Goal: Information Seeking & Learning: Learn about a topic

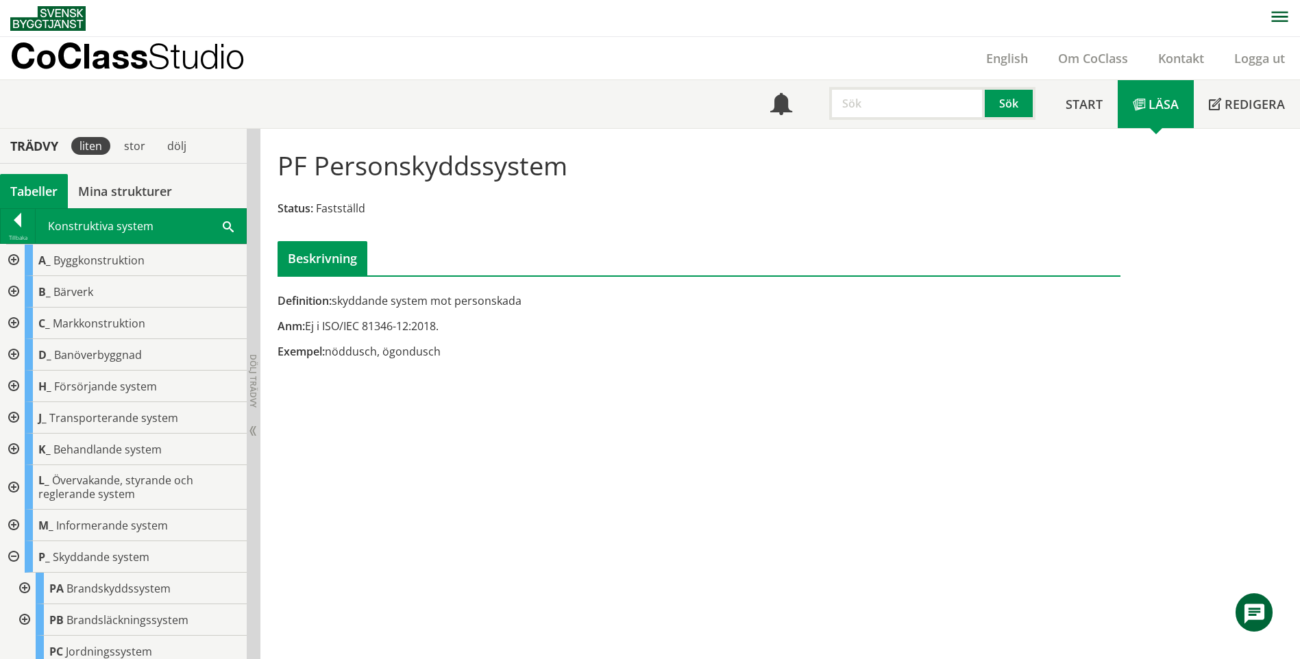
click at [913, 101] on input "text" at bounding box center [907, 103] width 156 height 33
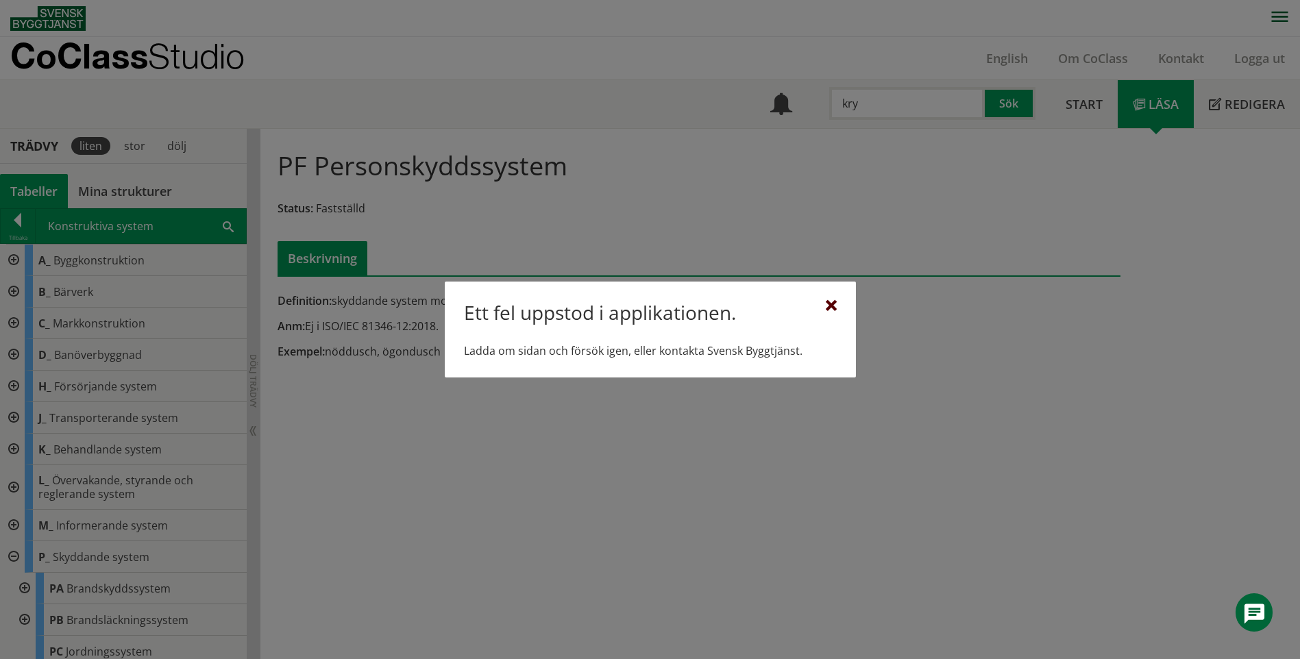
type input "kry"
click at [826, 308] on div at bounding box center [831, 306] width 11 height 11
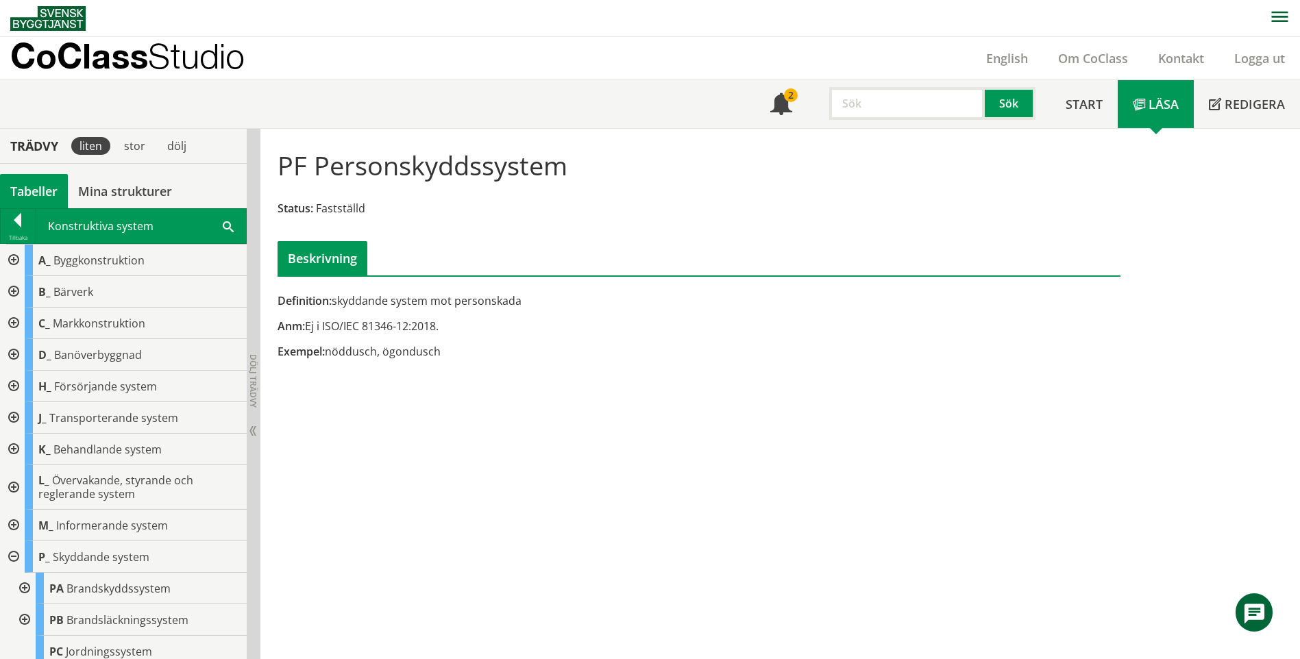
click at [889, 114] on input "text" at bounding box center [907, 103] width 156 height 33
type input "grund"
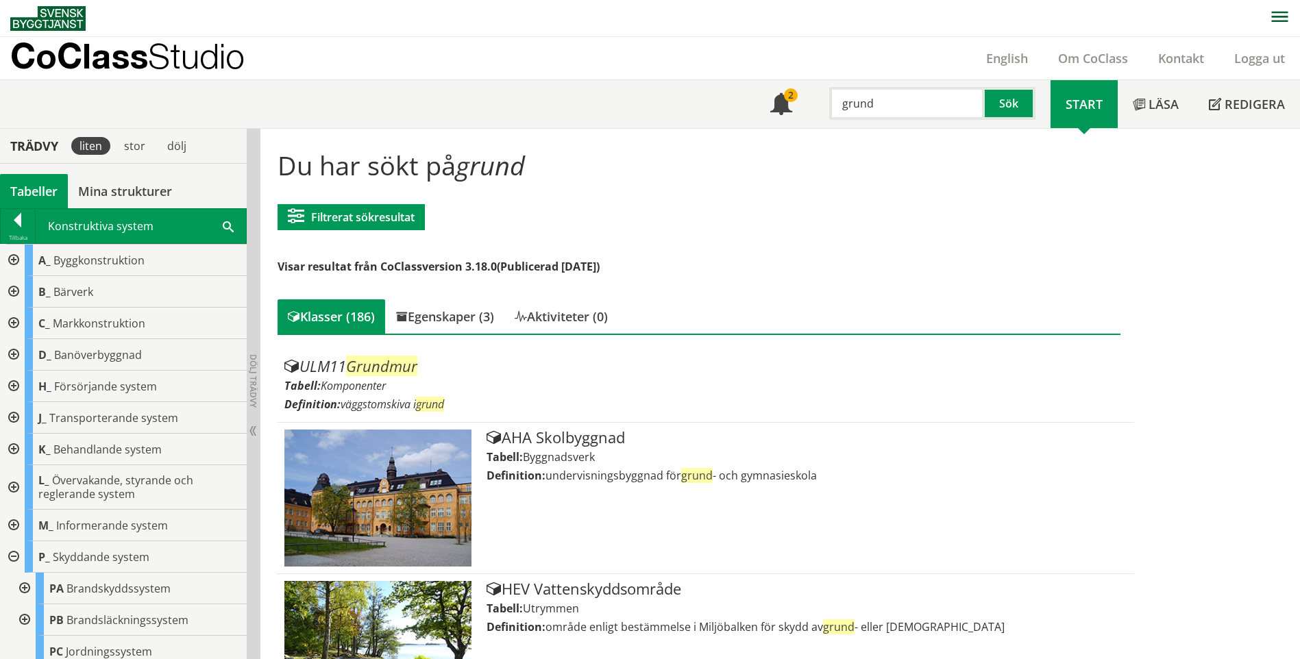
click at [368, 202] on div "Filtrerat sökresultat Filtrera CoClass Version 3.18.0 CoClass Version 3.18.0 Co…" at bounding box center [350, 216] width 147 height 53
click at [371, 211] on button "Filtrerat sökresultat" at bounding box center [350, 217] width 147 height 26
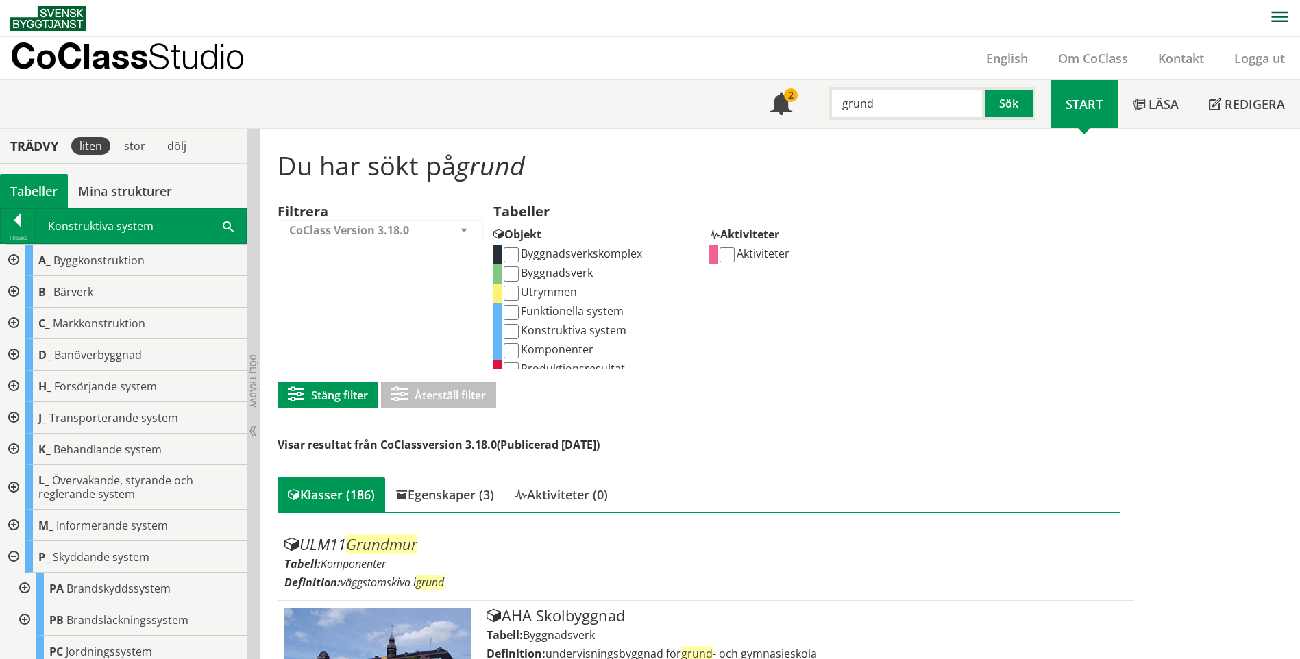
click at [517, 346] on input "Komponenter" at bounding box center [511, 350] width 15 height 15
checkbox input "true"
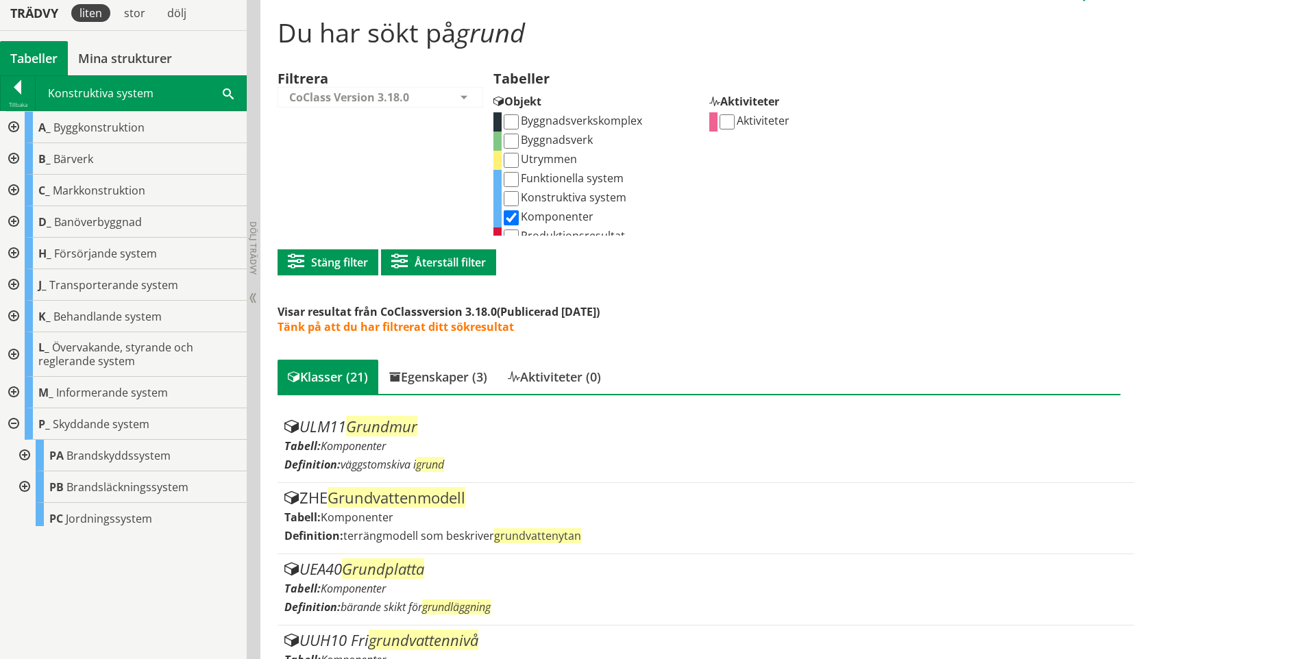
scroll to position [343, 0]
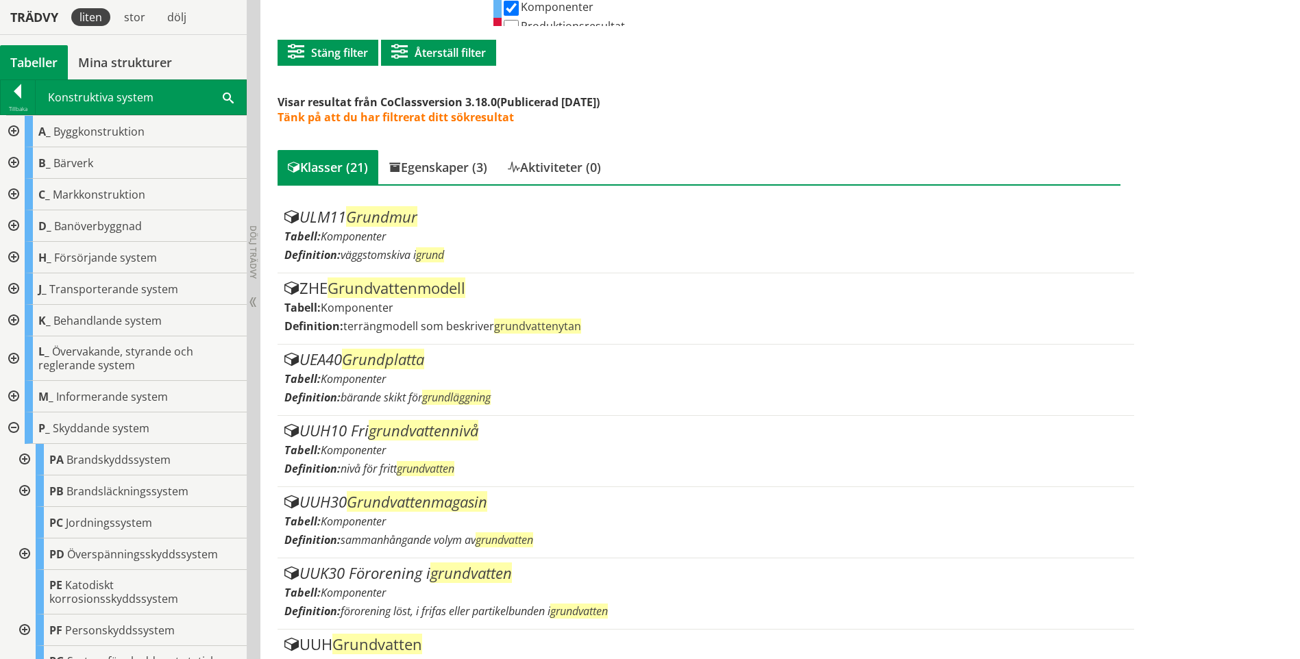
drag, startPoint x: 412, startPoint y: 245, endPoint x: 1166, endPoint y: 245, distance: 753.7
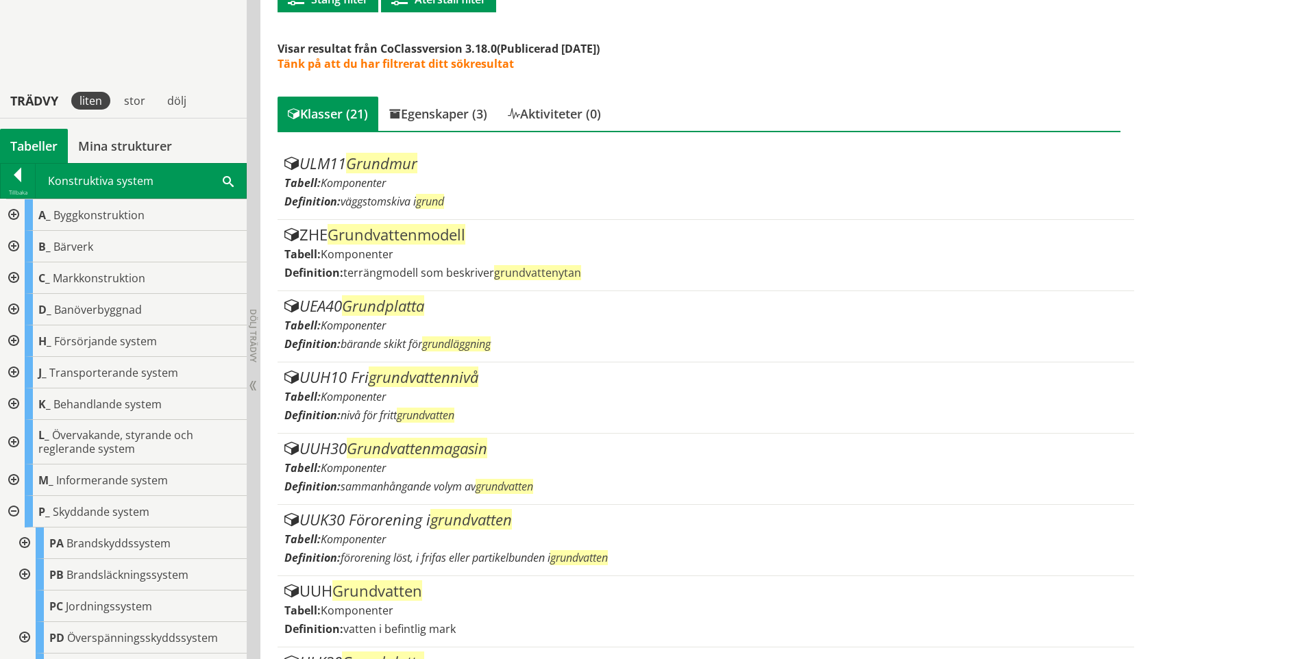
scroll to position [480, 0]
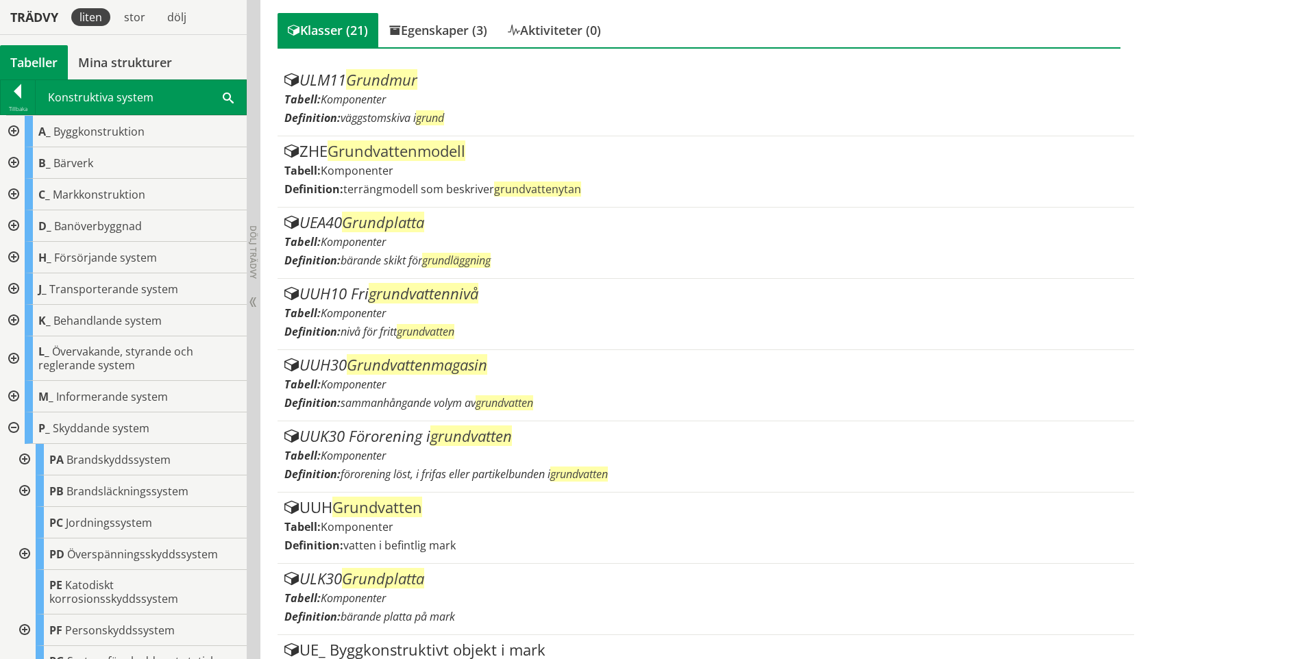
drag, startPoint x: 1166, startPoint y: 245, endPoint x: 1230, endPoint y: 203, distance: 76.2
click at [1230, 203] on div "Du har sökt på grund Filtrerat sökresultat Filtrera CoClass Version 3.18.0 CoCl…" at bounding box center [779, 595] width 1039 height 1892
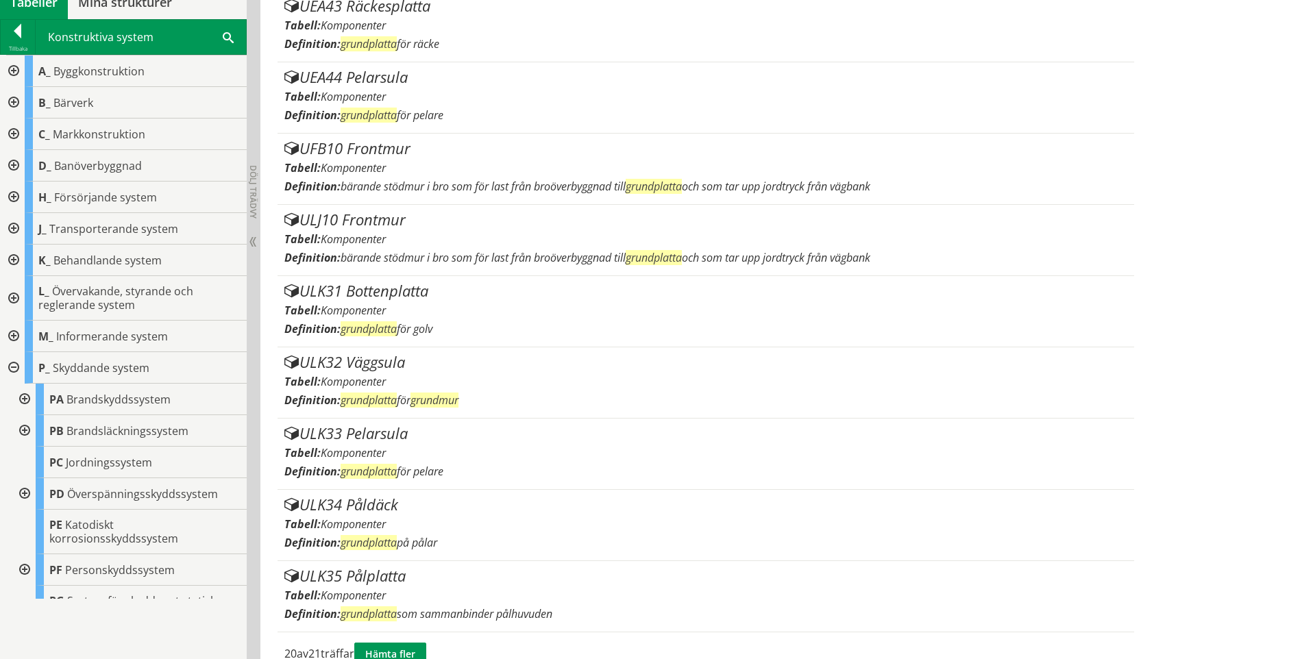
scroll to position [1361, 0]
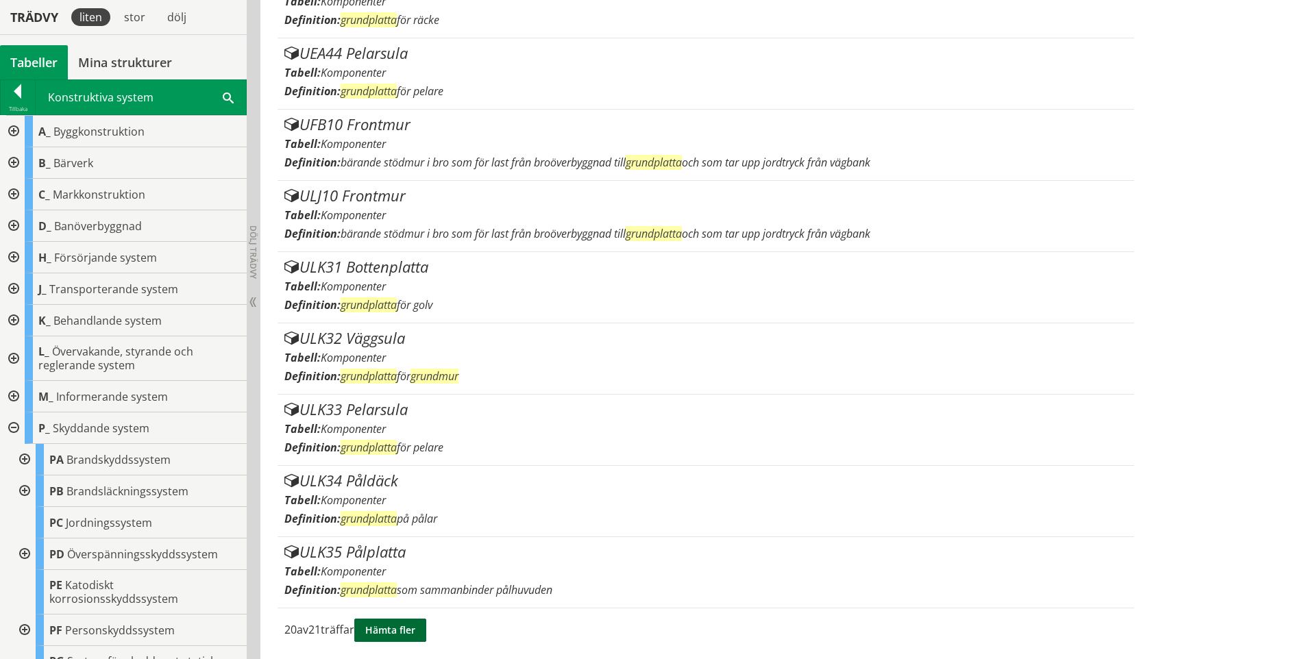
click at [410, 633] on button "Hämta fler" at bounding box center [390, 630] width 72 height 23
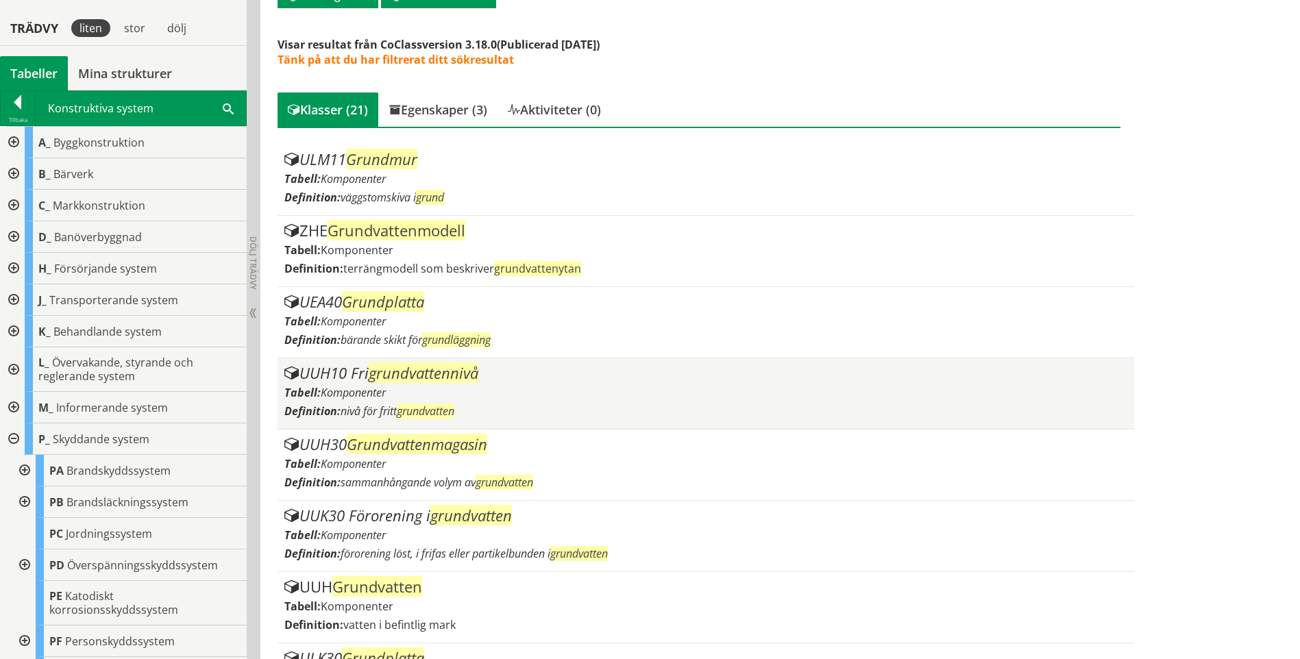
scroll to position [411, 0]
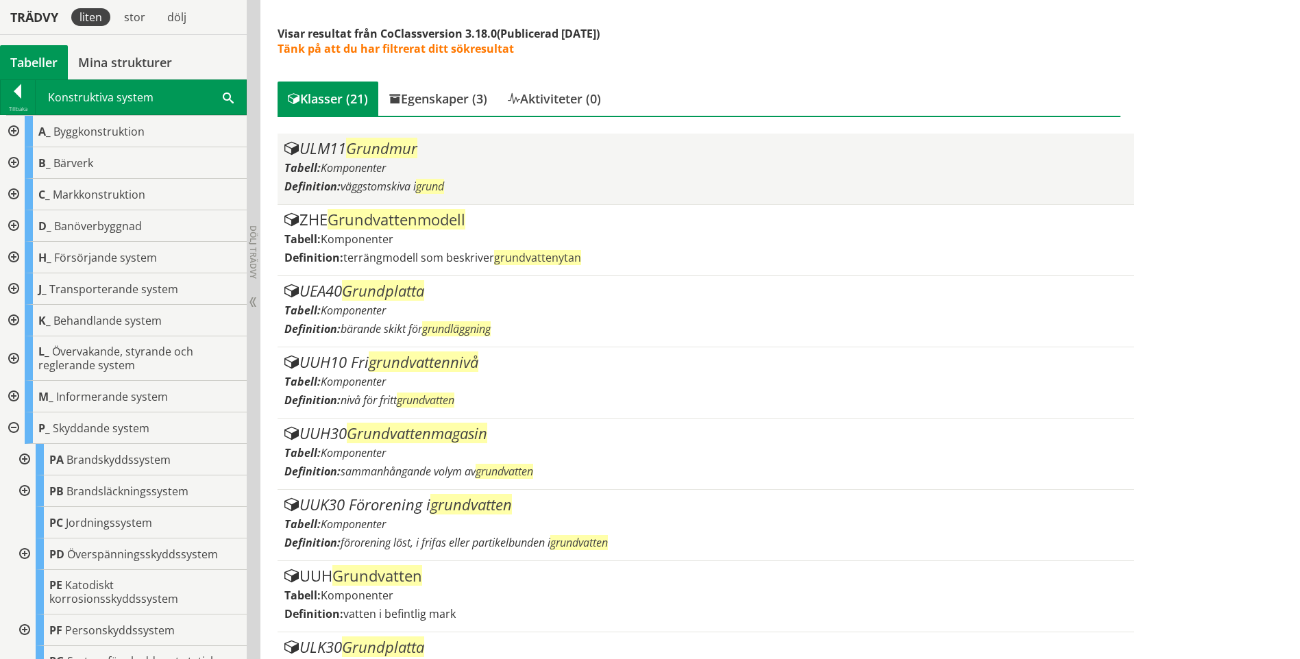
click at [470, 172] on div "Tabell: Komponenter" at bounding box center [705, 167] width 842 height 15
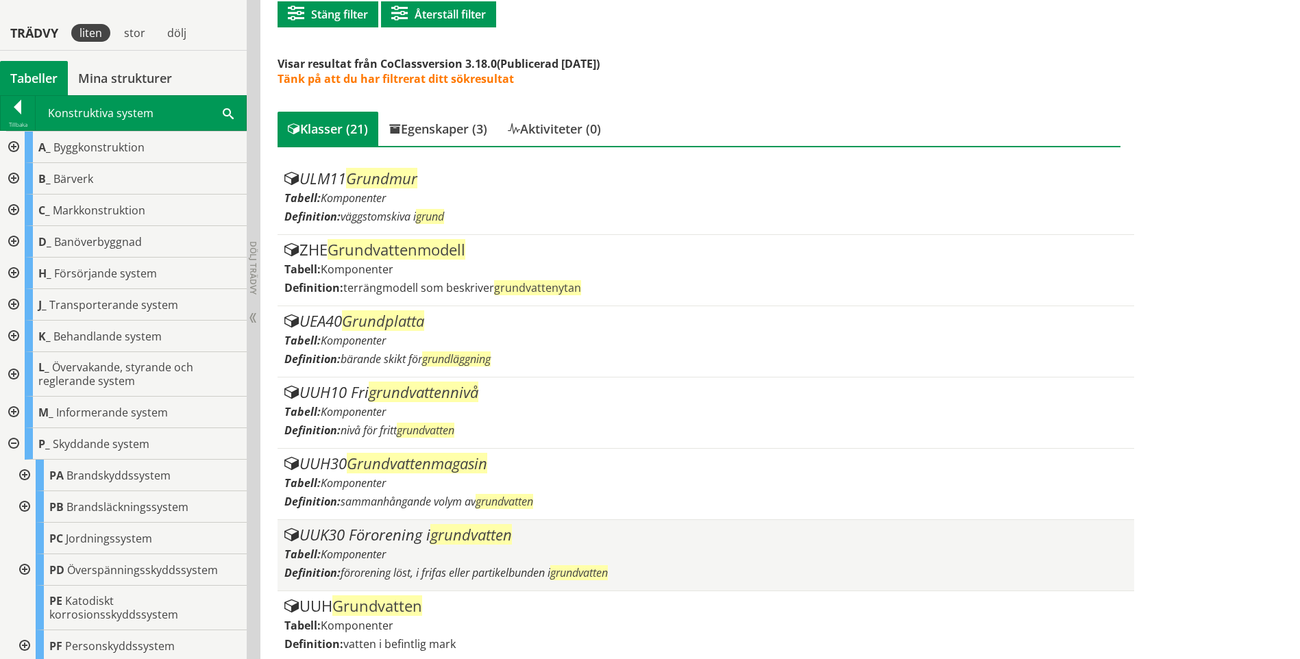
scroll to position [397, 0]
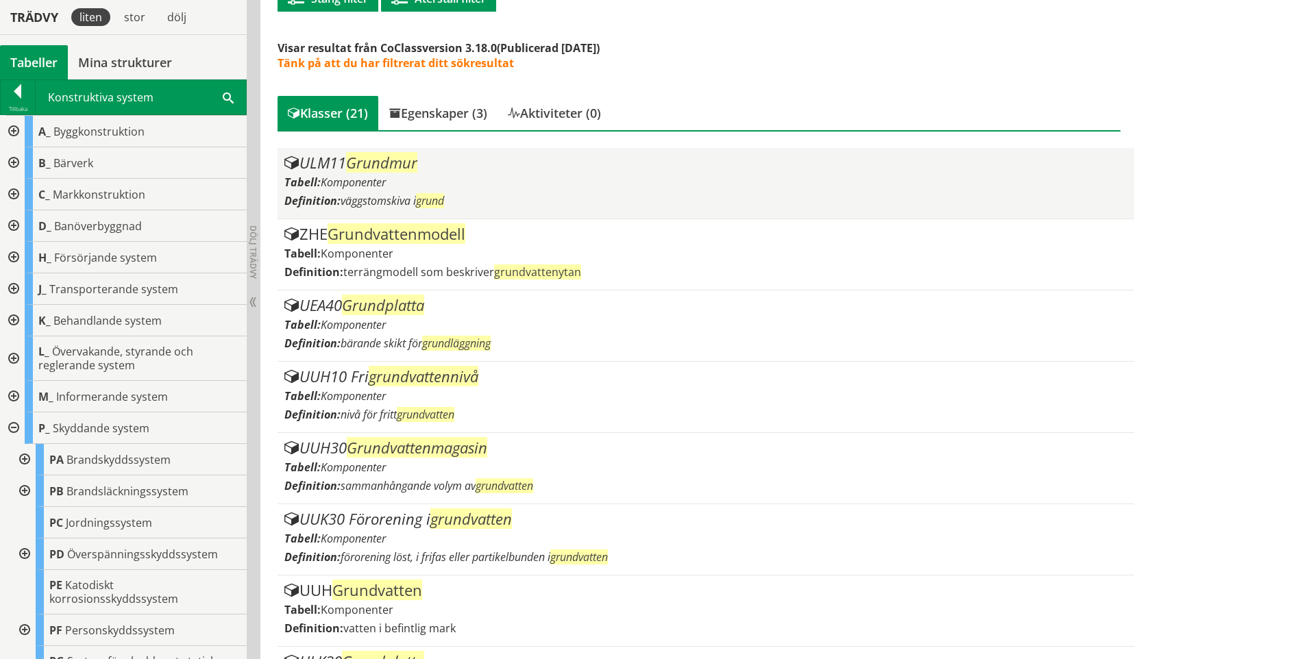
click at [397, 212] on article "ULM11 Grundmur Tabell: Komponenter Definition: väggstomskiva i grund" at bounding box center [705, 183] width 856 height 71
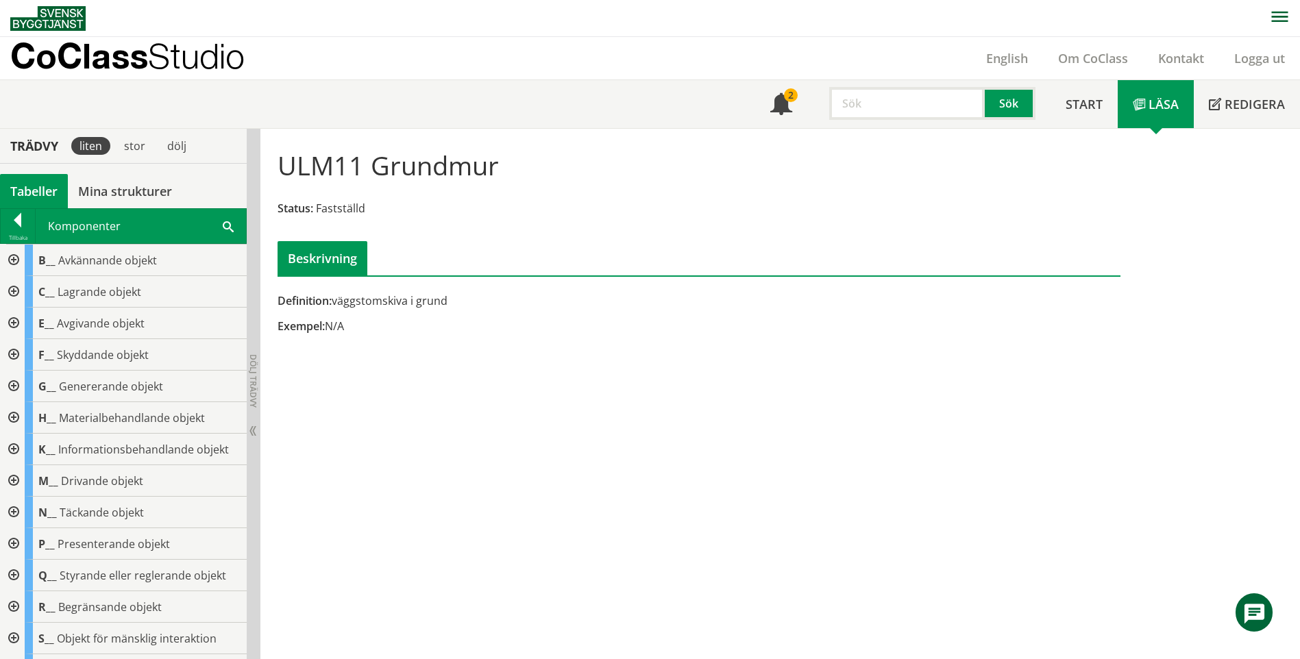
drag, startPoint x: 430, startPoint y: 302, endPoint x: 367, endPoint y: 304, distance: 63.8
click at [368, 305] on div "Definition: väggstomskiva i grund" at bounding box center [554, 300] width 554 height 15
click at [438, 444] on div "ULM11 Grundmur Status: Fastställd Beskrivning Definition: väggstomskiva i grund…" at bounding box center [779, 394] width 1039 height 531
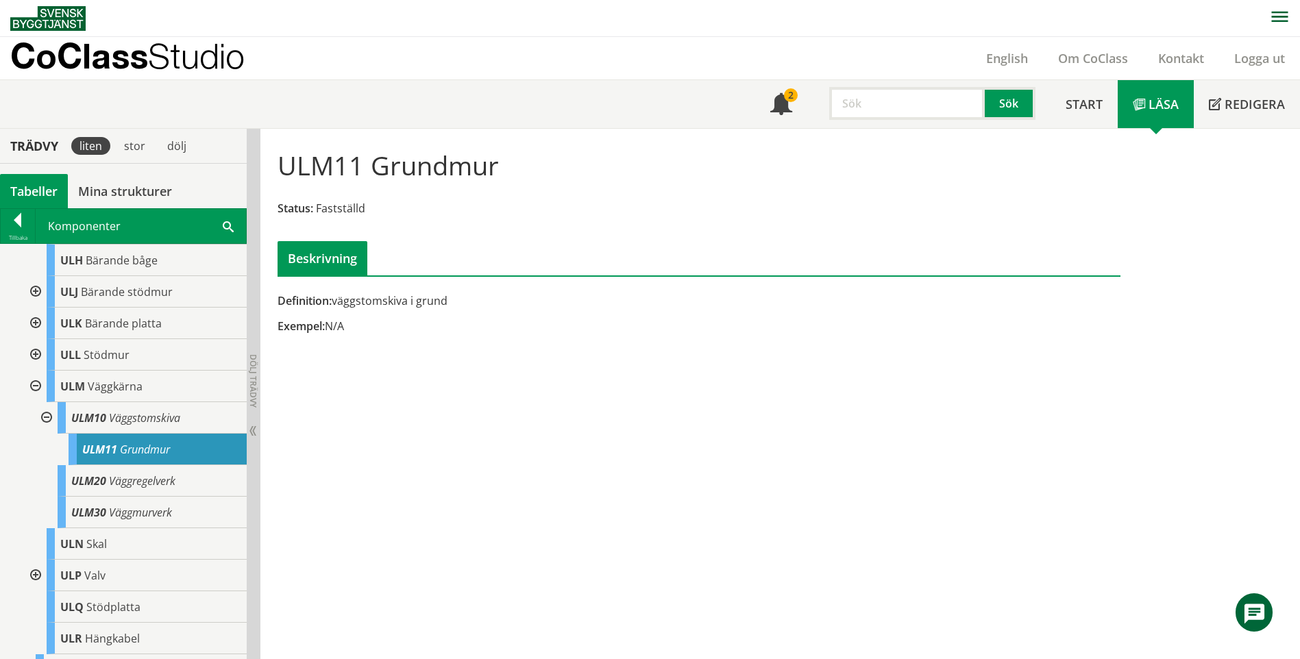
scroll to position [959, 0]
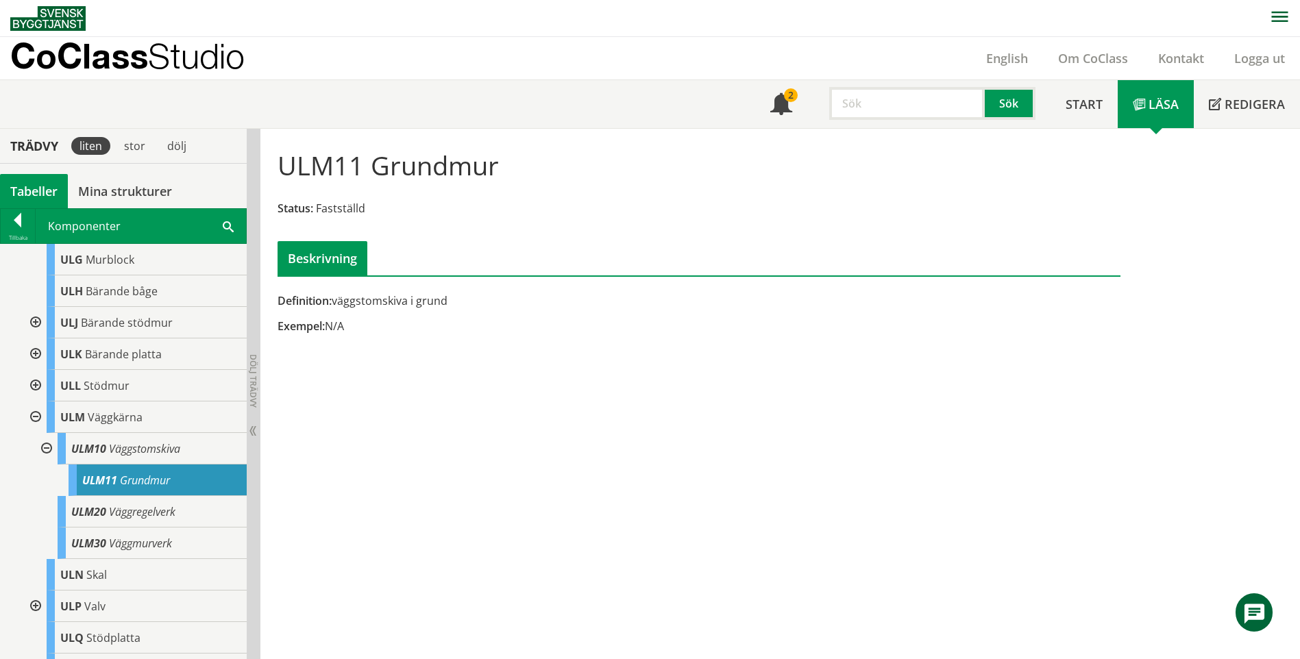
click at [31, 330] on div at bounding box center [34, 323] width 25 height 32
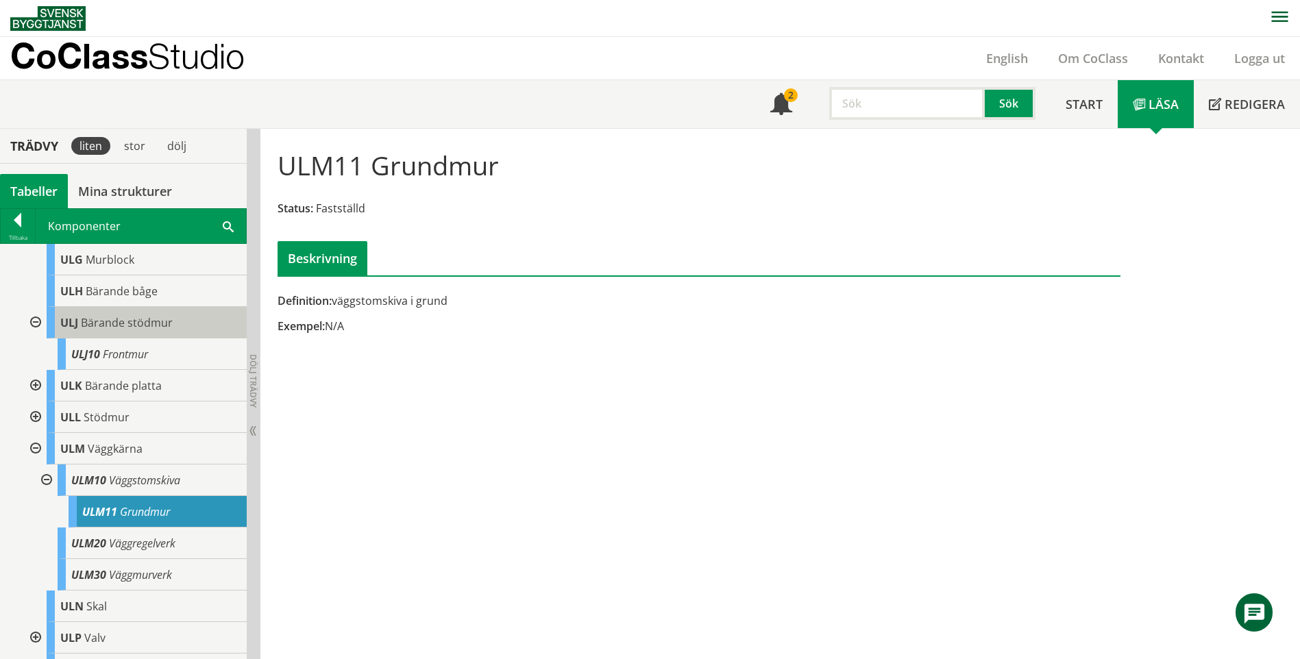
click at [125, 330] on span "Bärande stödmur" at bounding box center [127, 322] width 92 height 15
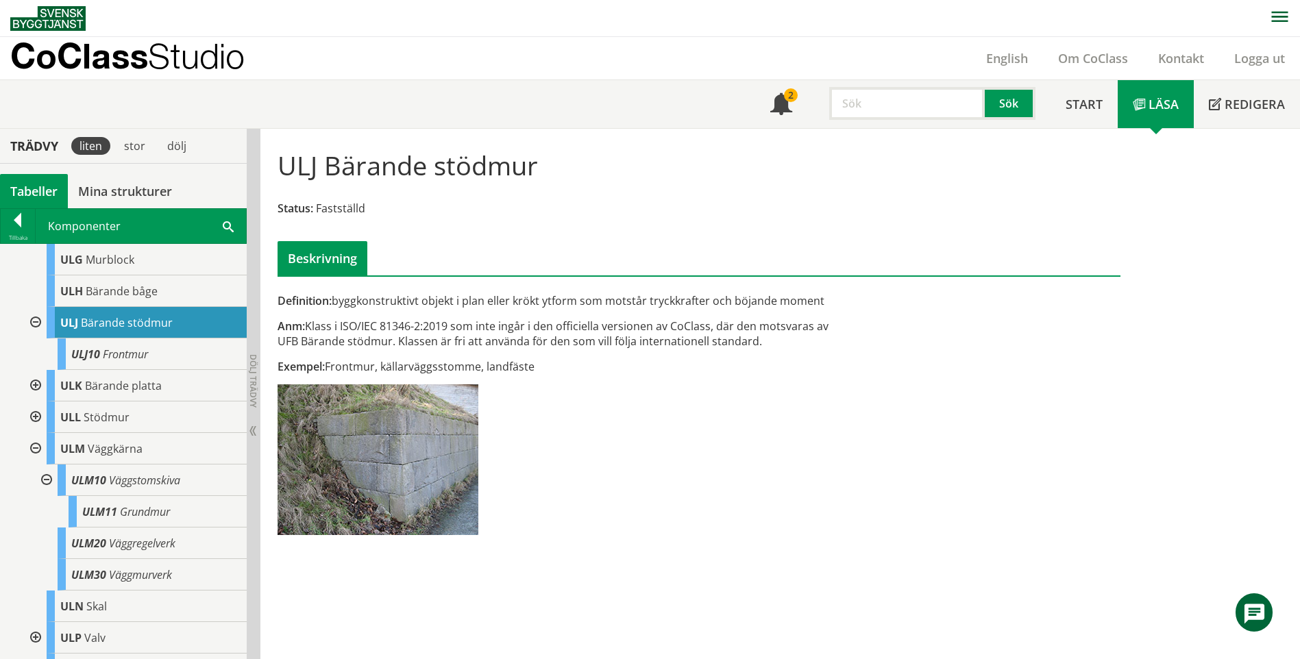
drag, startPoint x: 347, startPoint y: 297, endPoint x: 592, endPoint y: 309, distance: 245.6
click at [592, 309] on div "Definition: byggkonstruktivt objekt i plan eller krökt ytform som motstår tryck…" at bounding box center [555, 418] width 576 height 251
drag, startPoint x: 467, startPoint y: 303, endPoint x: 558, endPoint y: 308, distance: 91.3
click at [556, 309] on div "Definition: byggkonstruktivt objekt i plan eller krökt ytform som motstår tryck…" at bounding box center [555, 418] width 576 height 251
drag, startPoint x: 600, startPoint y: 301, endPoint x: 643, endPoint y: 304, distance: 42.6
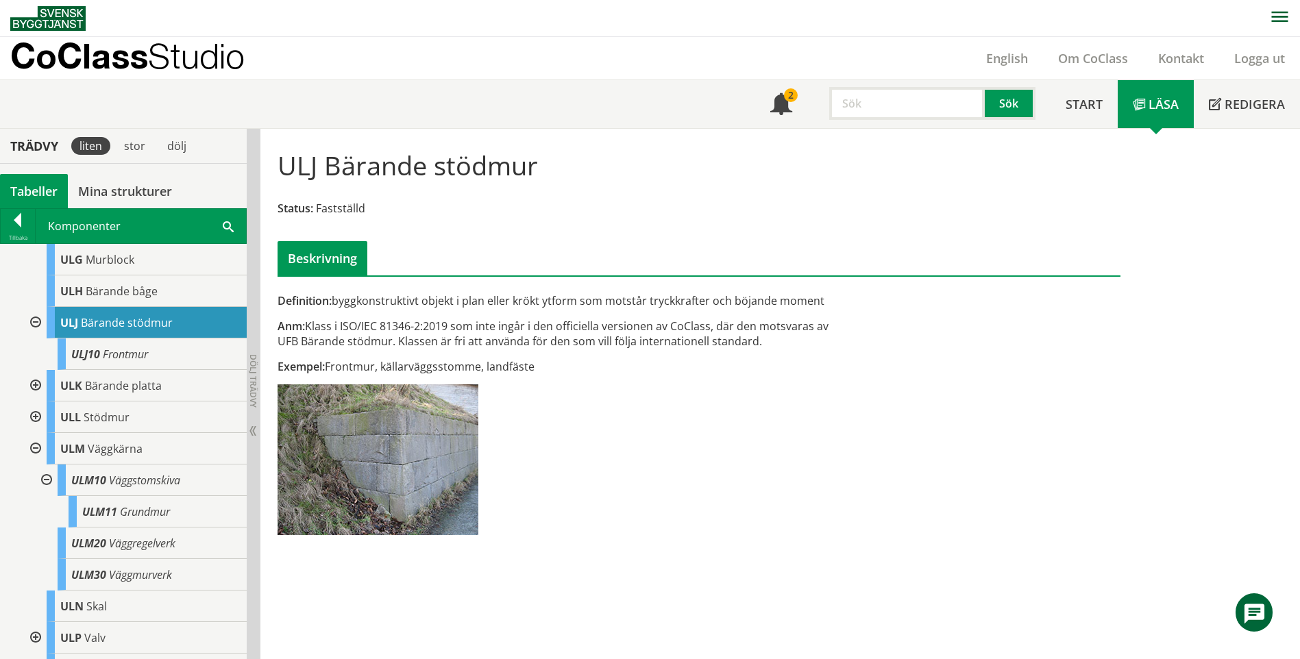
click at [643, 304] on div "Definition: byggkonstruktivt objekt i plan eller krökt ytform som motstår tryck…" at bounding box center [554, 300] width 554 height 15
drag, startPoint x: 714, startPoint y: 304, endPoint x: 724, endPoint y: 304, distance: 10.3
click at [724, 304] on div "Definition: byggkonstruktivt objekt i plan eller krökt ytform som motstår tryck…" at bounding box center [554, 300] width 554 height 15
drag, startPoint x: 395, startPoint y: 365, endPoint x: 433, endPoint y: 365, distance: 38.4
click at [433, 365] on div "Exempel: Frontmur, källarväggsstomme, landfäste" at bounding box center [554, 366] width 554 height 15
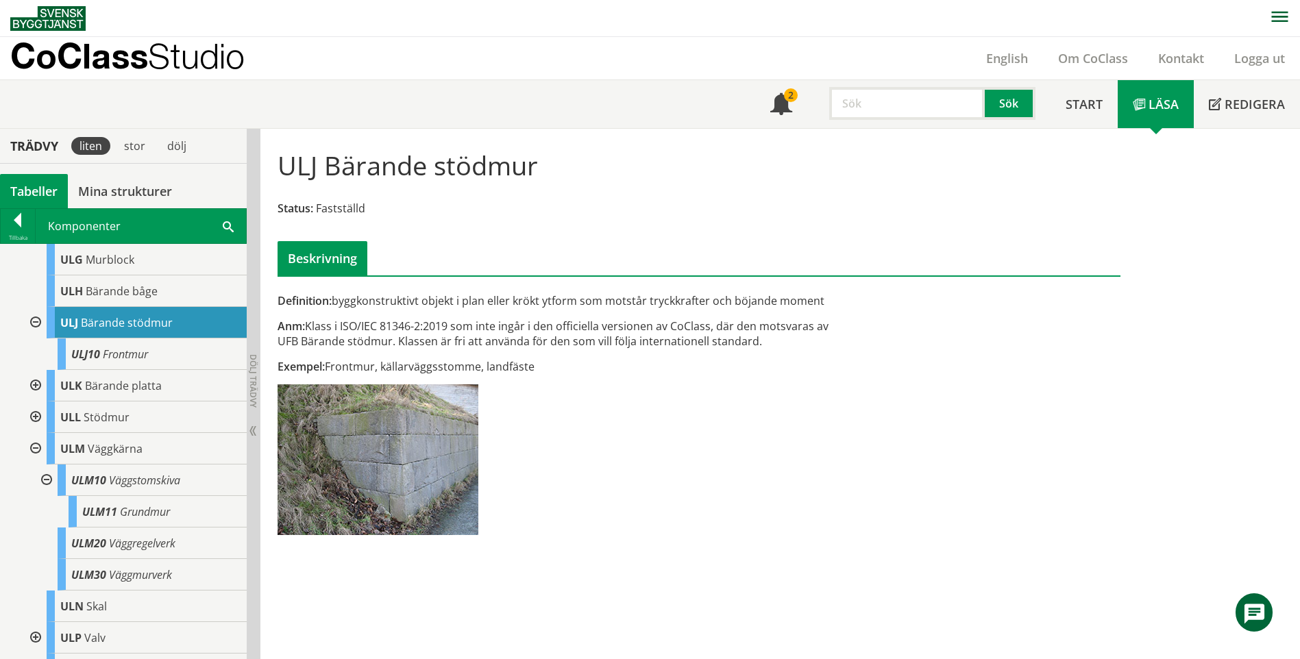
drag, startPoint x: 519, startPoint y: 366, endPoint x: 470, endPoint y: 368, distance: 48.7
click at [470, 368] on div "Exempel: Frontmur, källarväggsstomme, landfäste" at bounding box center [554, 366] width 554 height 15
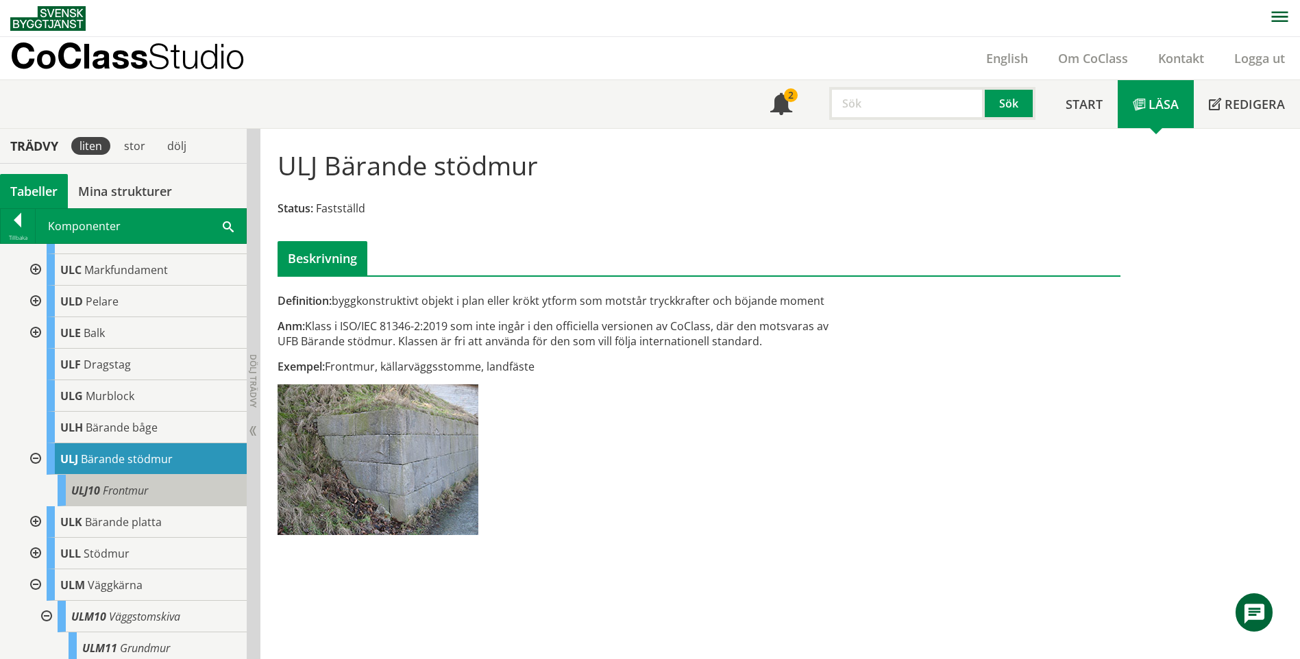
scroll to position [822, 0]
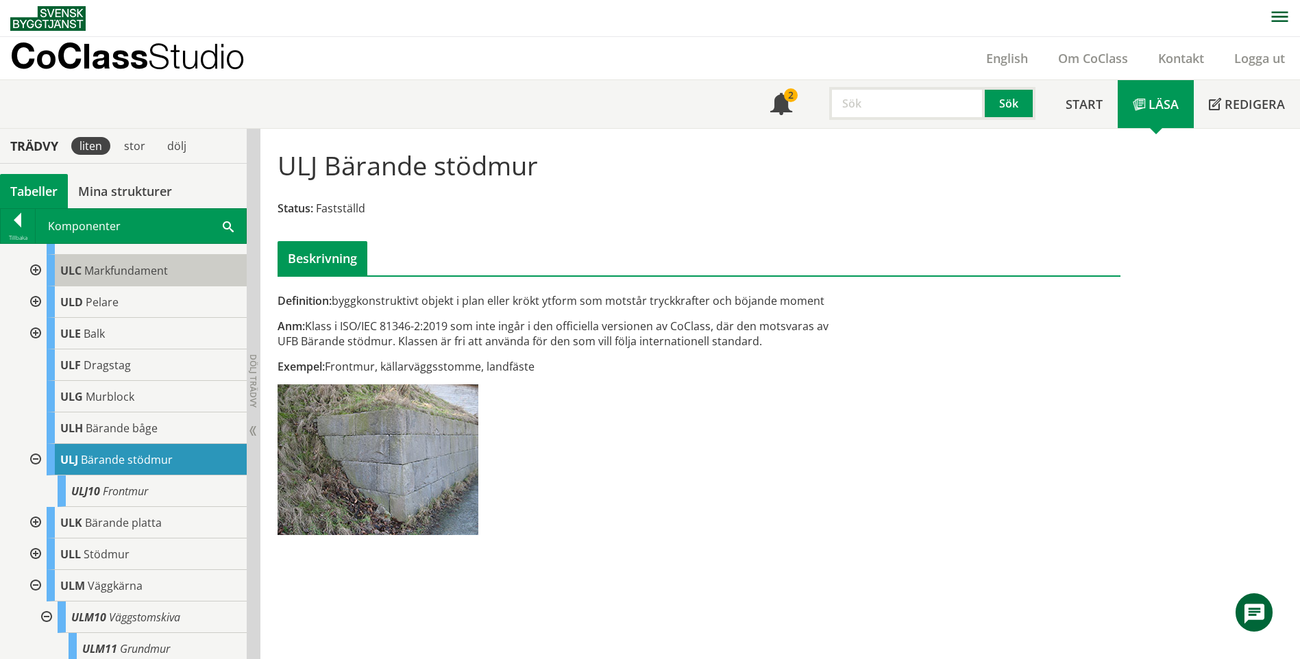
click at [166, 278] on span "Markfundament" at bounding box center [126, 270] width 84 height 15
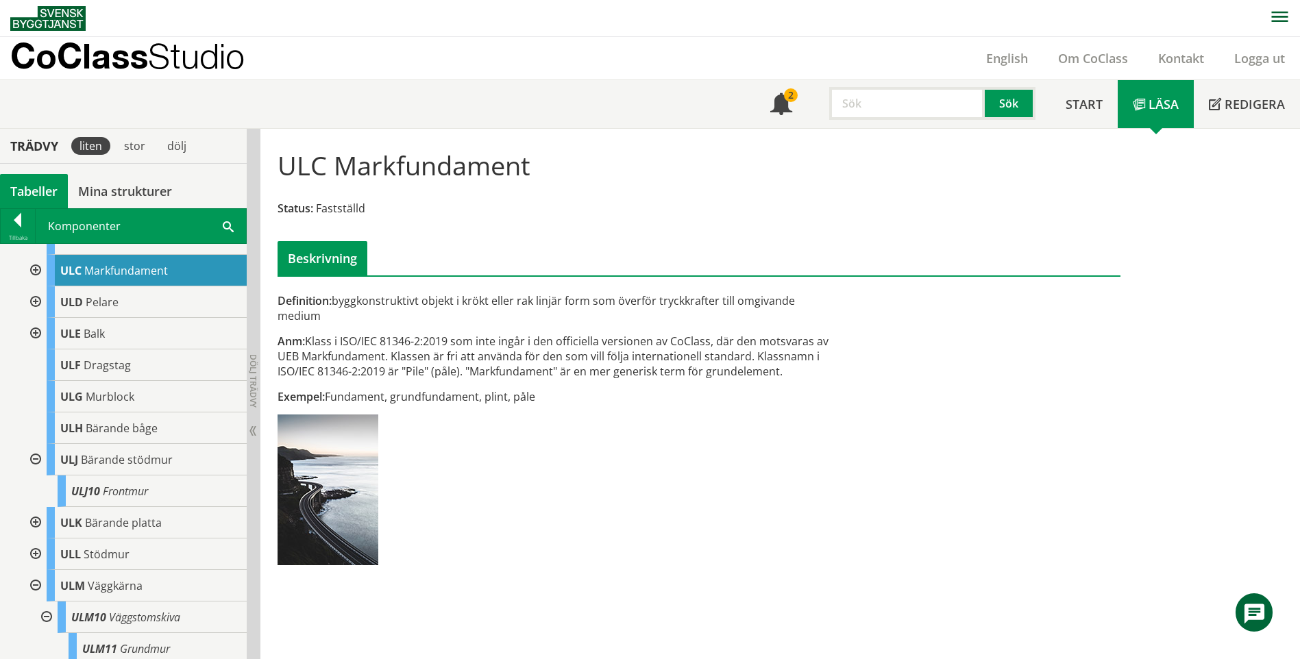
click at [38, 284] on div at bounding box center [34, 271] width 25 height 32
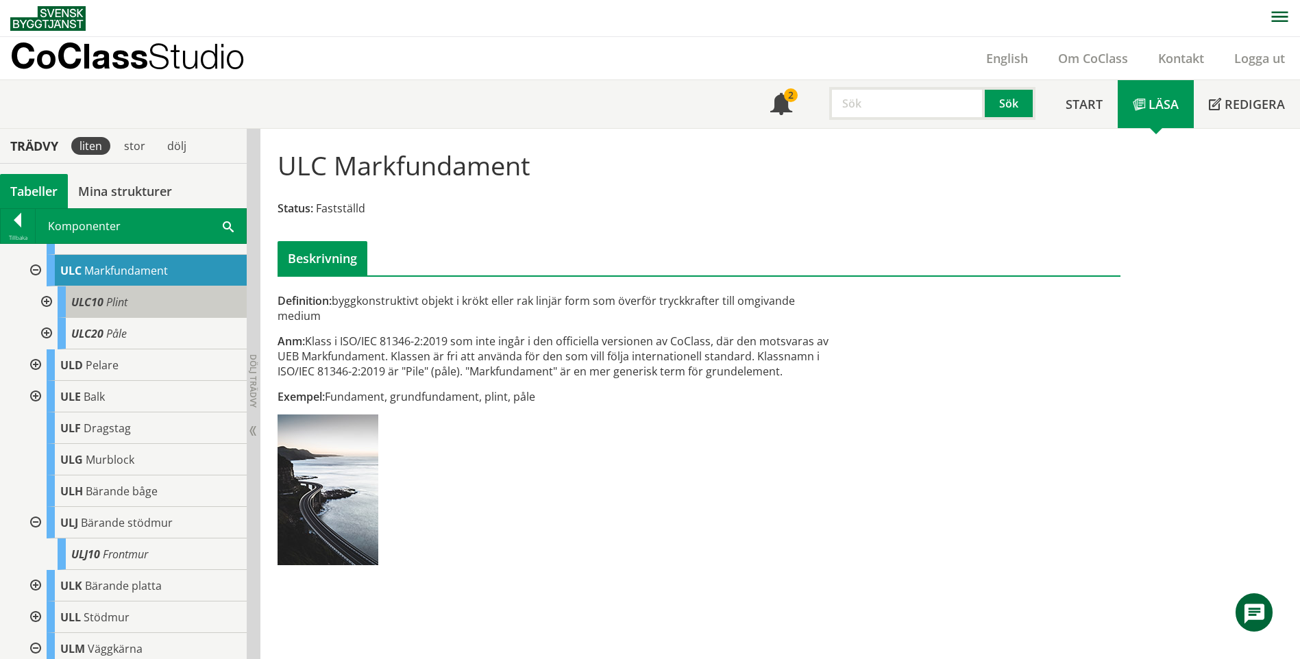
click at [148, 318] on div "ULC10 Plint" at bounding box center [152, 302] width 189 height 32
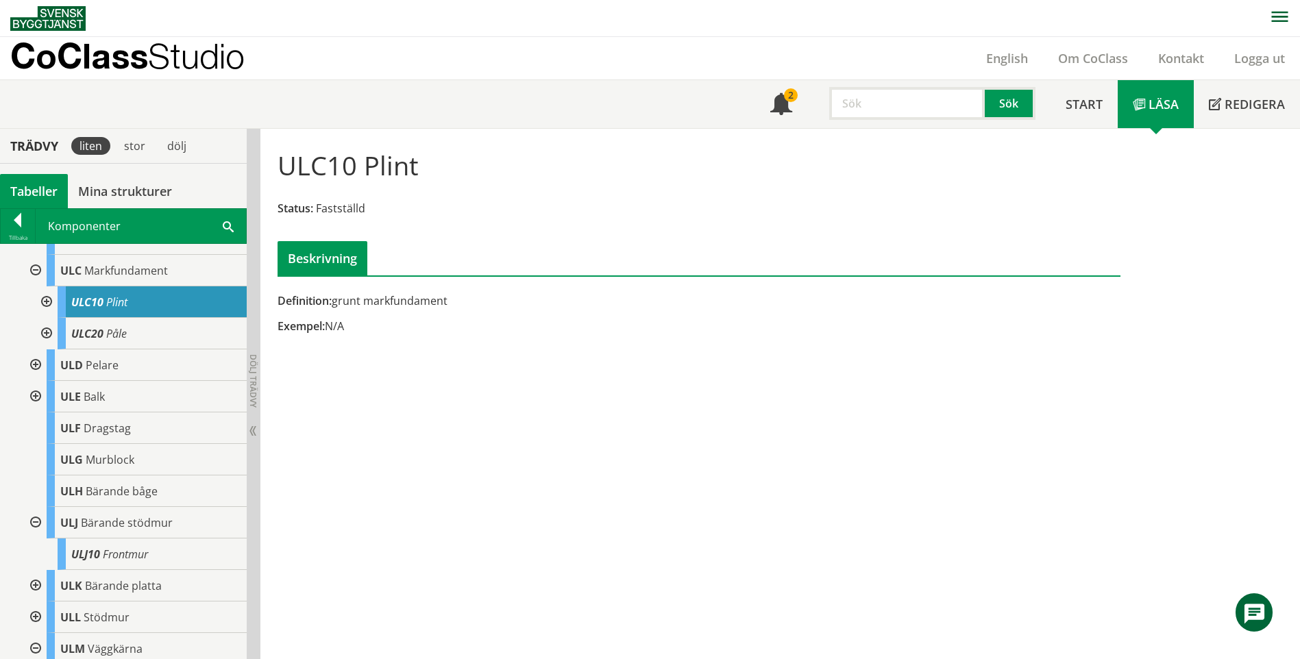
click at [55, 317] on div at bounding box center [45, 302] width 25 height 32
click at [49, 314] on div at bounding box center [45, 302] width 25 height 32
click at [51, 334] on div at bounding box center [45, 334] width 25 height 32
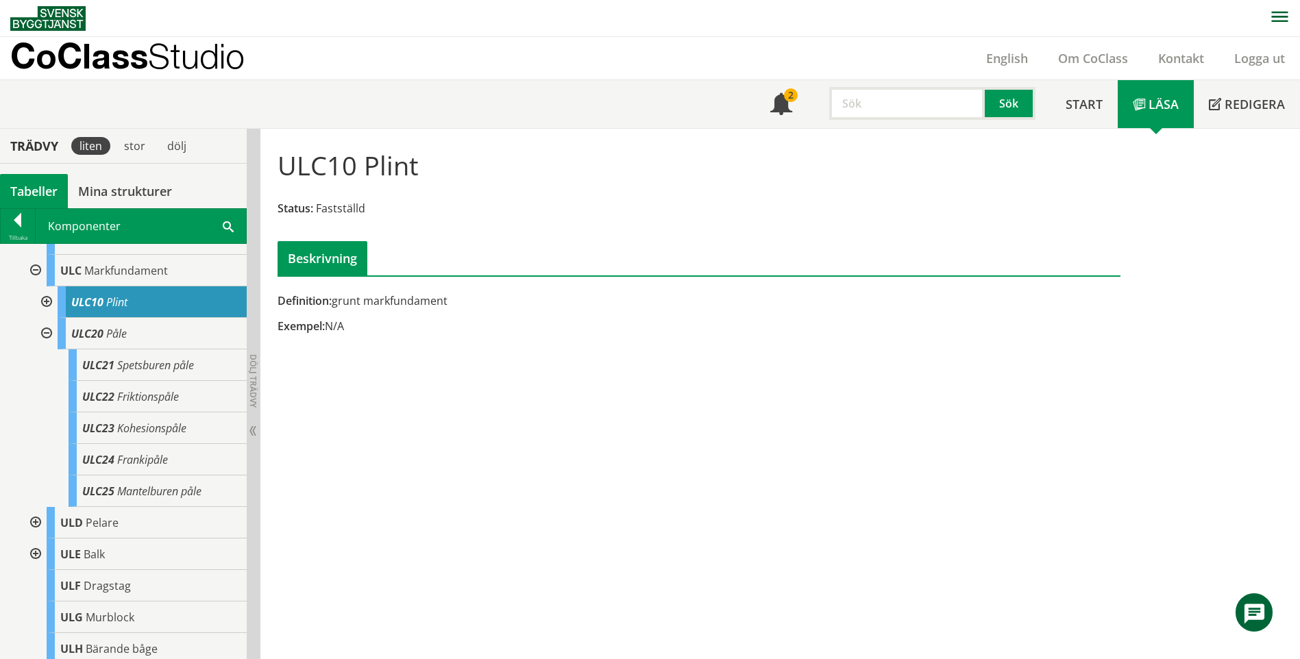
click at [47, 338] on div at bounding box center [45, 334] width 25 height 32
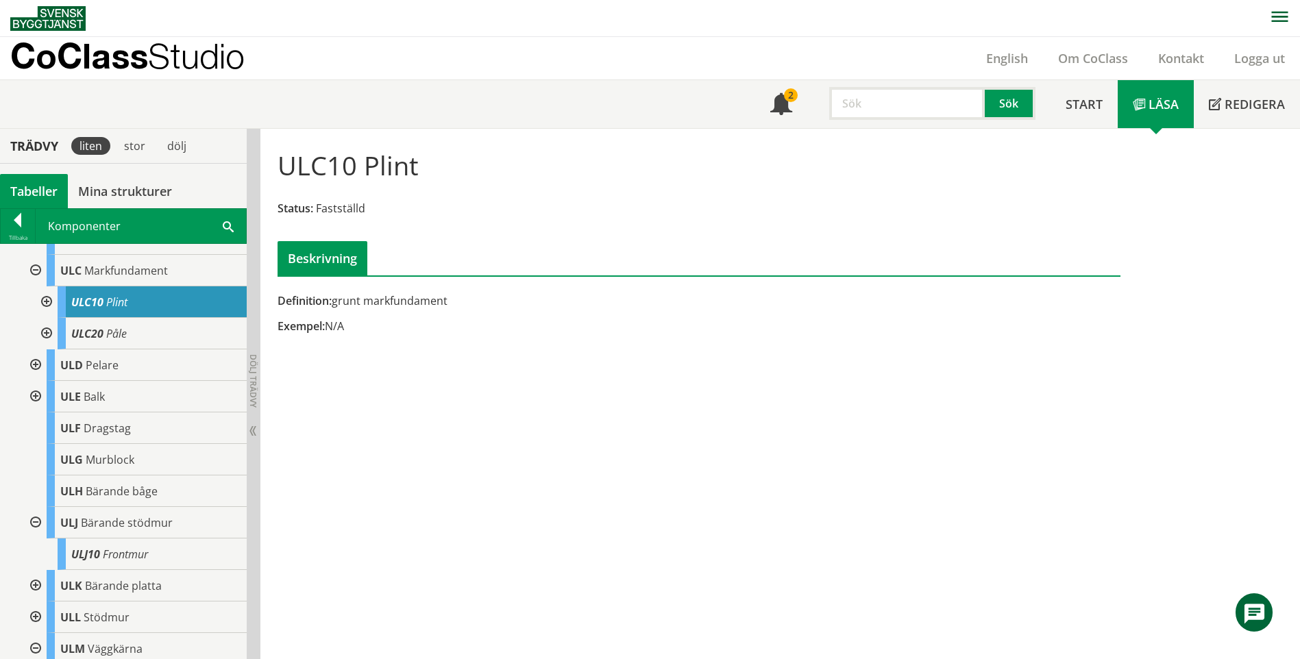
click at [37, 286] on div at bounding box center [34, 271] width 25 height 32
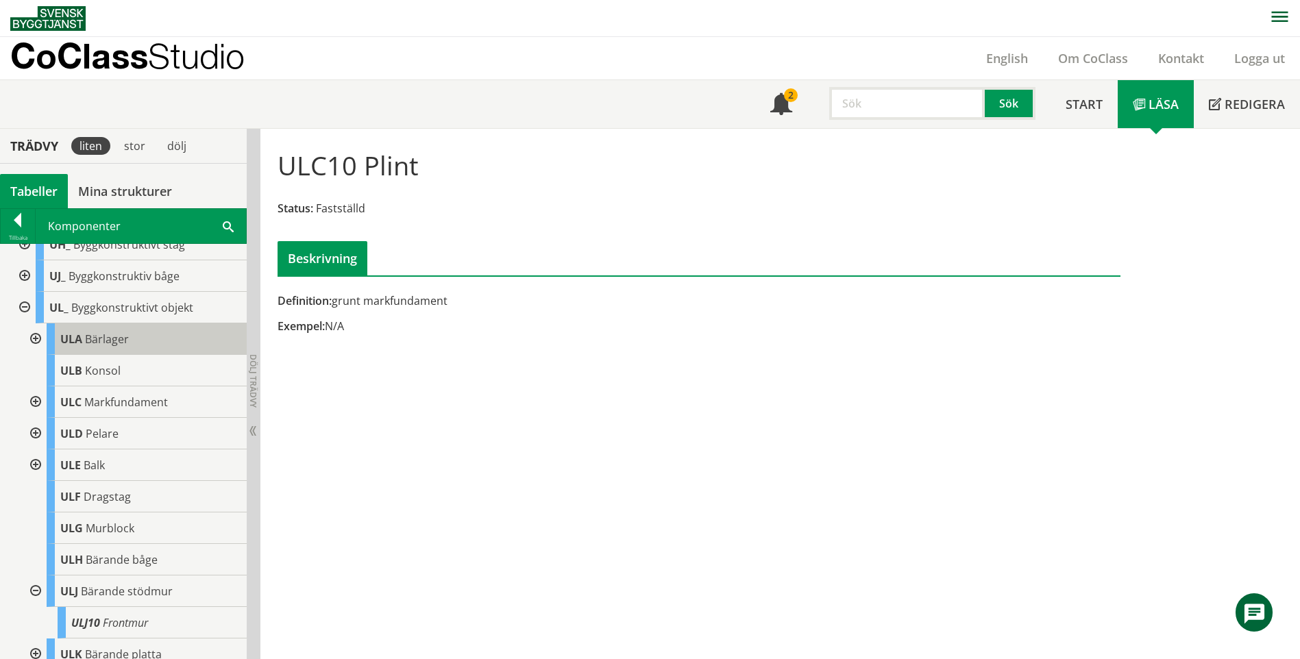
scroll to position [685, 0]
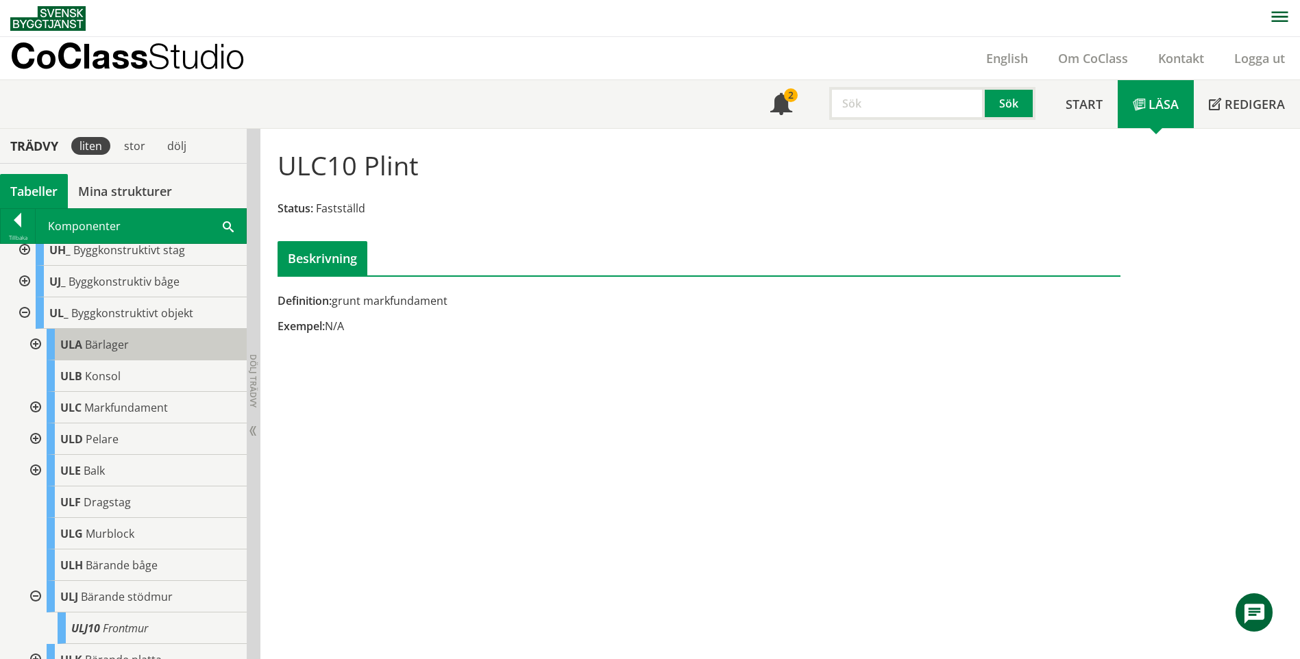
click at [158, 356] on div "ULA Bärlager" at bounding box center [147, 345] width 200 height 32
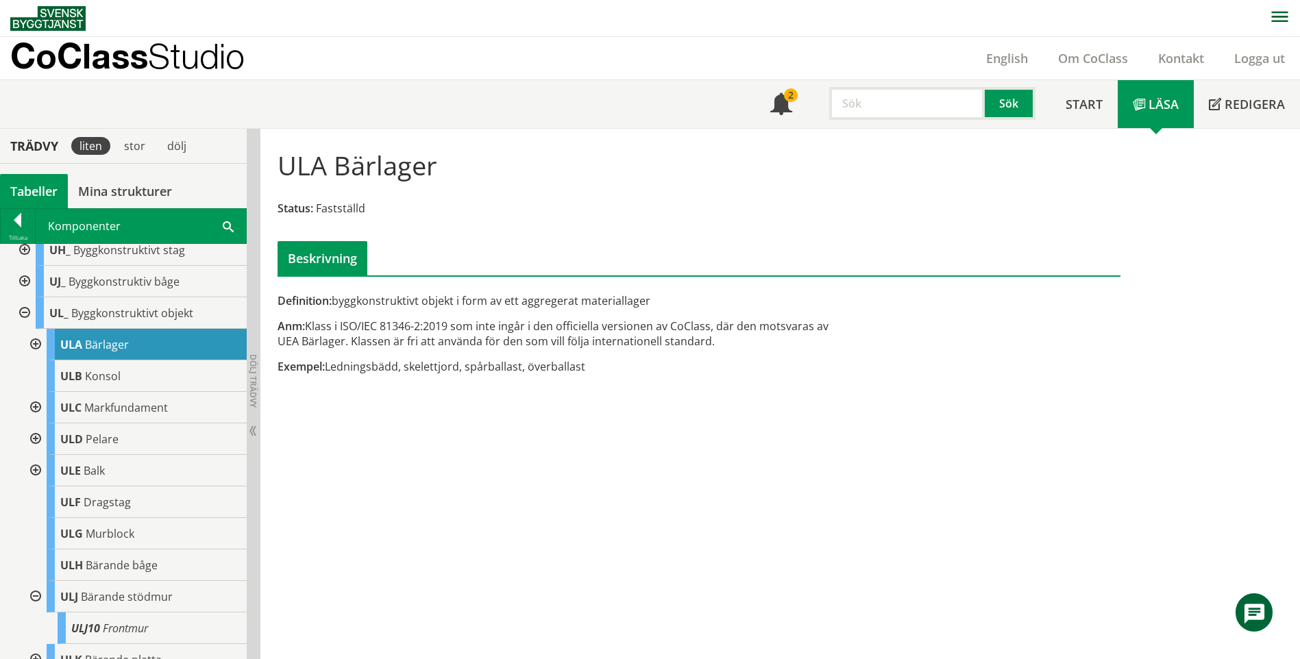
click at [42, 358] on div at bounding box center [34, 345] width 25 height 32
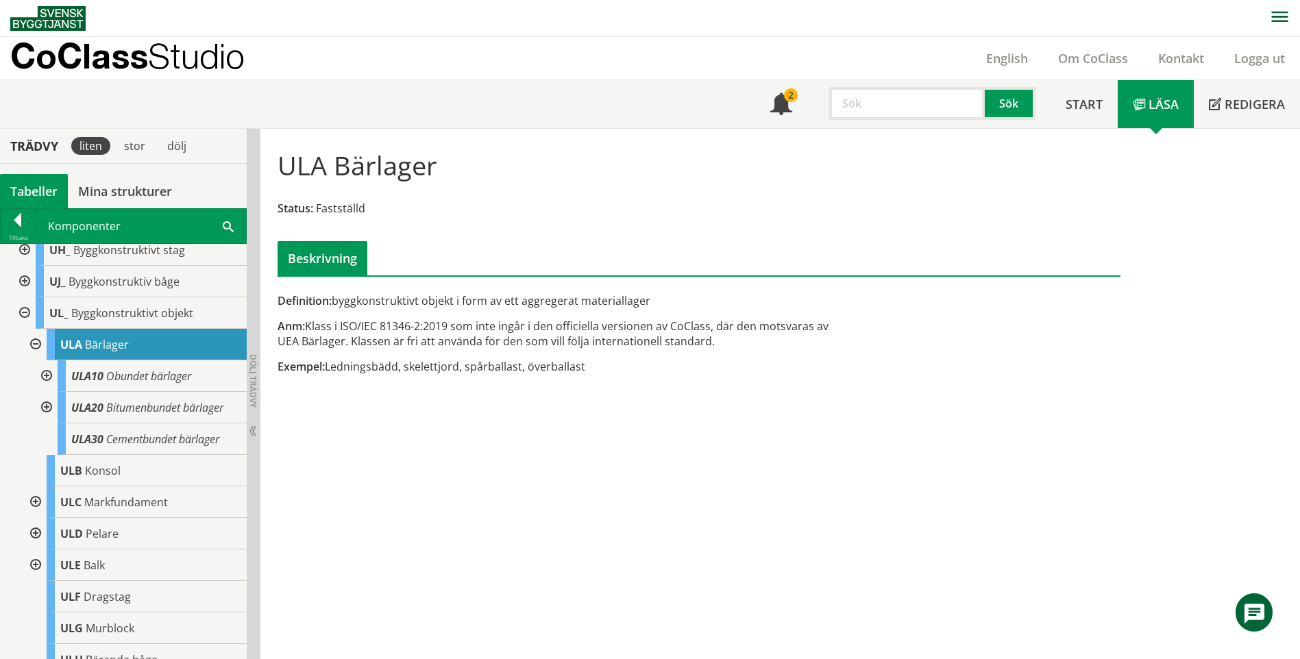
click at [42, 356] on div at bounding box center [34, 345] width 25 height 32
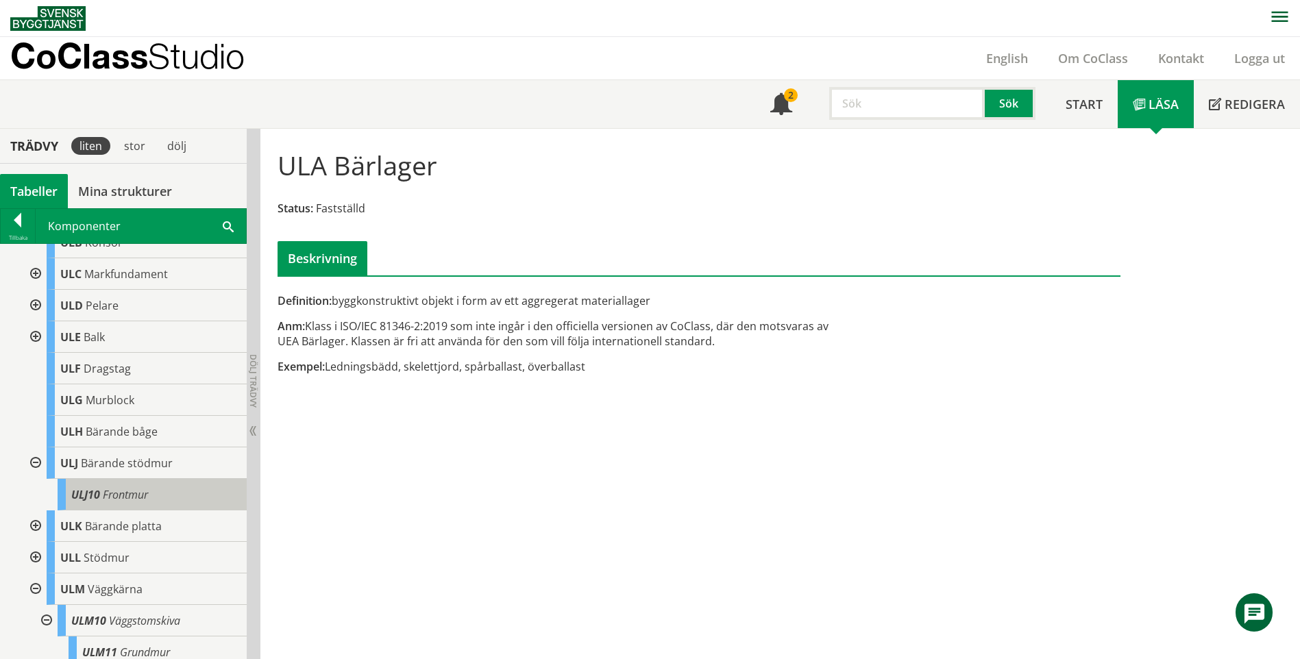
scroll to position [822, 0]
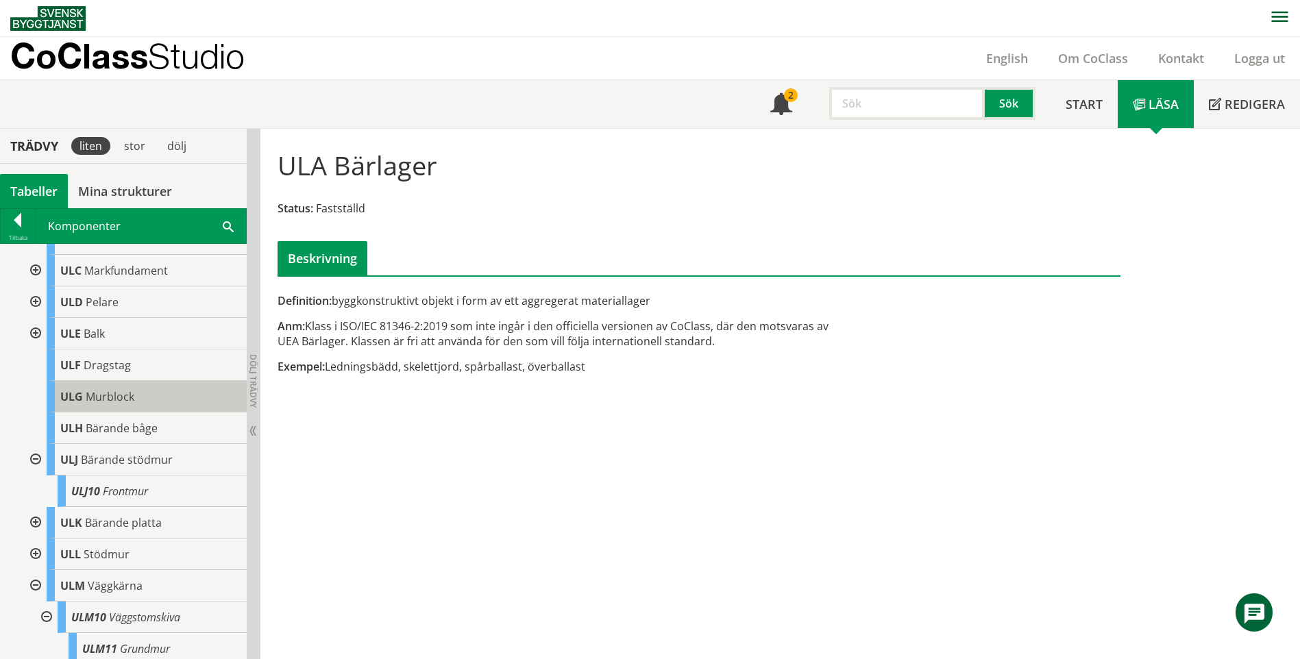
click at [127, 404] on span "Murblock" at bounding box center [110, 396] width 49 height 15
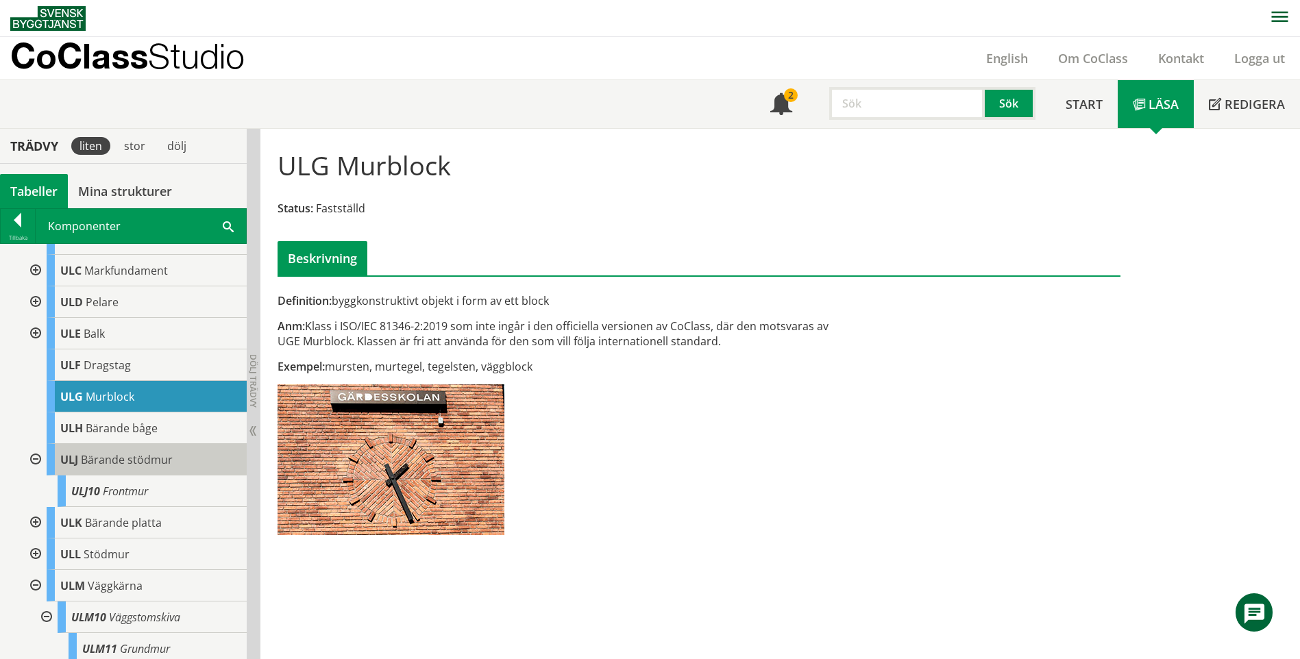
click at [187, 471] on div "ULJ Bärande stödmur" at bounding box center [147, 460] width 200 height 32
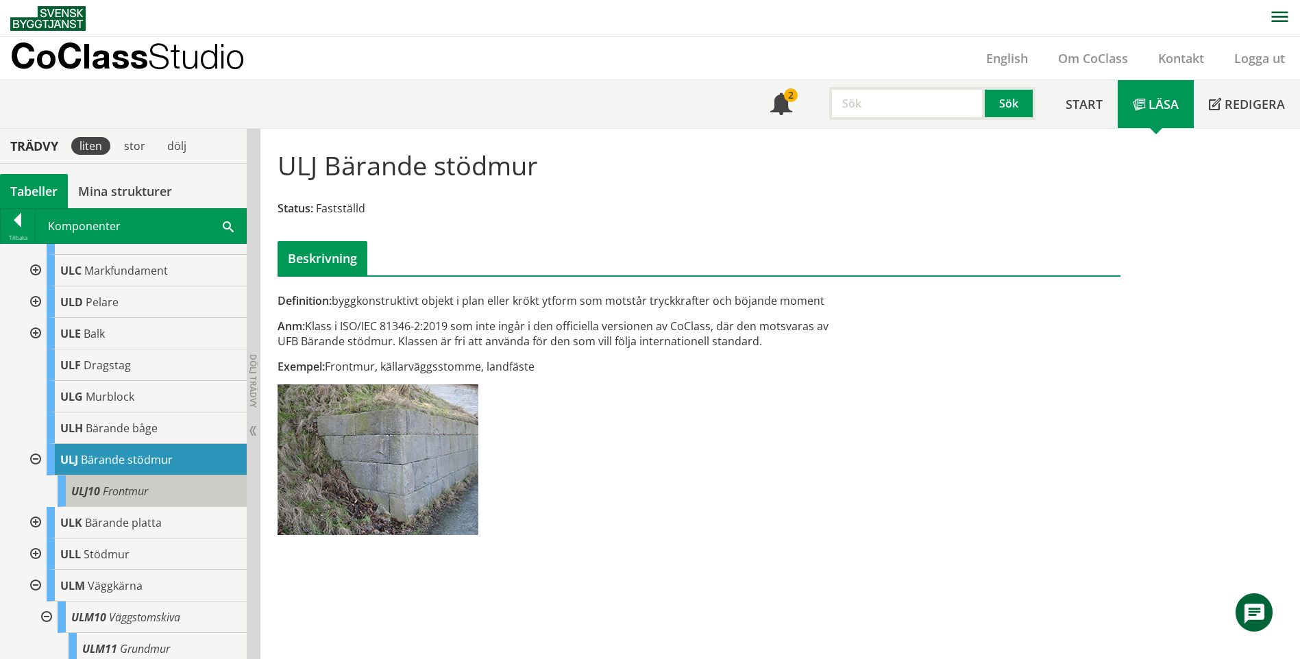
click at [163, 502] on div "ULJ10 Frontmur" at bounding box center [152, 491] width 189 height 32
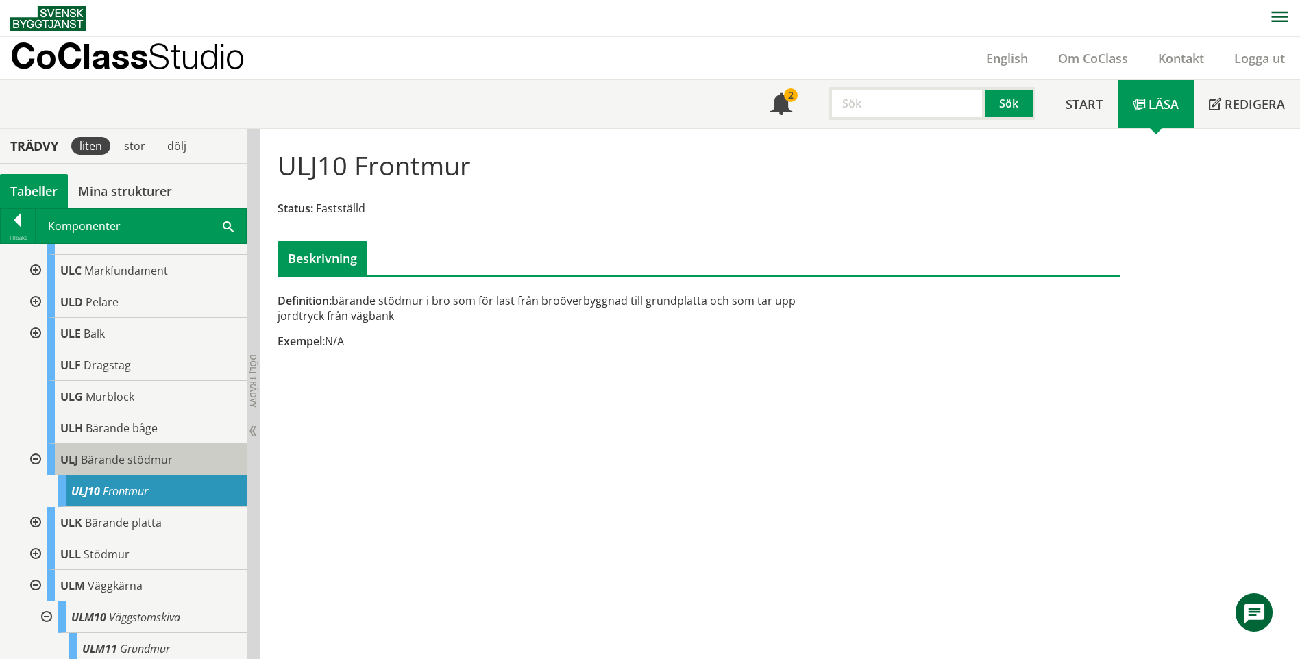
click at [162, 475] on div "ULJ Bärande stödmur" at bounding box center [147, 460] width 200 height 32
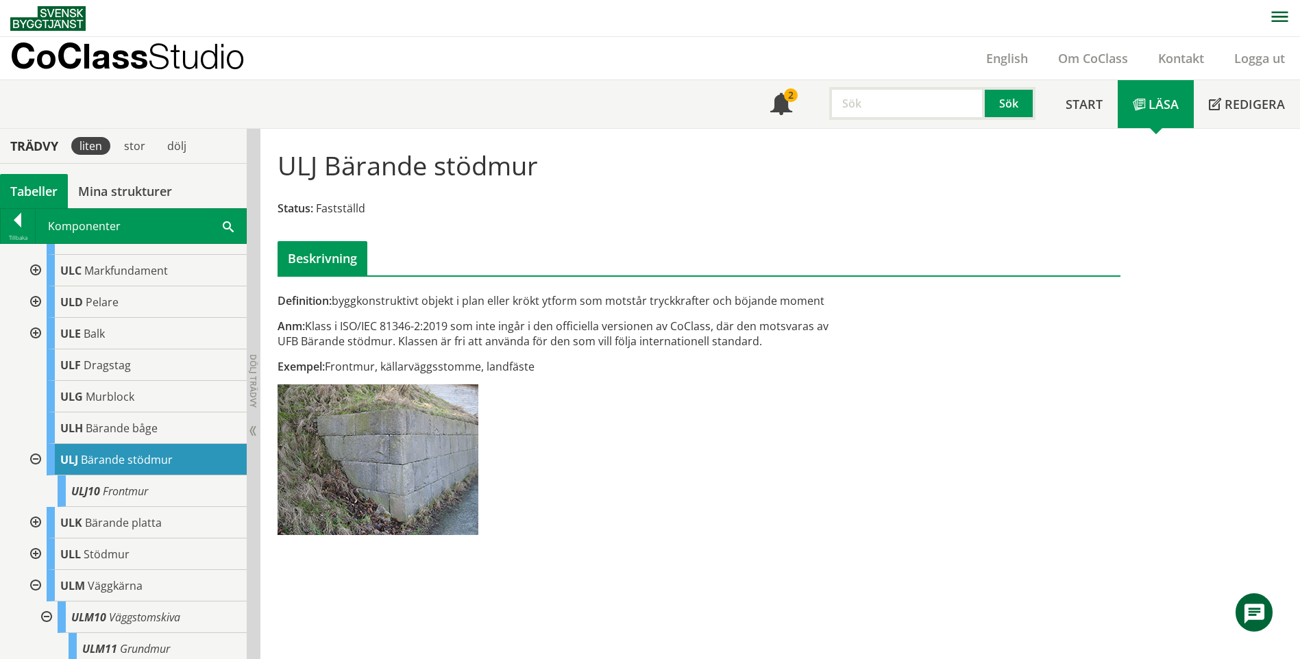
drag, startPoint x: 345, startPoint y: 370, endPoint x: 521, endPoint y: 369, distance: 176.1
click at [521, 369] on div "Exempel: Frontmur, källarväggsstomme, landfäste" at bounding box center [554, 366] width 554 height 15
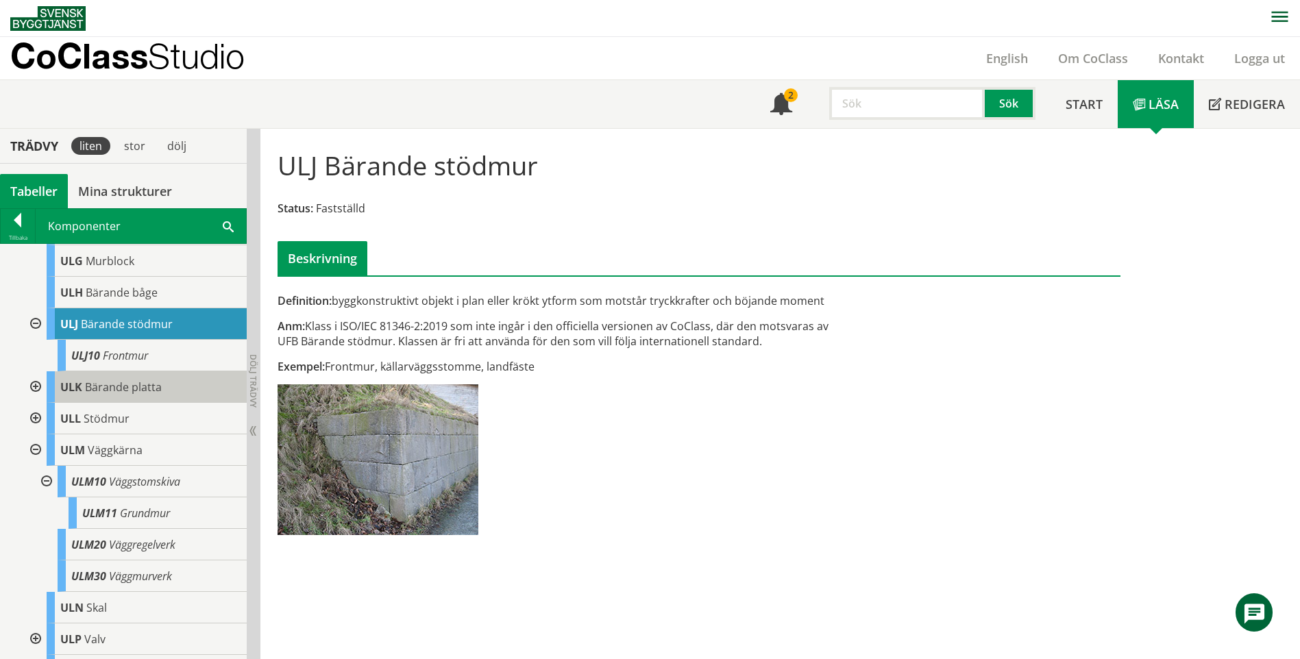
scroll to position [959, 0]
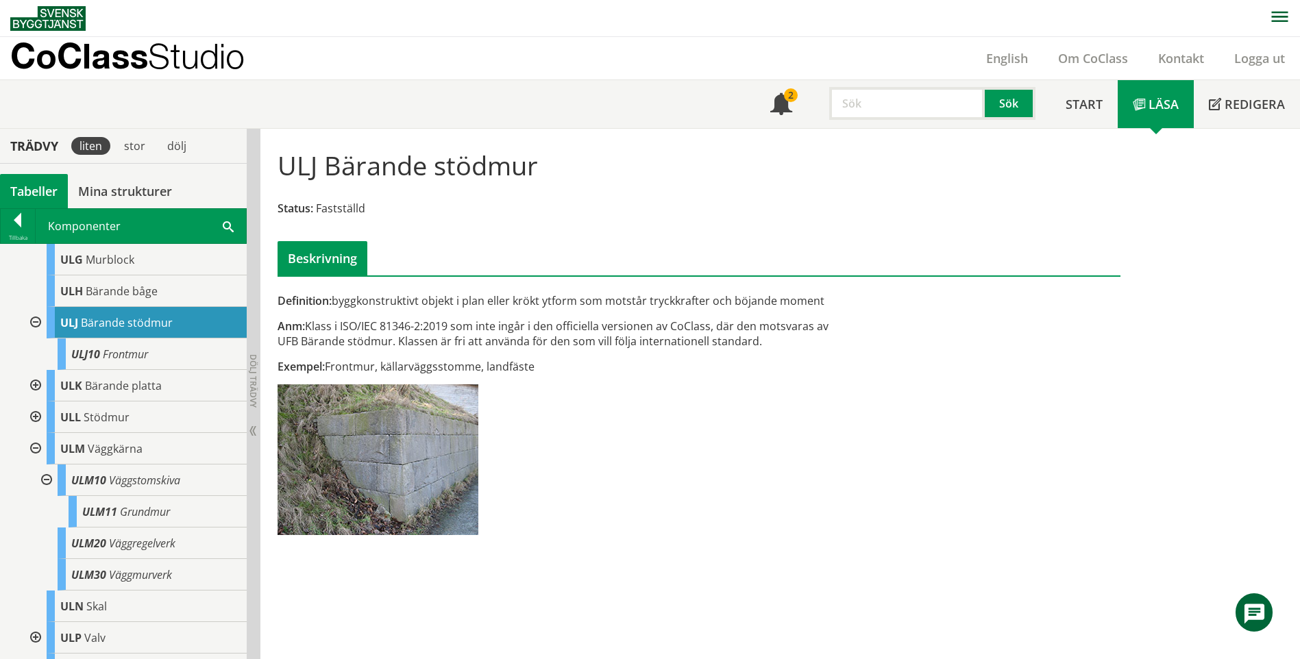
click at [36, 324] on div at bounding box center [34, 323] width 25 height 32
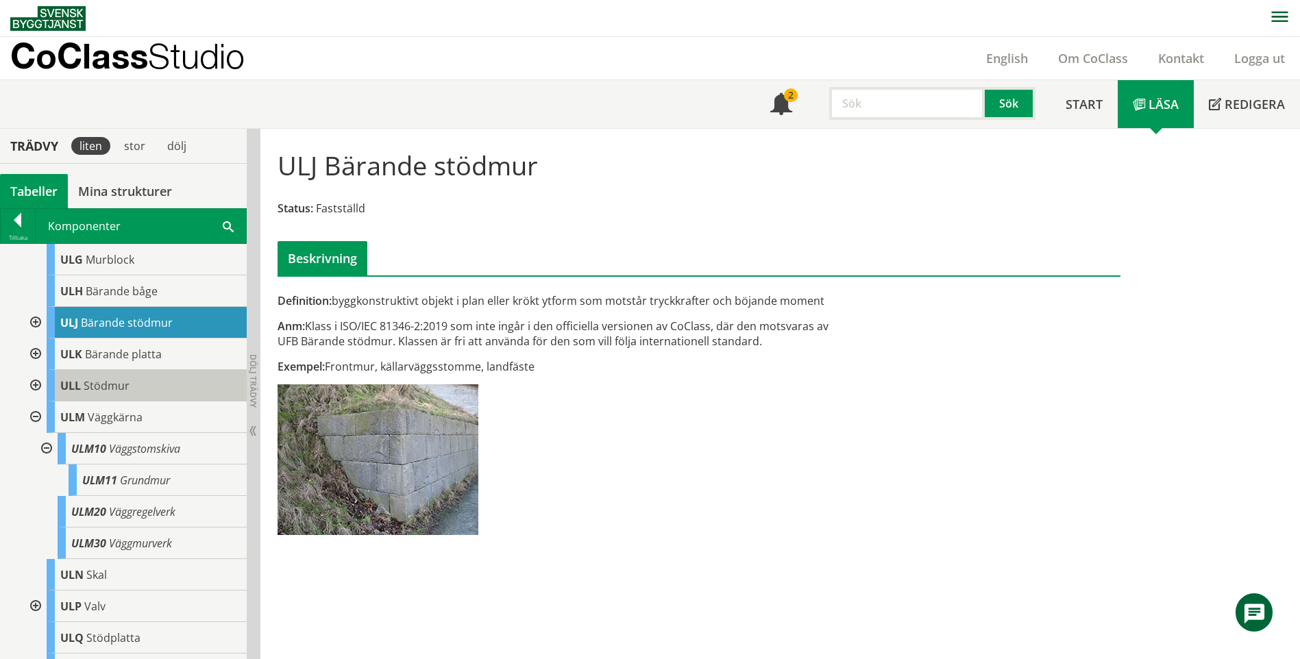
click at [48, 395] on div "ULL Stödmur" at bounding box center [147, 386] width 200 height 32
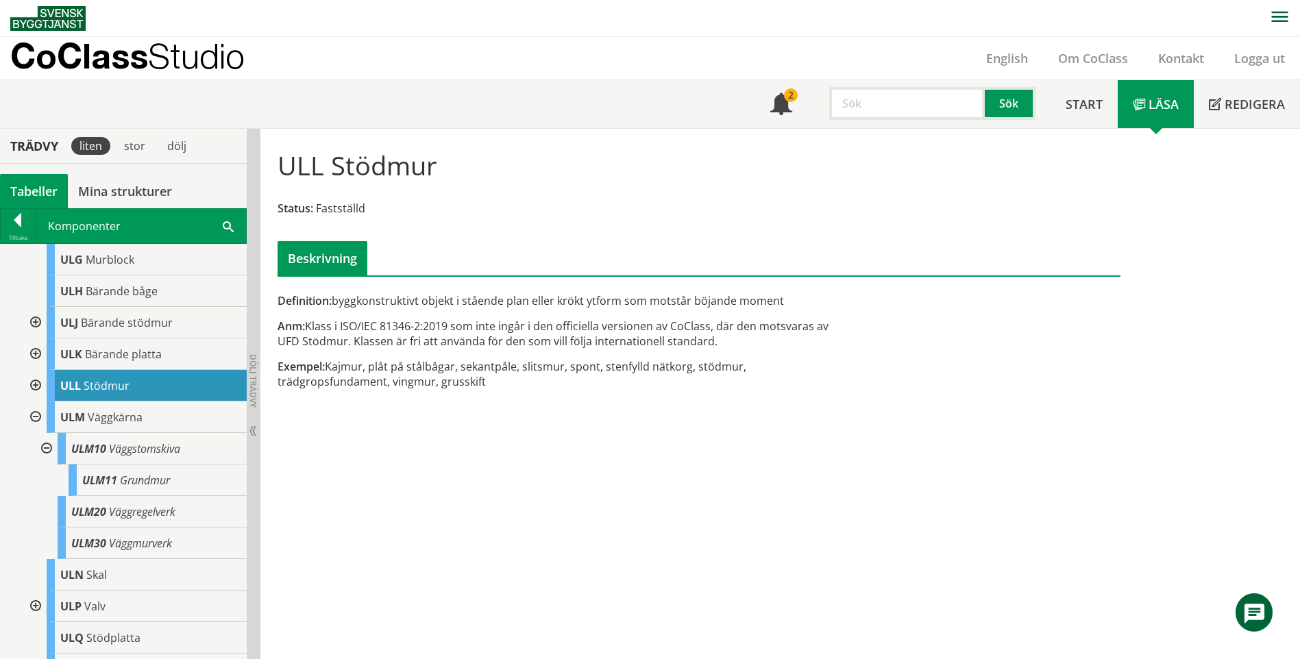
click at [36, 396] on div at bounding box center [34, 386] width 25 height 32
click at [42, 397] on div at bounding box center [34, 386] width 25 height 32
click at [129, 488] on span "Grundmur" at bounding box center [145, 480] width 50 height 15
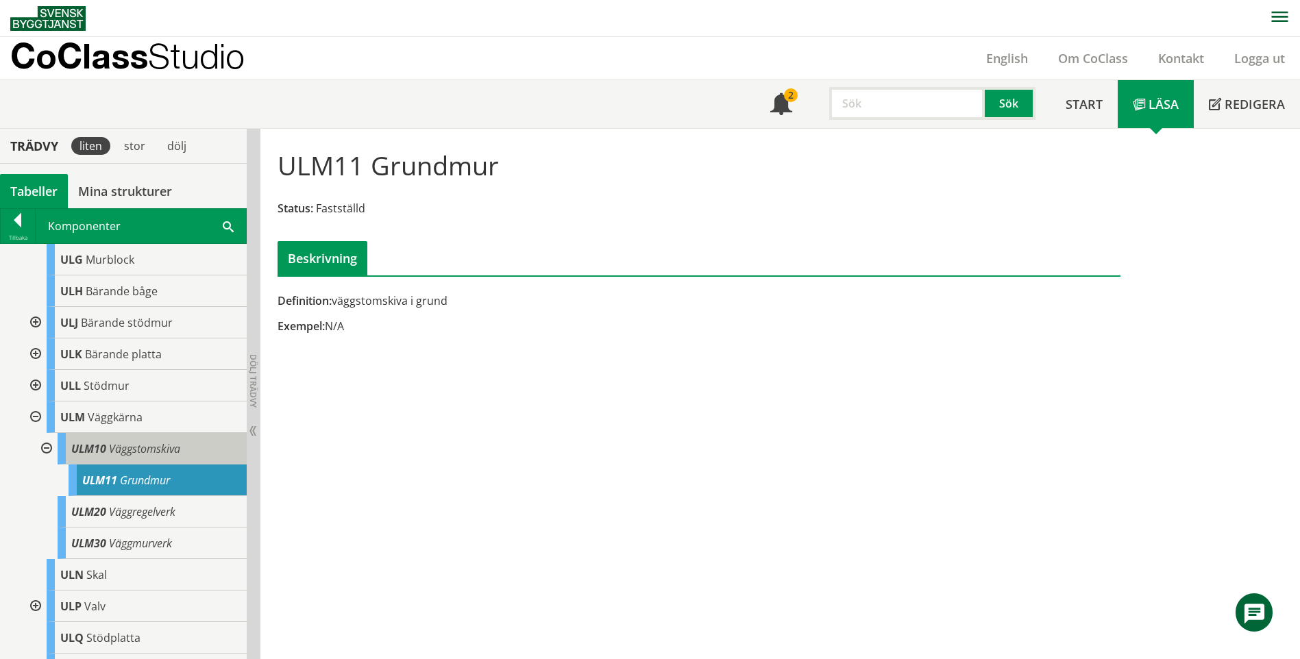
click at [133, 456] on span "Väggstomskiva" at bounding box center [144, 448] width 71 height 15
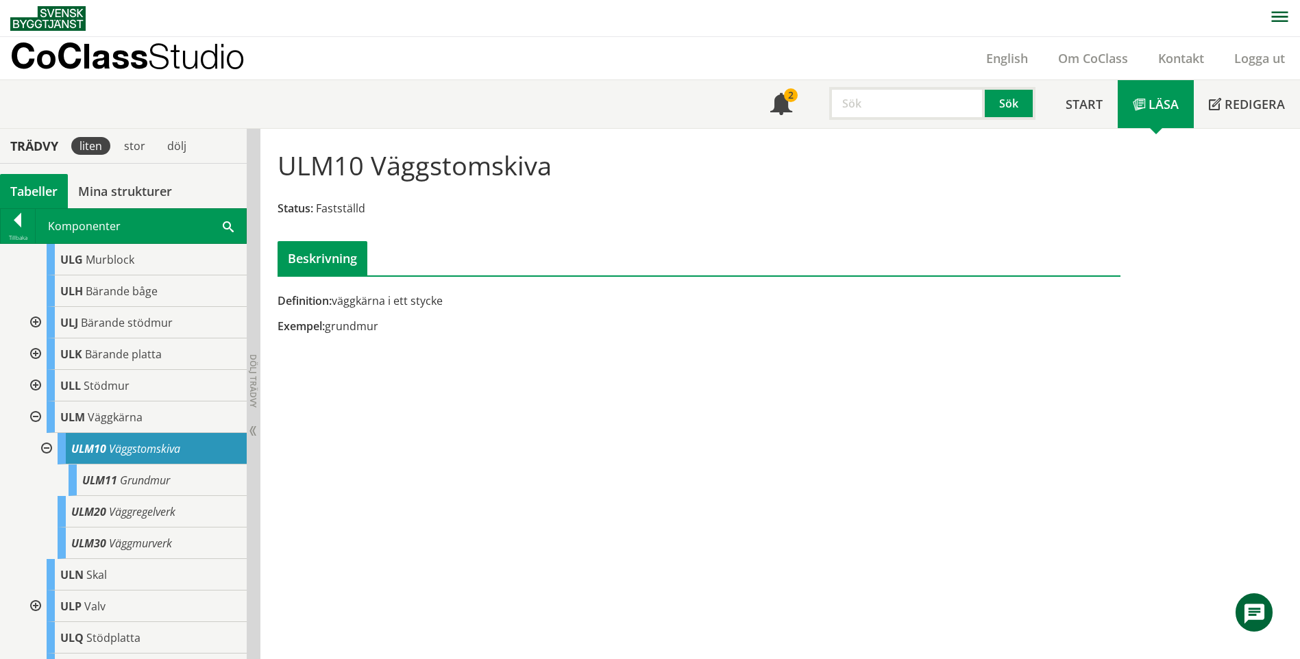
drag, startPoint x: 133, startPoint y: 463, endPoint x: 42, endPoint y: 441, distance: 93.9
click at [48, 454] on div at bounding box center [45, 449] width 25 height 32
click at [38, 429] on div at bounding box center [34, 417] width 25 height 32
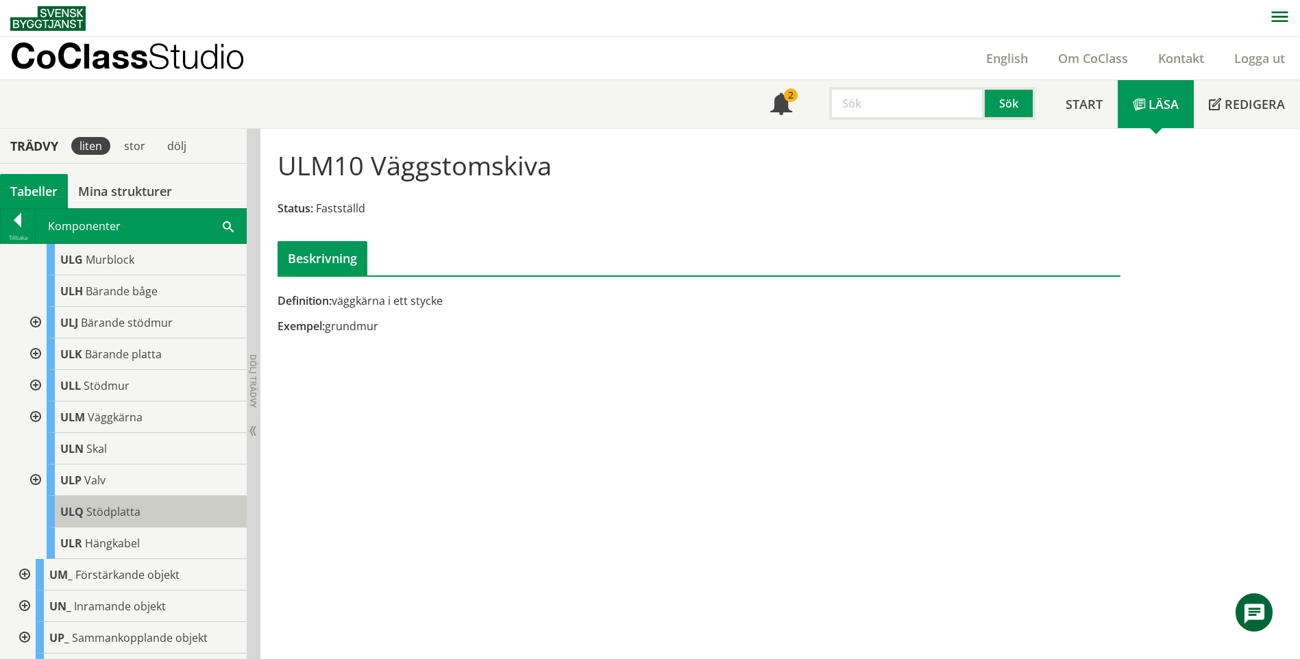
click at [149, 523] on div "ULQ Stödplatta" at bounding box center [147, 512] width 200 height 32
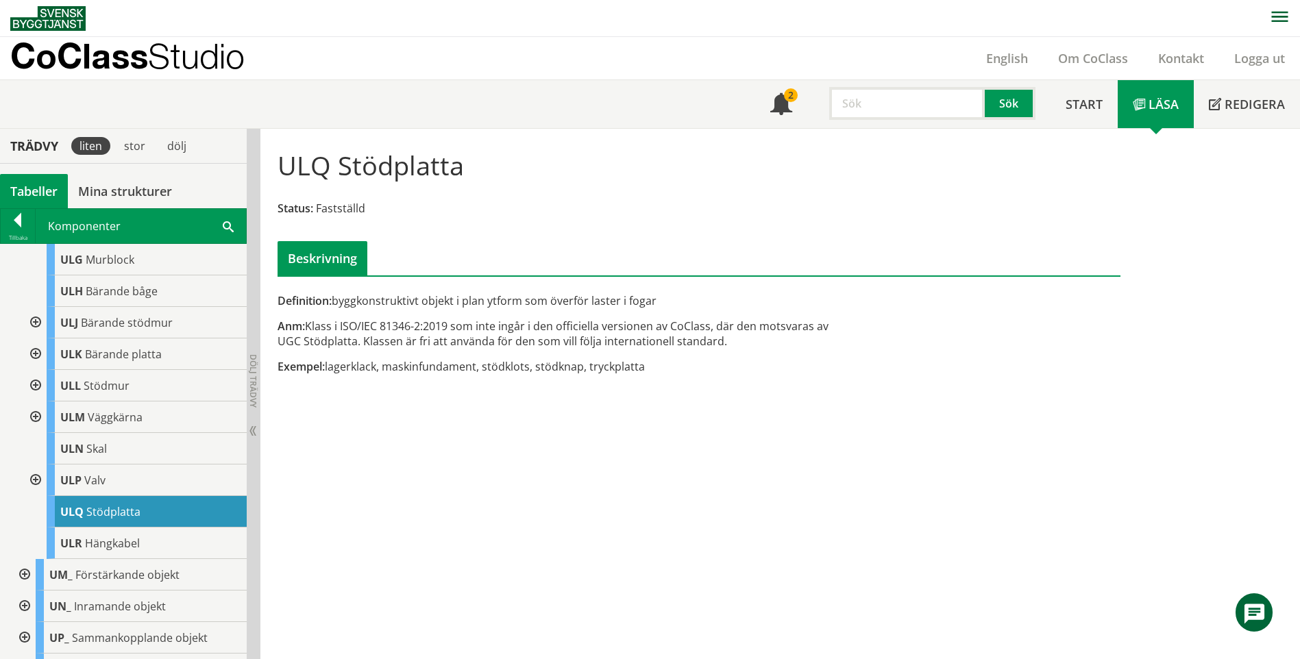
click at [26, 590] on div at bounding box center [23, 575] width 25 height 32
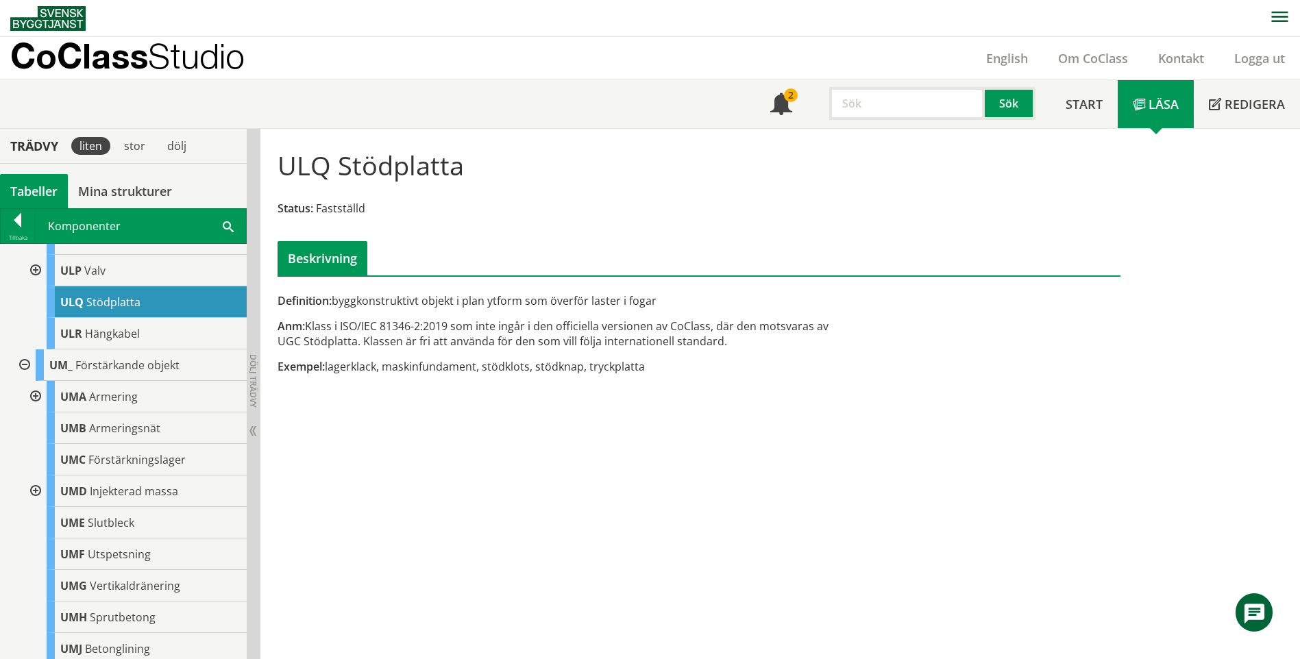
scroll to position [1165, 0]
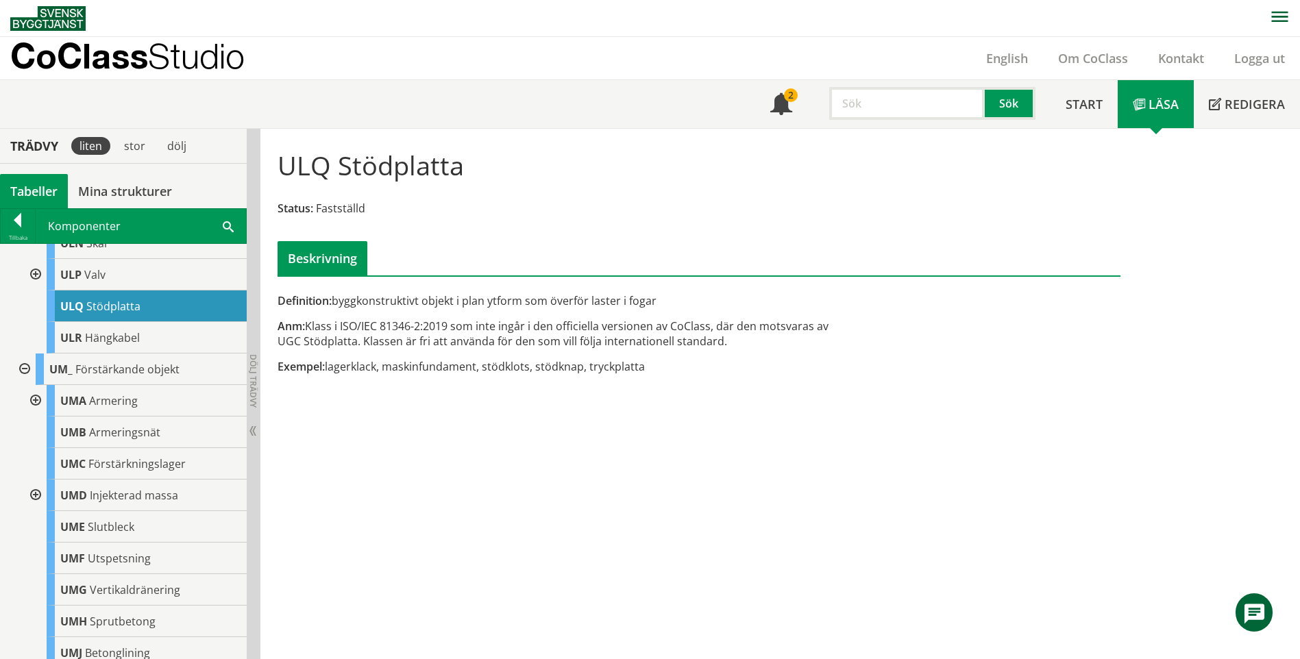
click at [27, 377] on div at bounding box center [23, 370] width 25 height 32
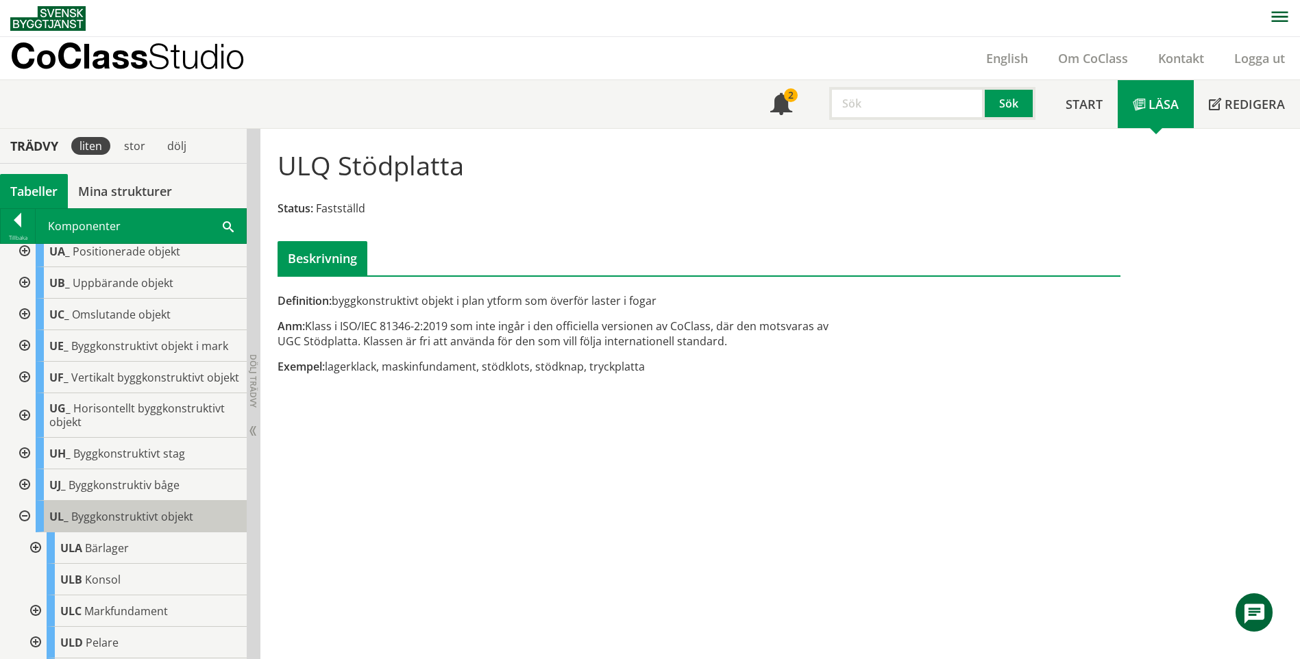
scroll to position [480, 0]
click at [26, 350] on div at bounding box center [23, 348] width 25 height 32
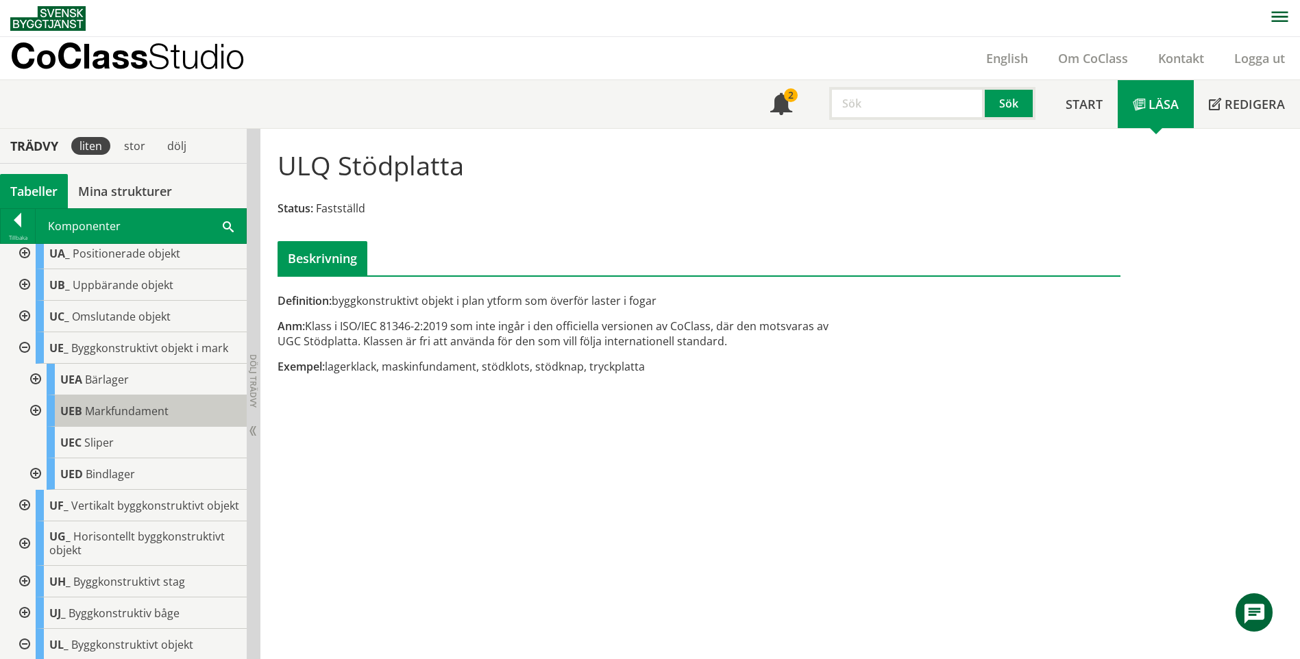
click at [162, 411] on span "Markfundament" at bounding box center [127, 411] width 84 height 15
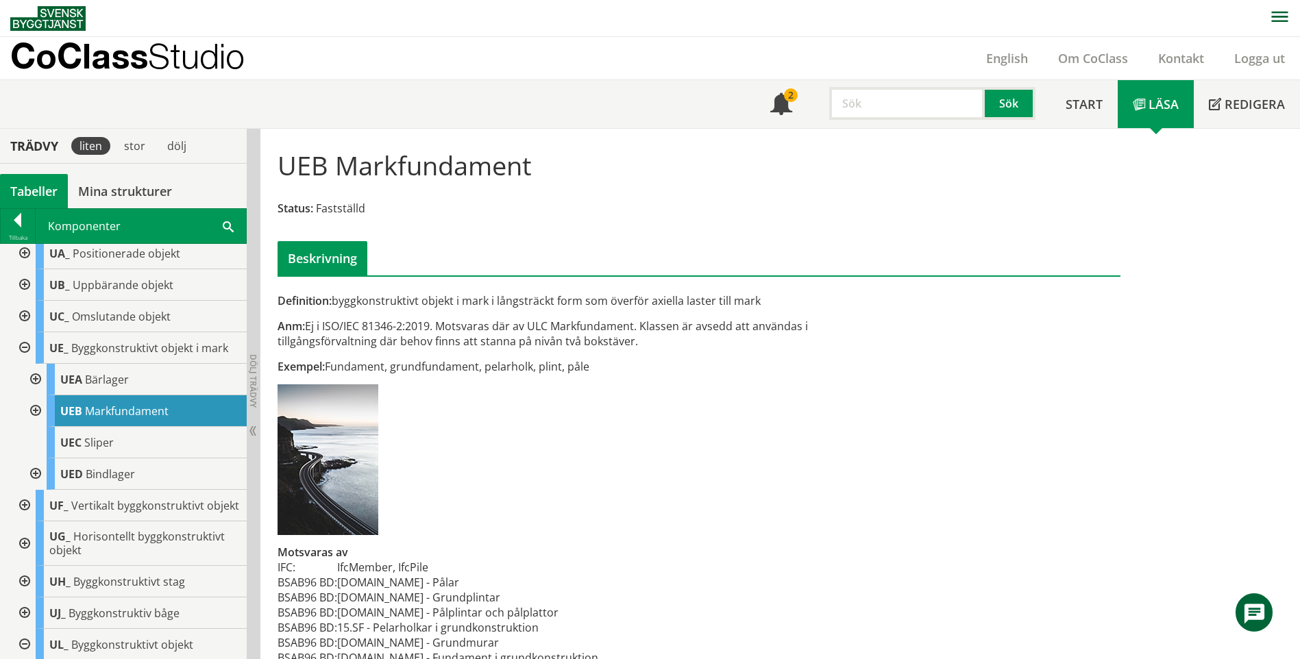
click at [34, 407] on div at bounding box center [34, 411] width 25 height 32
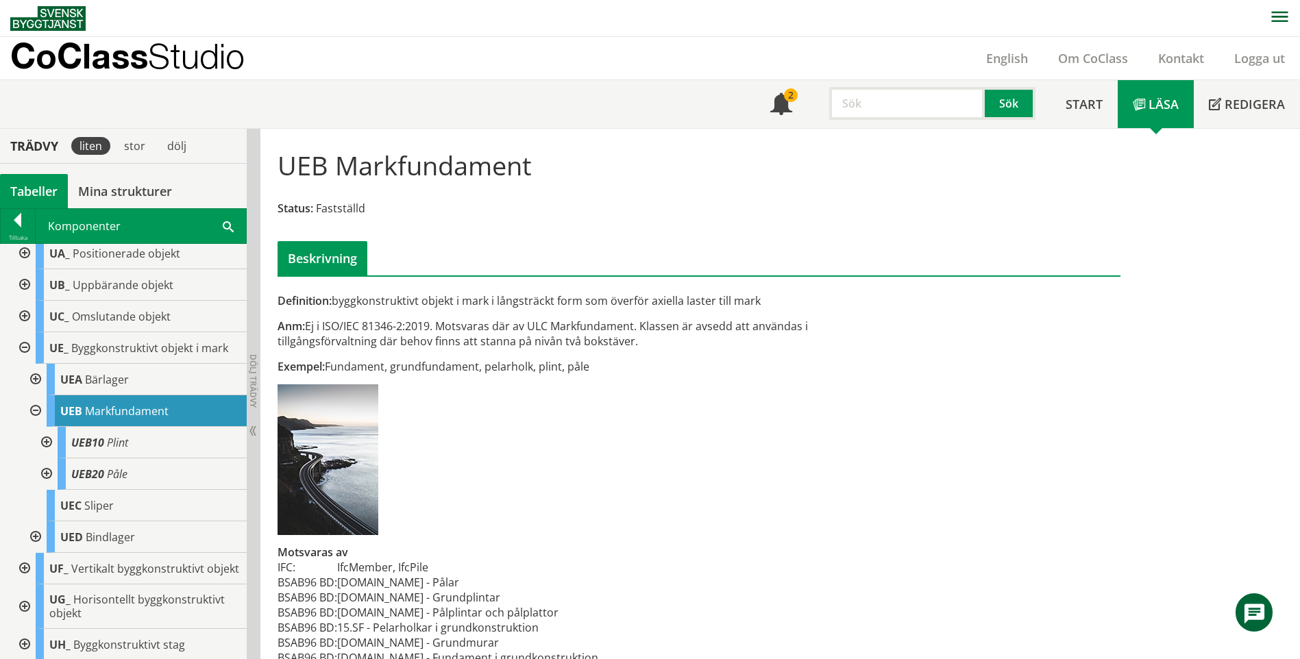
click at [40, 405] on div at bounding box center [34, 411] width 25 height 32
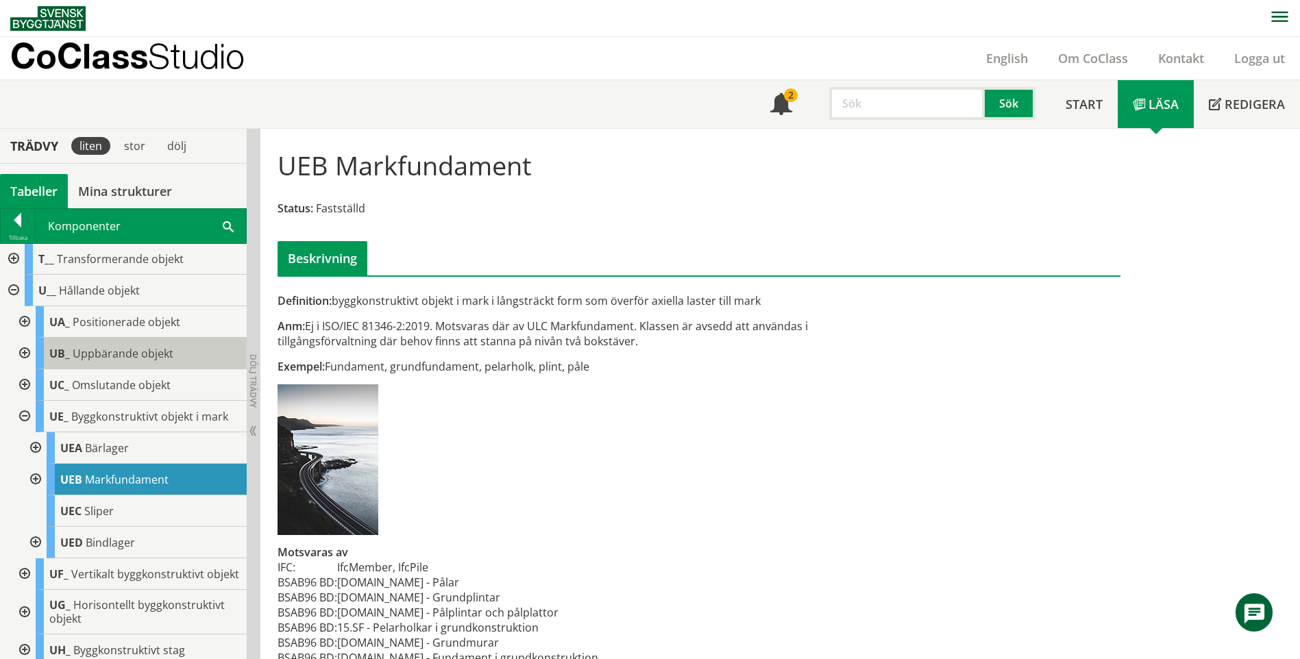
scroll to position [343, 0]
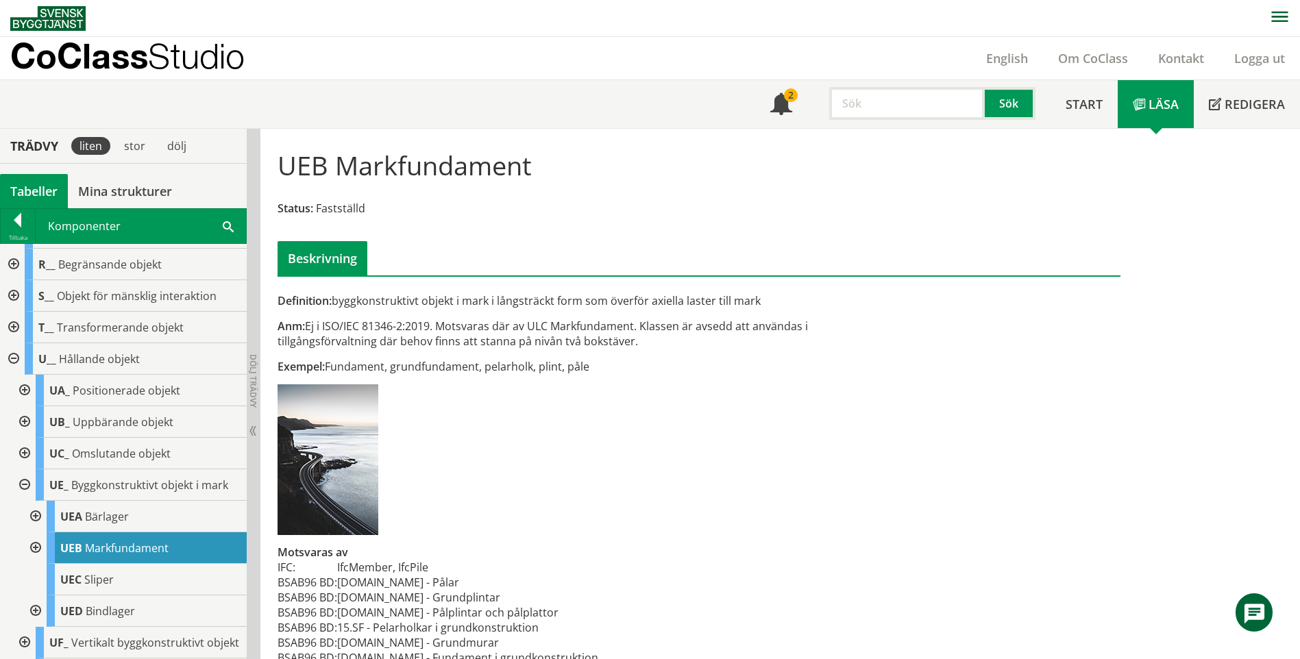
click at [29, 412] on div at bounding box center [23, 422] width 25 height 32
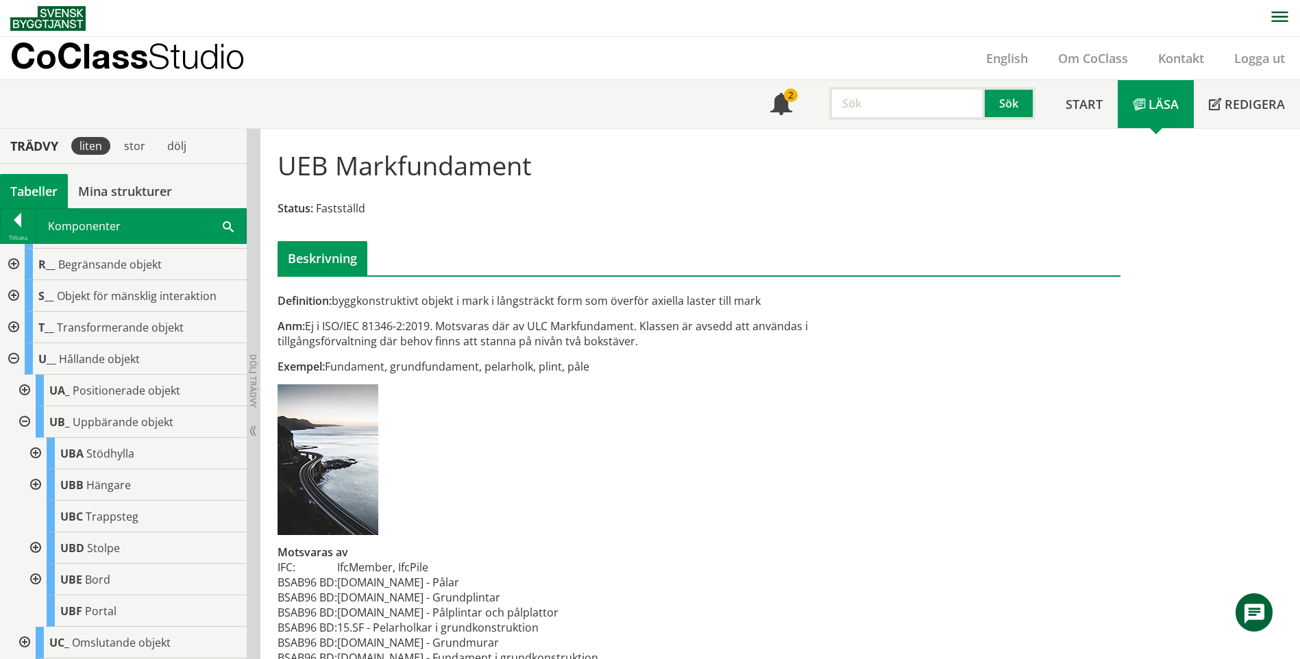
click at [28, 419] on div at bounding box center [23, 422] width 25 height 32
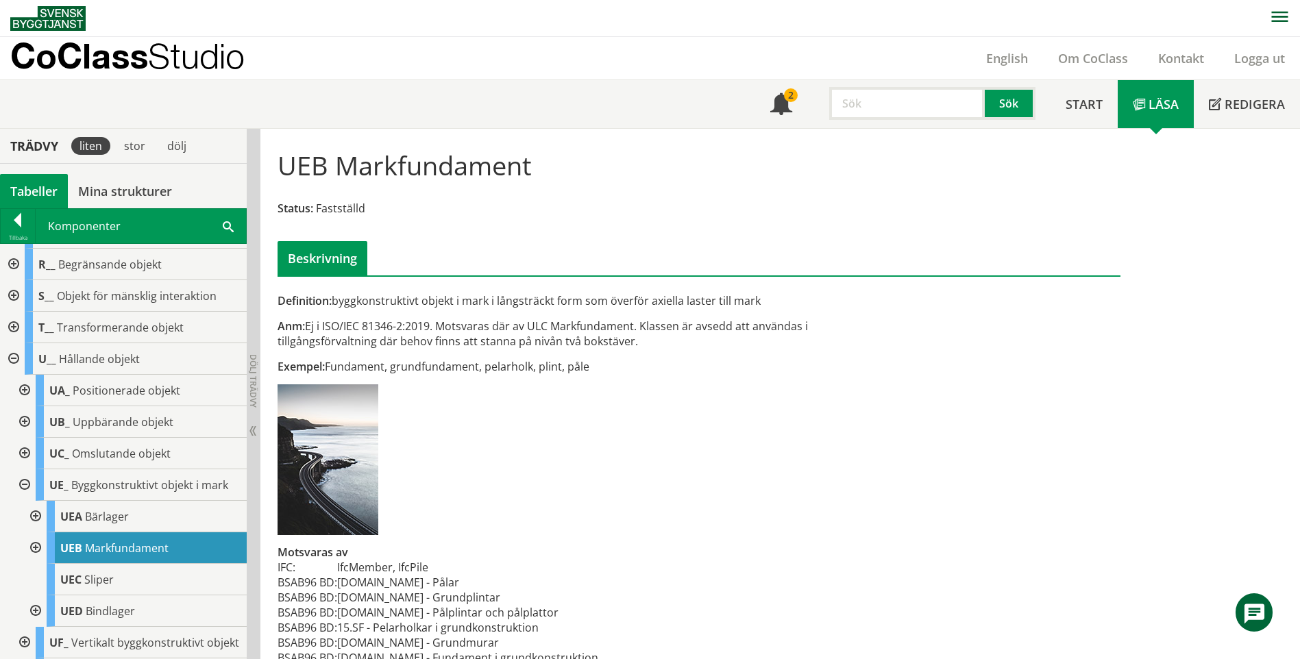
click at [12, 355] on div at bounding box center [12, 359] width 25 height 32
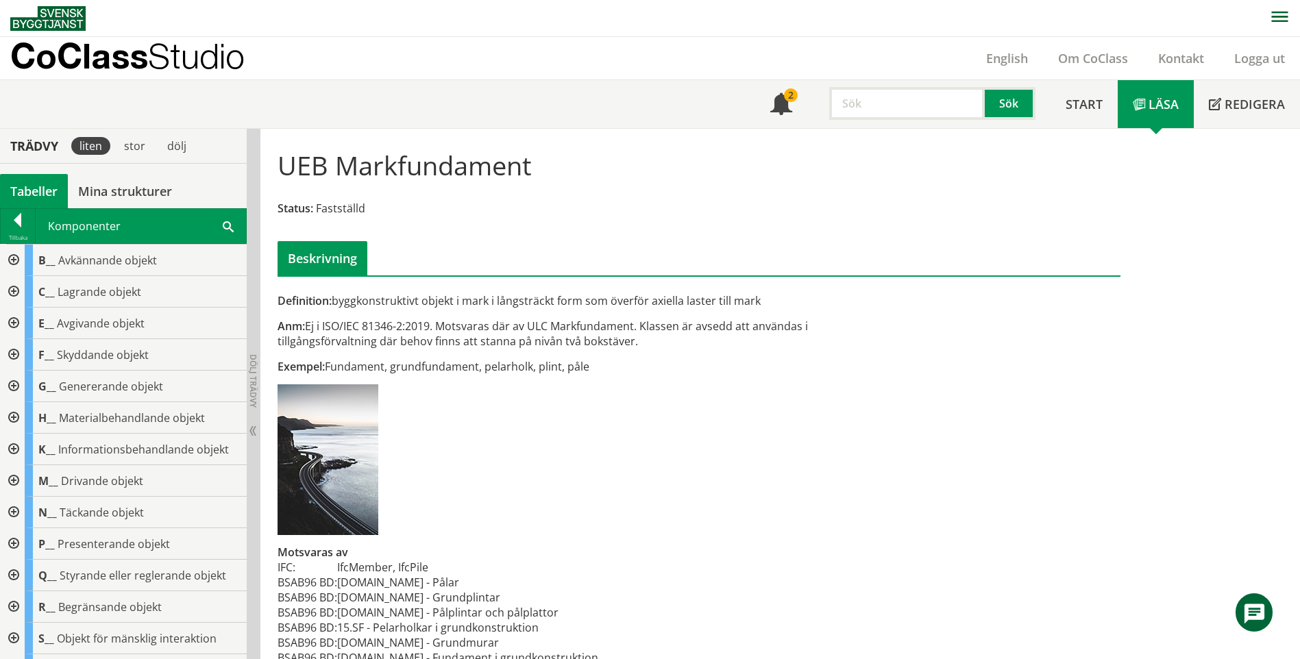
scroll to position [28, 0]
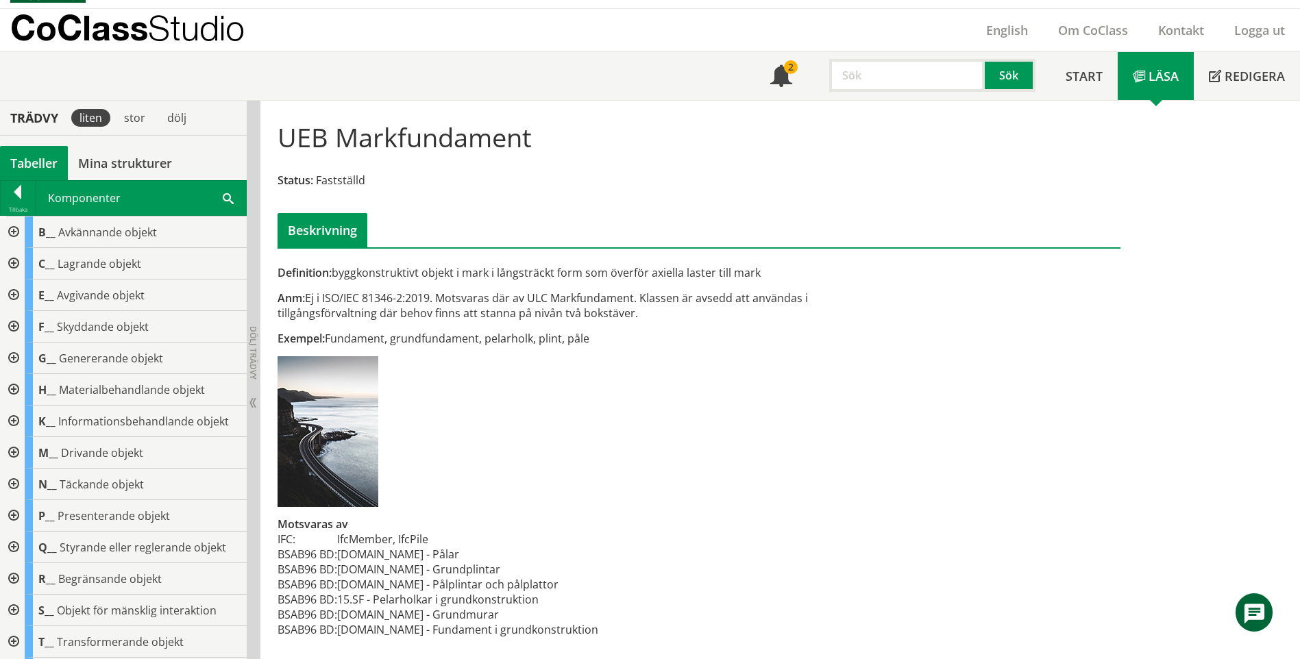
drag, startPoint x: 441, startPoint y: 634, endPoint x: 510, endPoint y: 626, distance: 70.4
click at [509, 626] on td "[DOMAIN_NAME] - Fundament i grundkonstruktion" at bounding box center [467, 629] width 261 height 15
drag, startPoint x: 528, startPoint y: 622, endPoint x: 467, endPoint y: 621, distance: 61.0
click at [467, 621] on tbody "IFC: IfcMember, IfcPile BSAB96 BD: [DOMAIN_NAME] - Pålar BSAB96 BD: [DOMAIN_NAM…" at bounding box center [437, 585] width 321 height 106
drag, startPoint x: 484, startPoint y: 345, endPoint x: 348, endPoint y: 341, distance: 136.4
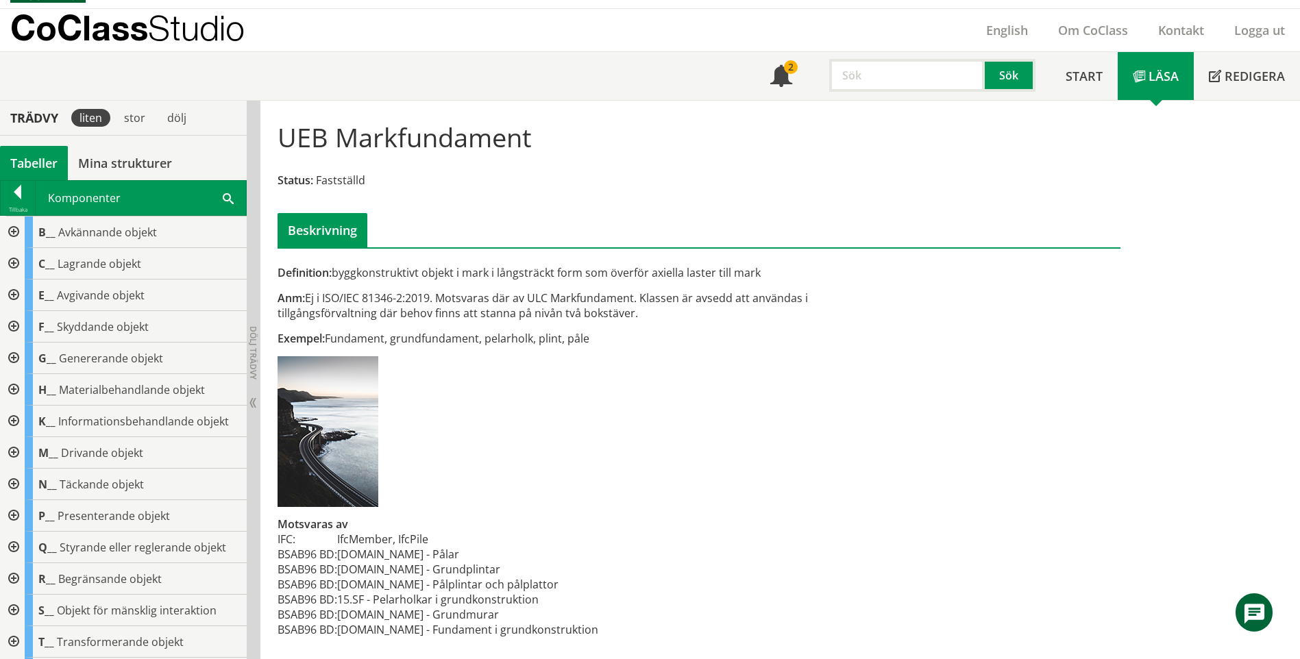
click at [348, 341] on div "Exempel: Fundament, grundfundament, pelarholk, plint, påle" at bounding box center [554, 338] width 554 height 15
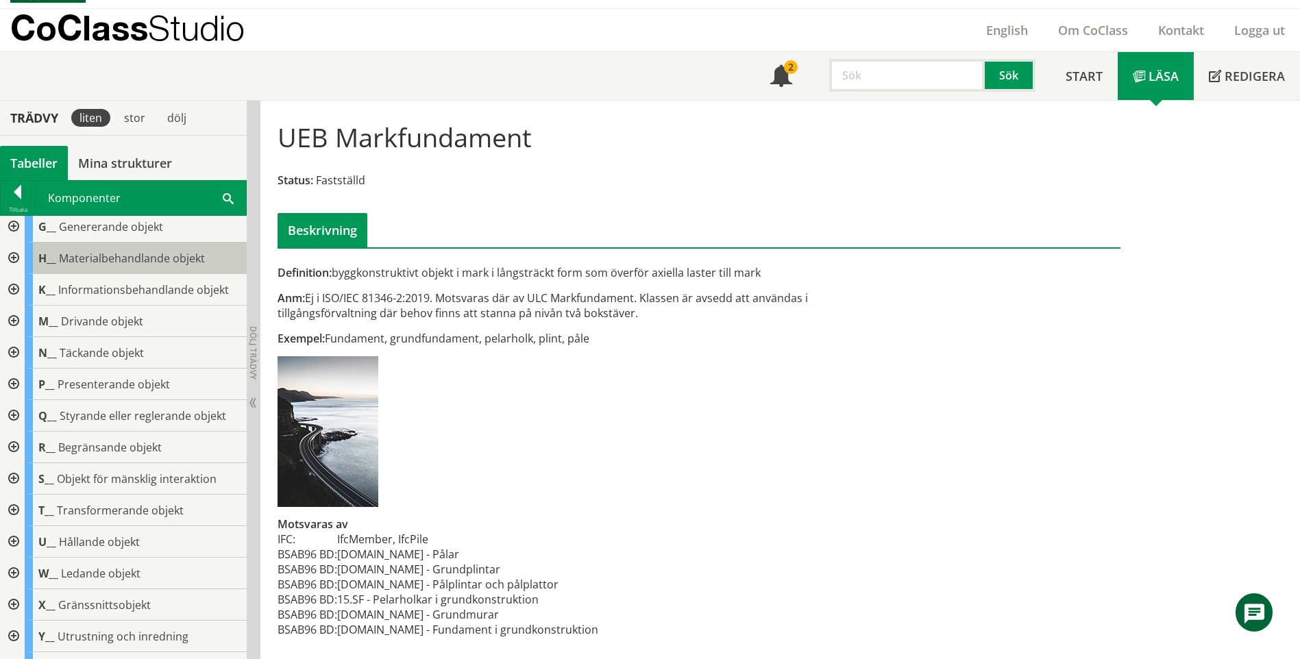
scroll to position [137, 0]
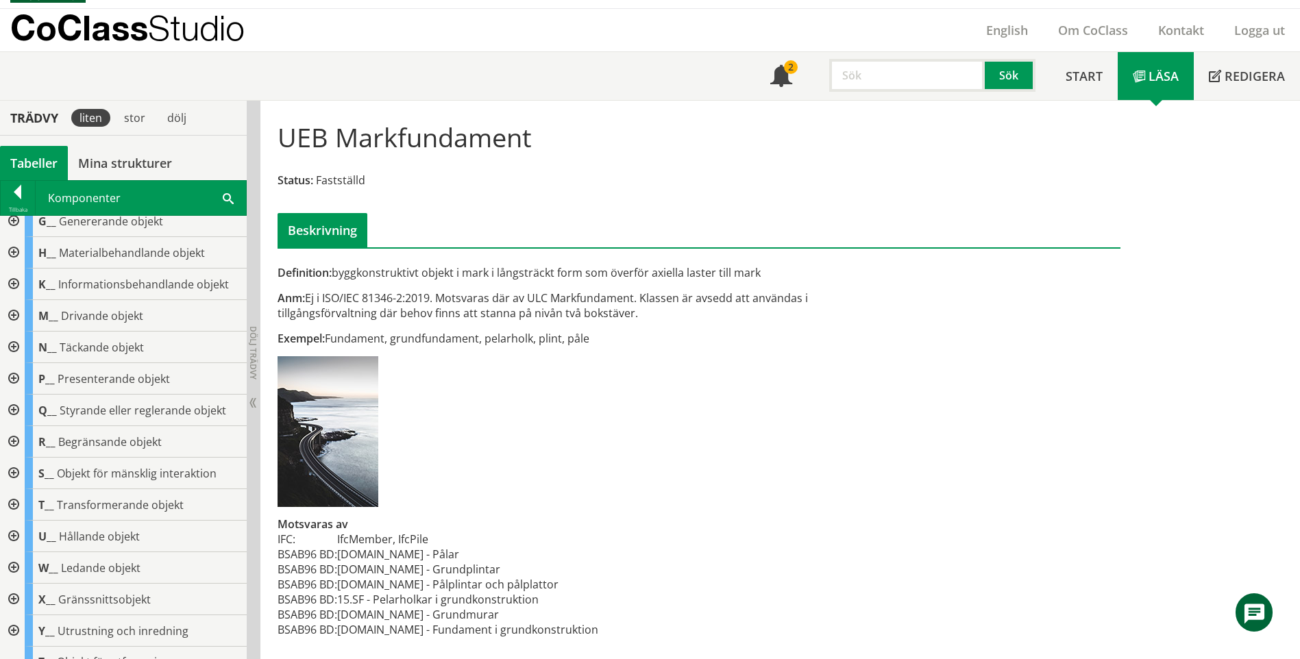
click at [14, 537] on div at bounding box center [12, 537] width 25 height 32
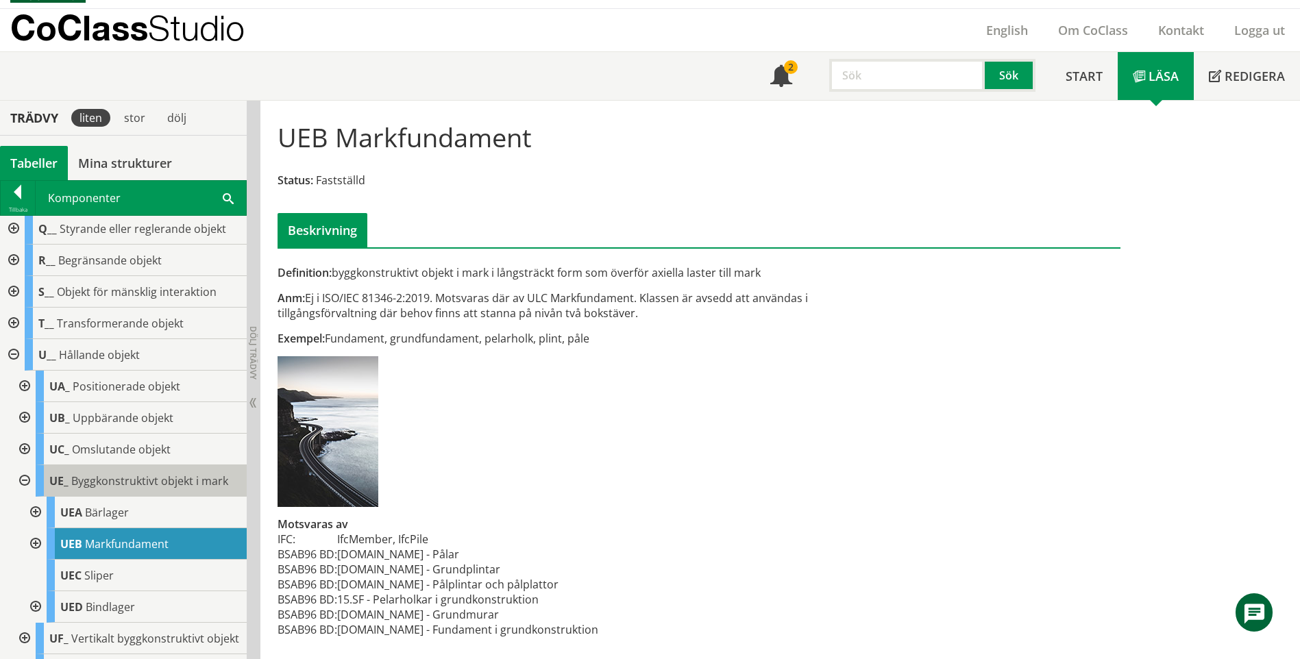
scroll to position [343, 0]
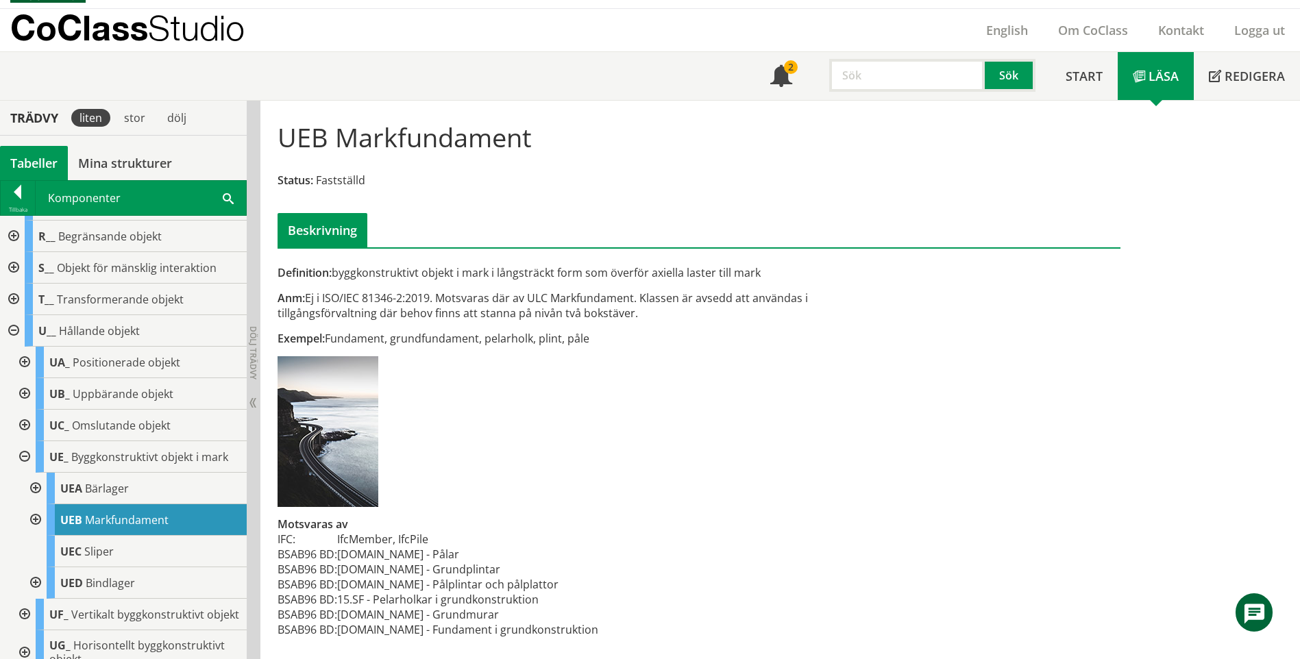
click at [30, 519] on div at bounding box center [34, 520] width 25 height 32
click at [29, 515] on div at bounding box center [34, 520] width 25 height 32
drag, startPoint x: 462, startPoint y: 614, endPoint x: 403, endPoint y: 613, distance: 59.6
click at [403, 613] on td "[DOMAIN_NAME] - Grundmurar" at bounding box center [467, 614] width 261 height 15
click at [39, 486] on div at bounding box center [34, 489] width 25 height 32
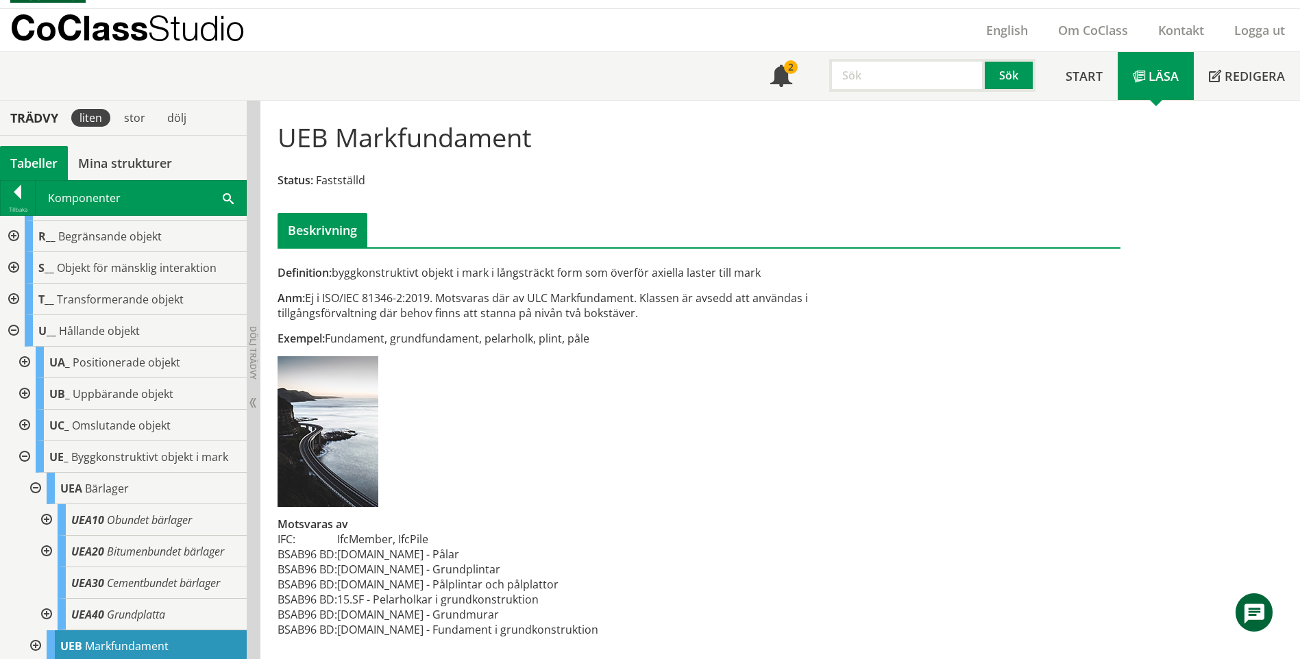
click at [36, 486] on div at bounding box center [34, 489] width 25 height 32
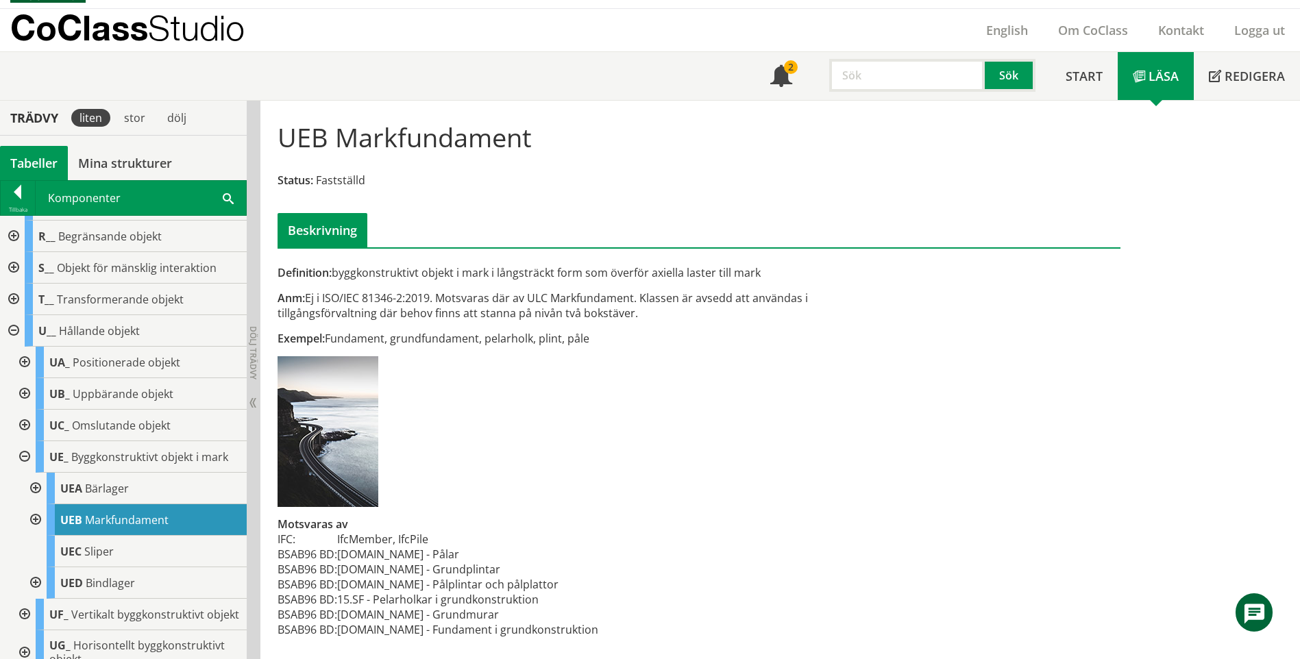
click at [33, 516] on div at bounding box center [34, 520] width 25 height 32
click at [32, 515] on div at bounding box center [34, 520] width 25 height 32
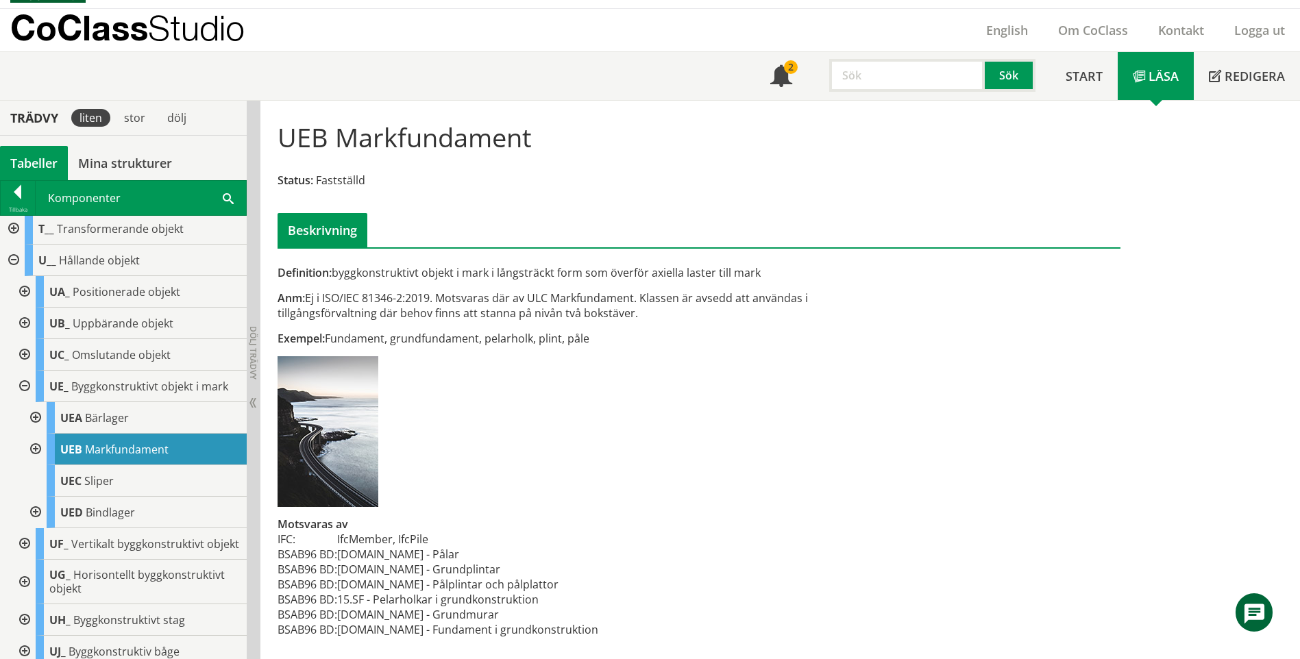
scroll to position [480, 0]
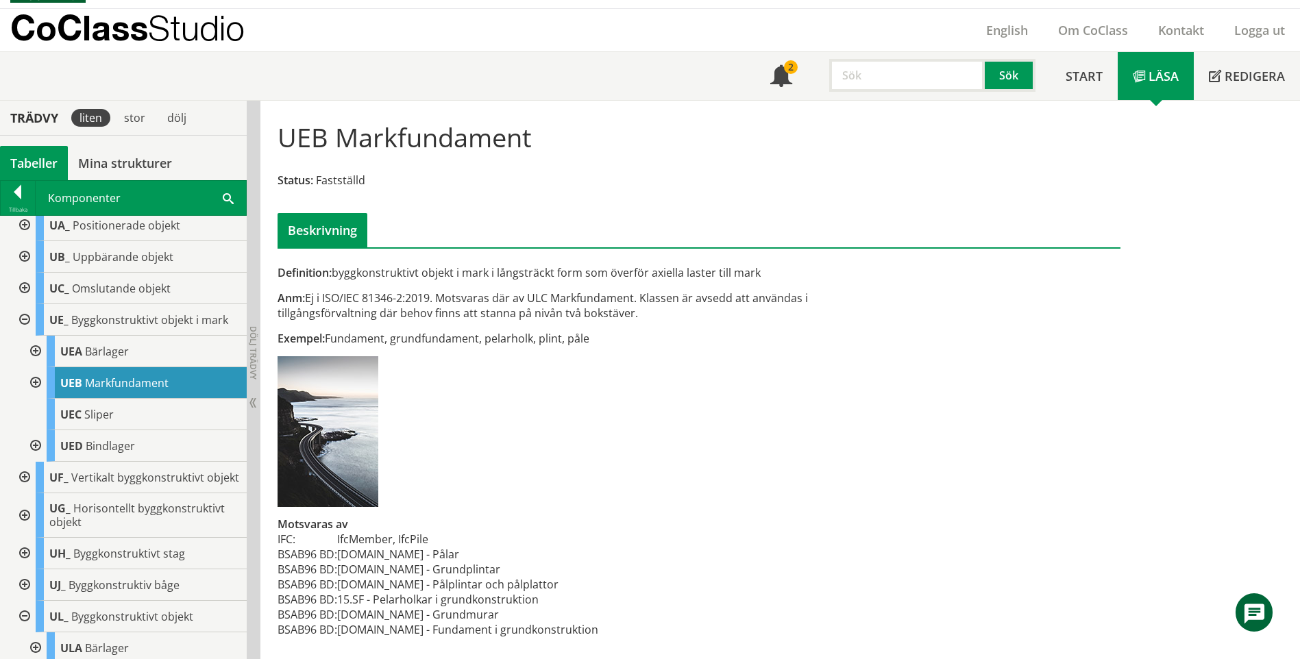
drag, startPoint x: 468, startPoint y: 627, endPoint x: 558, endPoint y: 626, distance: 89.8
click at [558, 626] on div "Definition: byggkonstruktivt objekt i mark i långsträckt form som överför axiel…" at bounding box center [555, 458] width 576 height 387
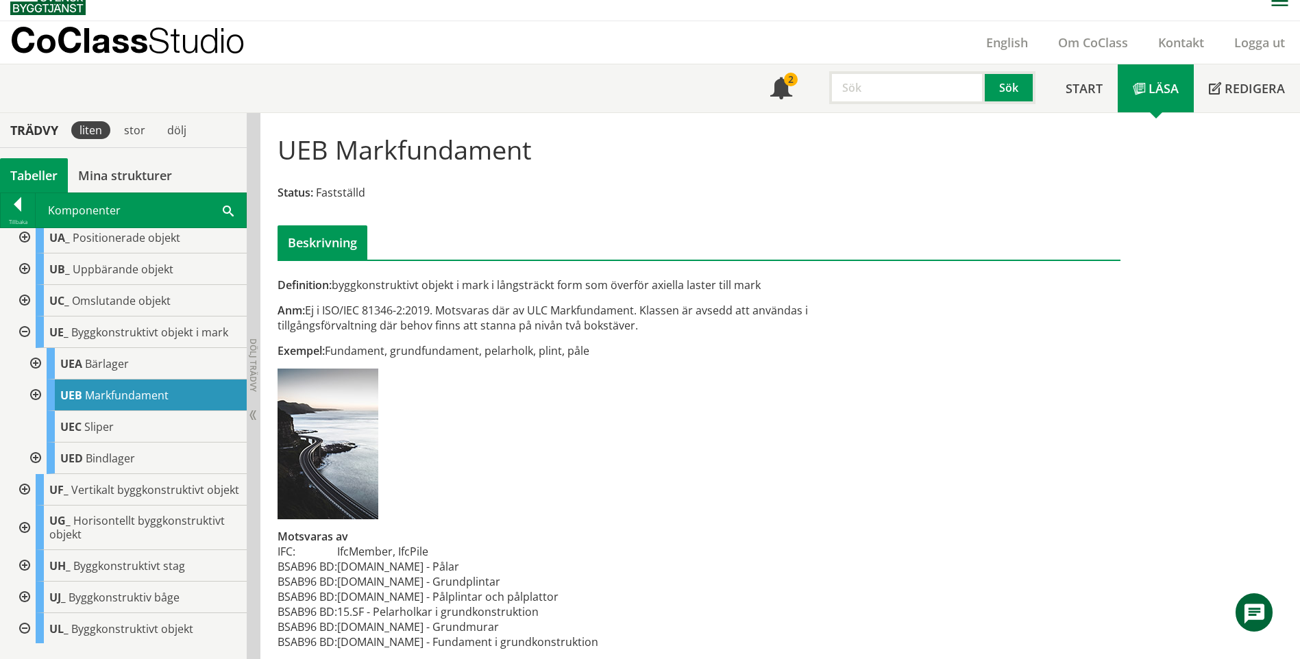
scroll to position [28, 0]
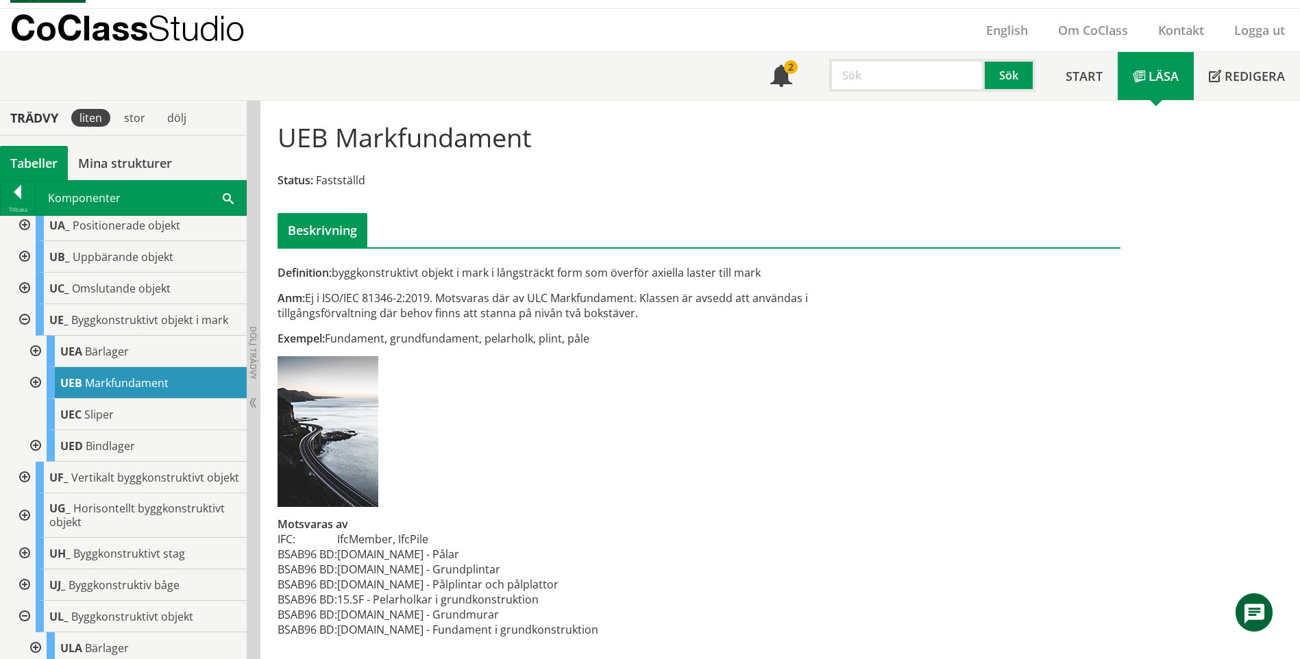
drag, startPoint x: 351, startPoint y: 134, endPoint x: 551, endPoint y: 154, distance: 200.4
click at [551, 154] on div "UEB Markfundament Status: Fastställd Beskrivning" at bounding box center [698, 179] width 863 height 136
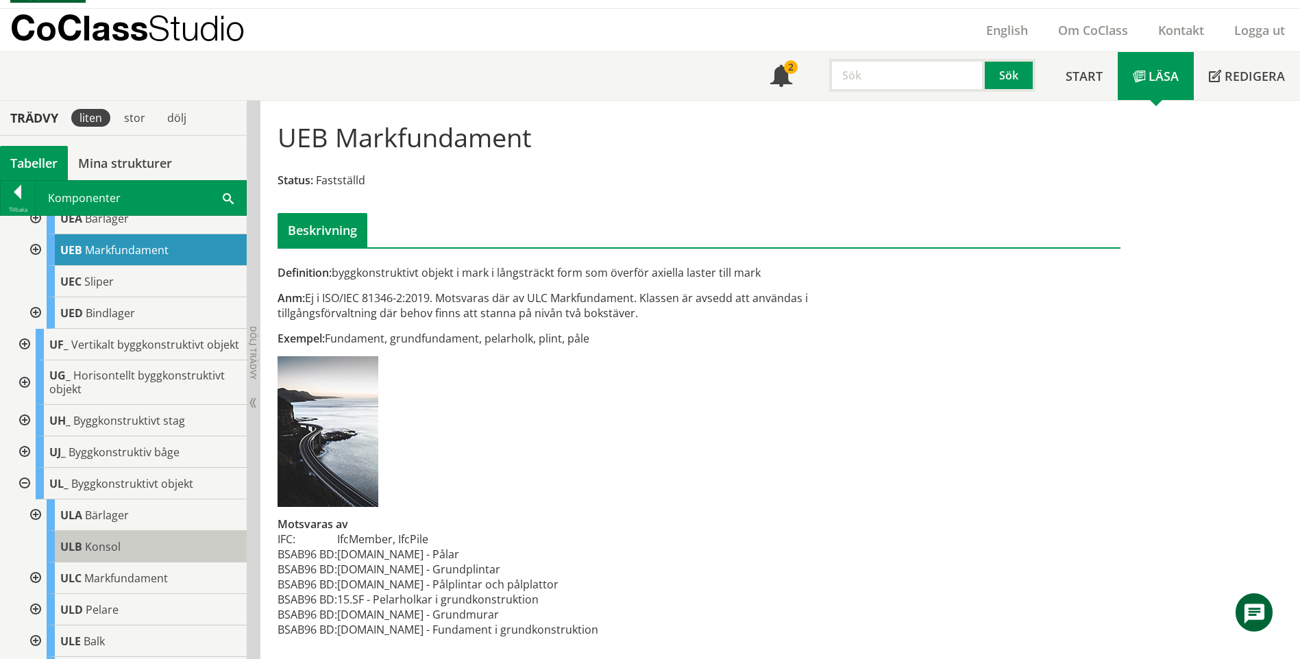
scroll to position [617, 0]
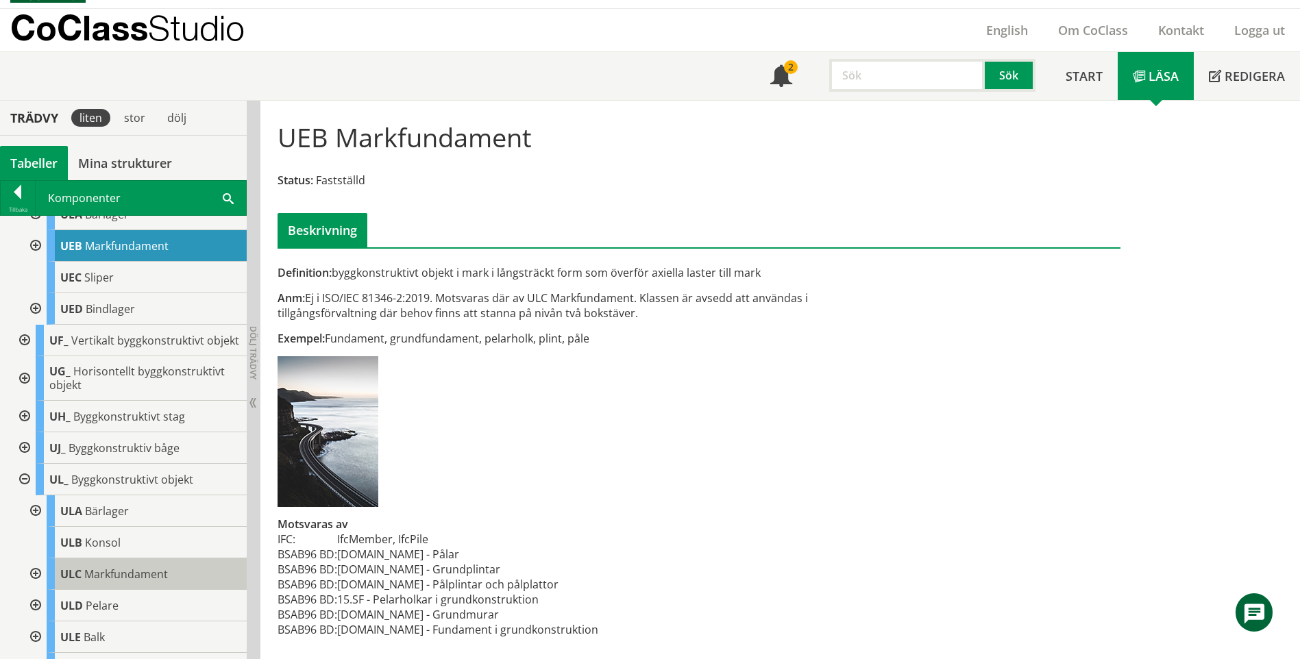
click at [159, 590] on div "ULC Markfundament" at bounding box center [147, 574] width 200 height 32
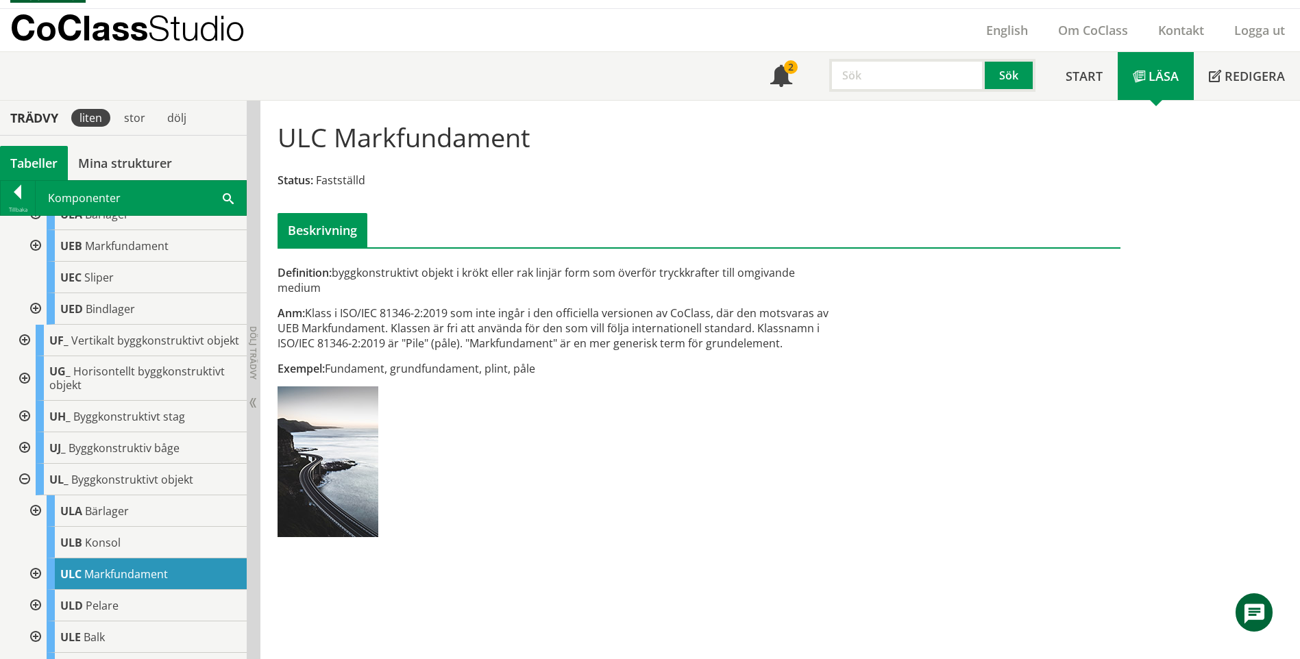
drag, startPoint x: 412, startPoint y: 367, endPoint x: 515, endPoint y: 357, distance: 103.9
click at [515, 357] on div "Definition: byggkonstruktivt objekt i krökt eller rak linjär form som överför t…" at bounding box center [555, 406] width 576 height 282
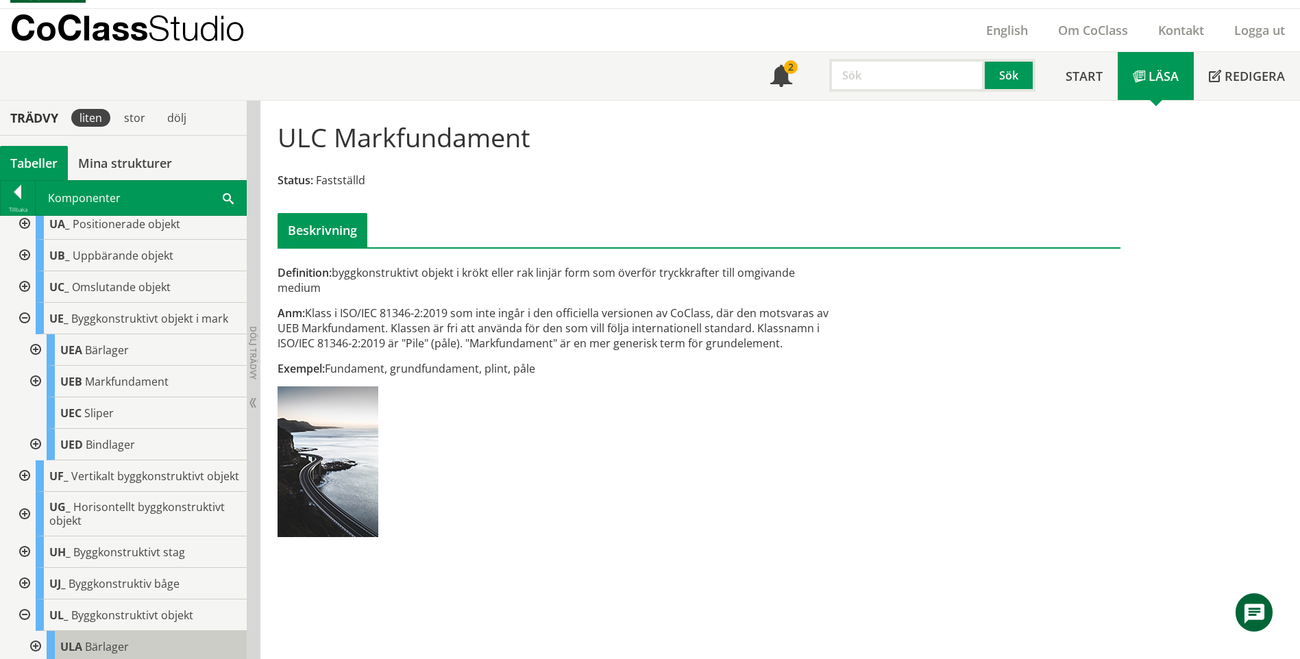
scroll to position [685, 0]
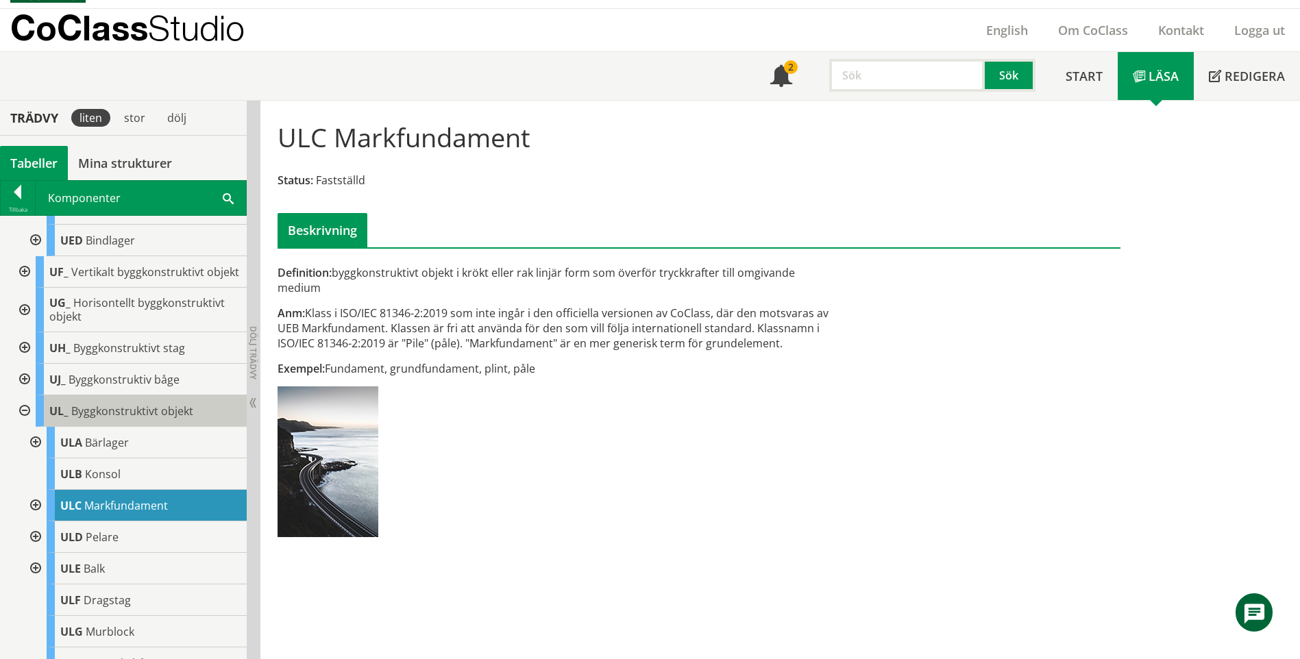
click at [158, 419] on span "Byggkonstruktivt objekt" at bounding box center [132, 411] width 122 height 15
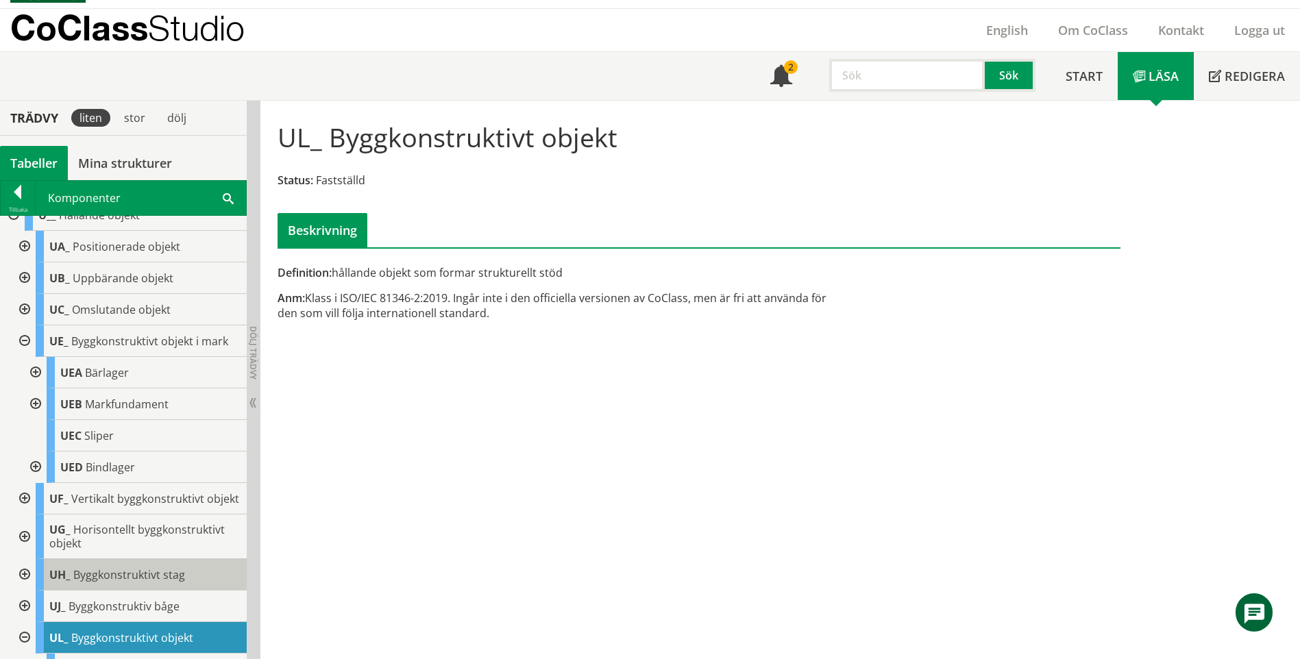
scroll to position [411, 0]
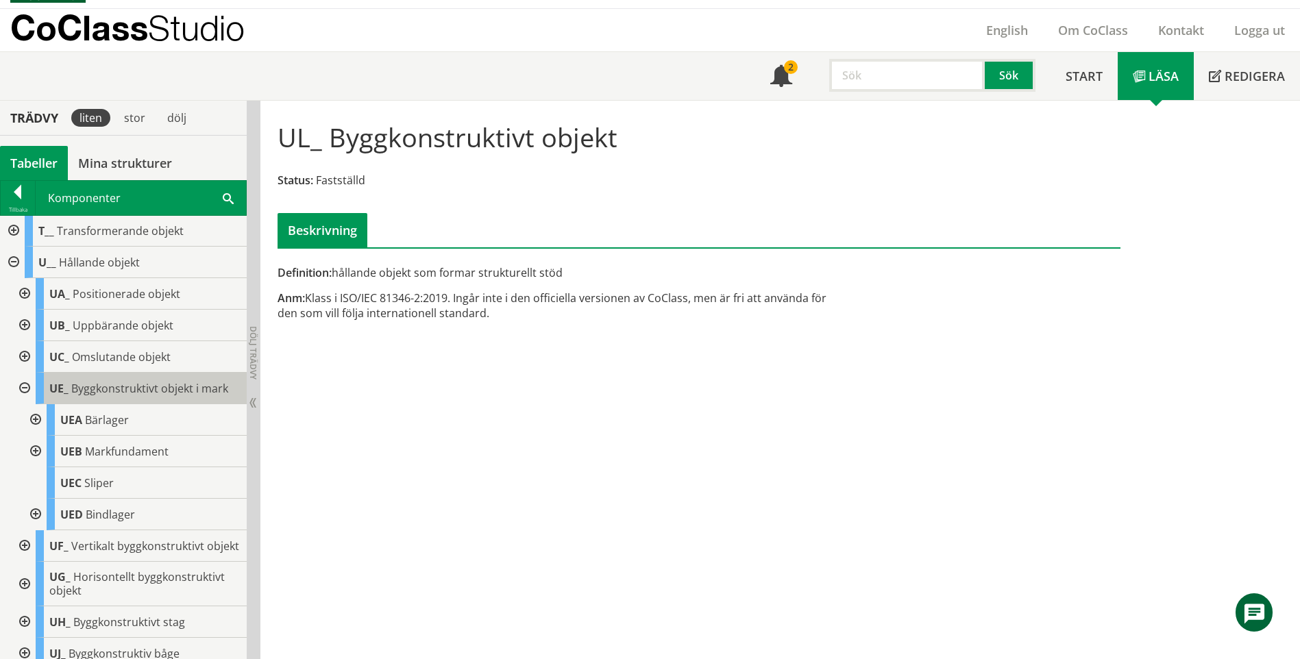
click at [156, 390] on span "Byggkonstruktivt objekt i mark" at bounding box center [149, 388] width 157 height 15
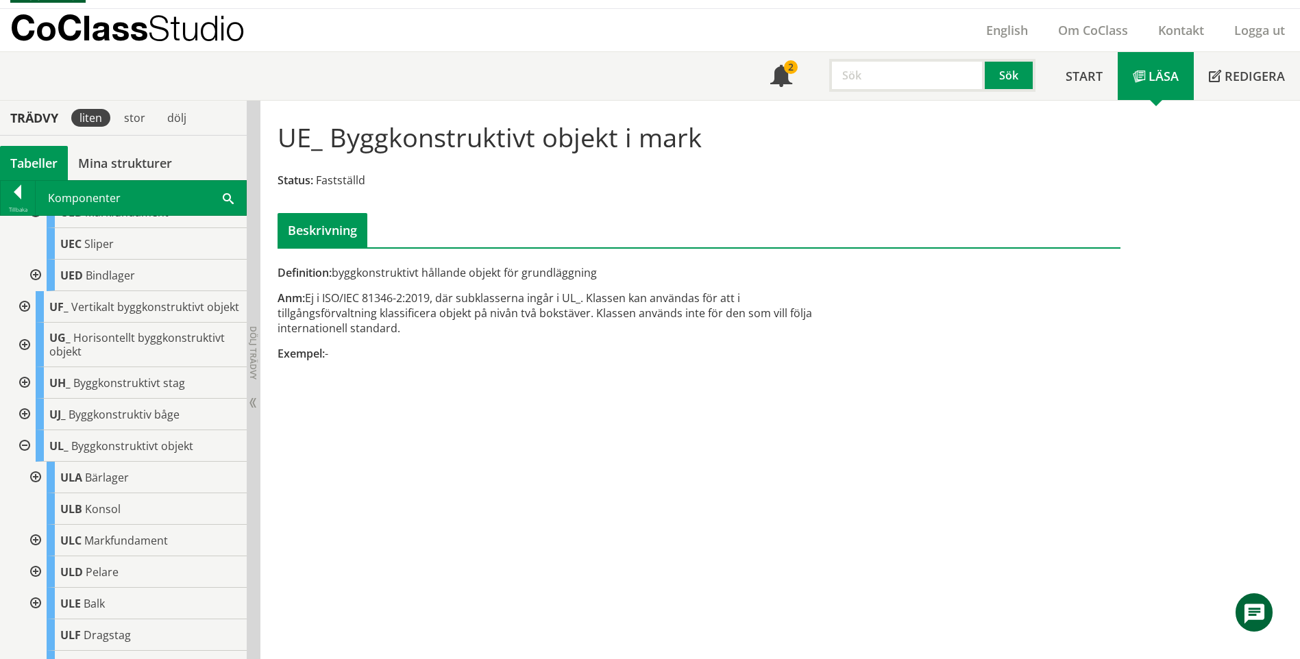
scroll to position [617, 0]
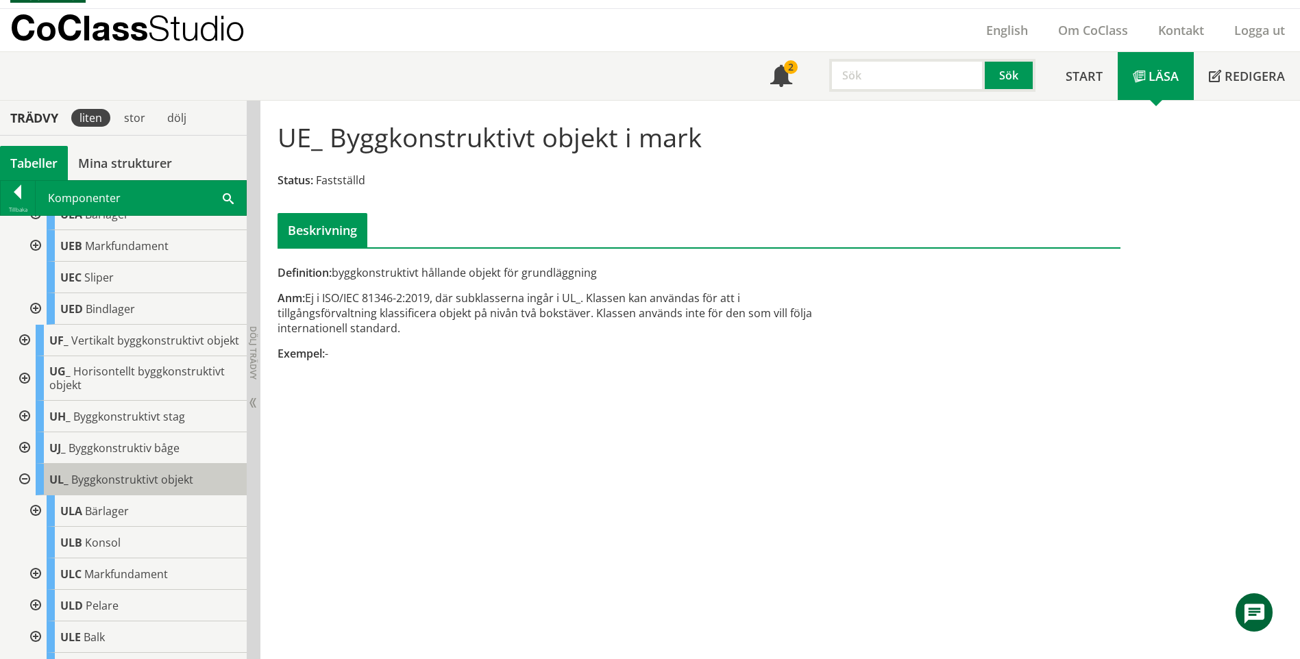
click at [127, 489] on body "AMA AMA Beskrivningsverktyg AMA Funktion BSAB Bygginfo Byggjura Byggkatalogen […" at bounding box center [650, 301] width 1300 height 659
click at [154, 487] on span "Byggkonstruktivt objekt" at bounding box center [132, 479] width 122 height 15
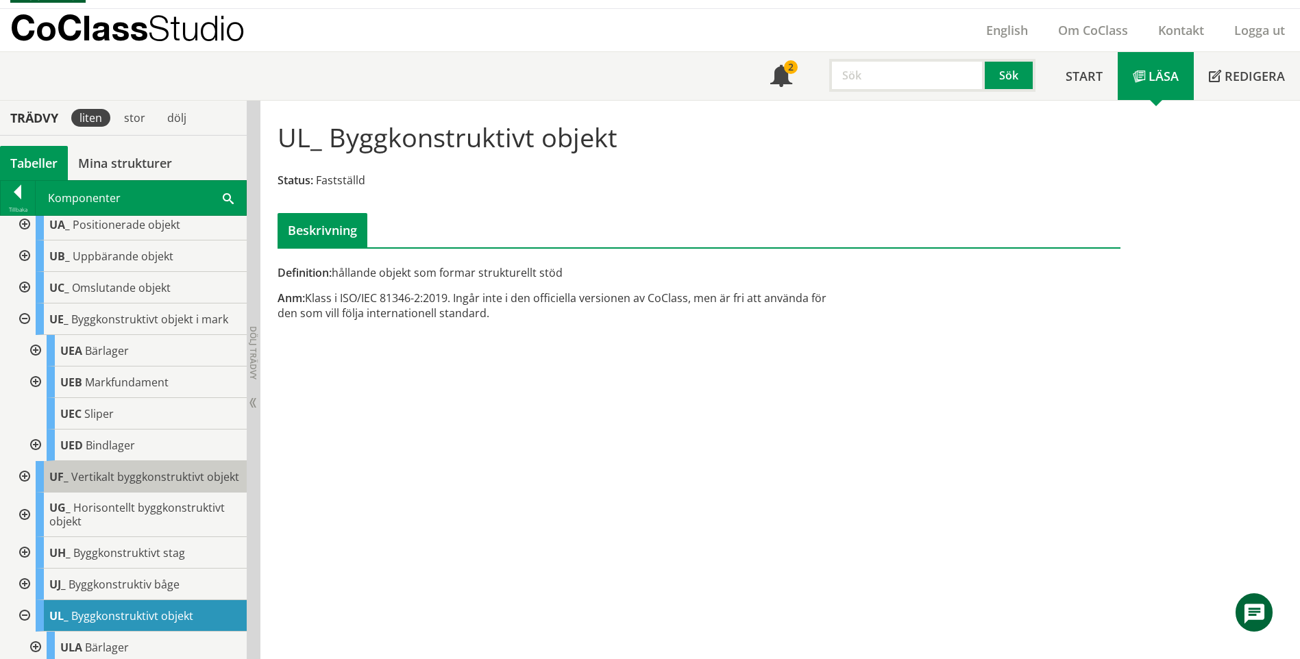
scroll to position [480, 0]
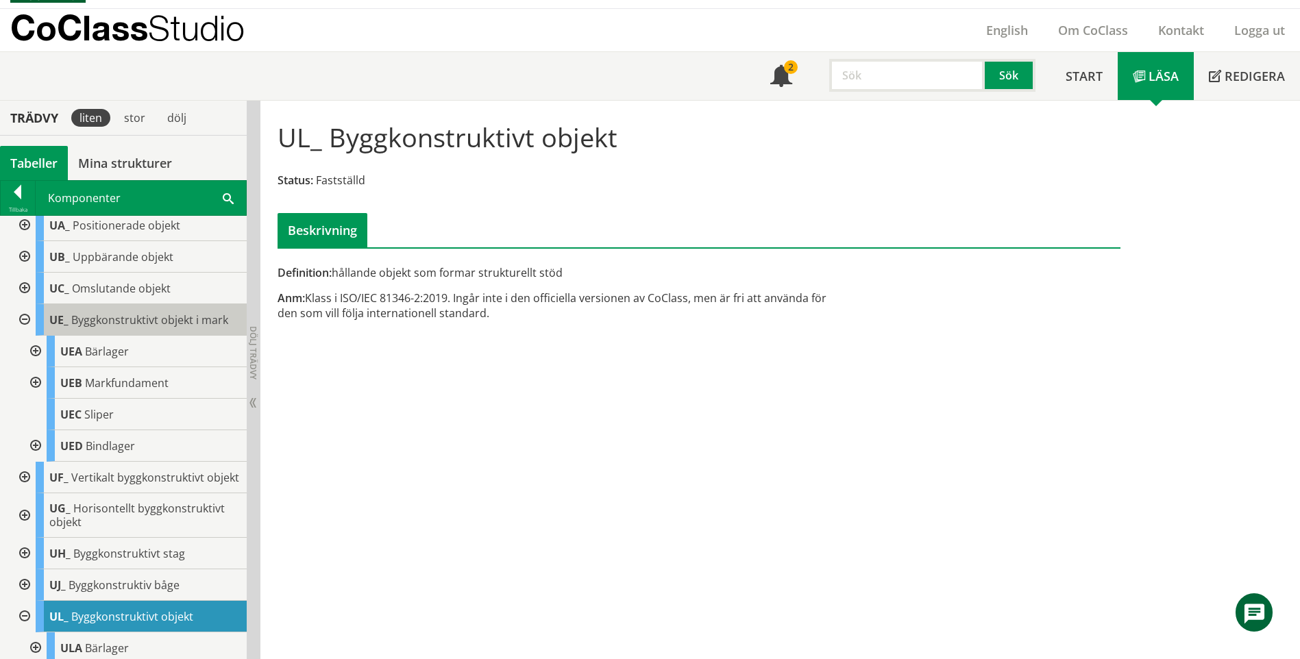
click at [156, 324] on span "Byggkonstruktivt objekt i mark" at bounding box center [149, 319] width 157 height 15
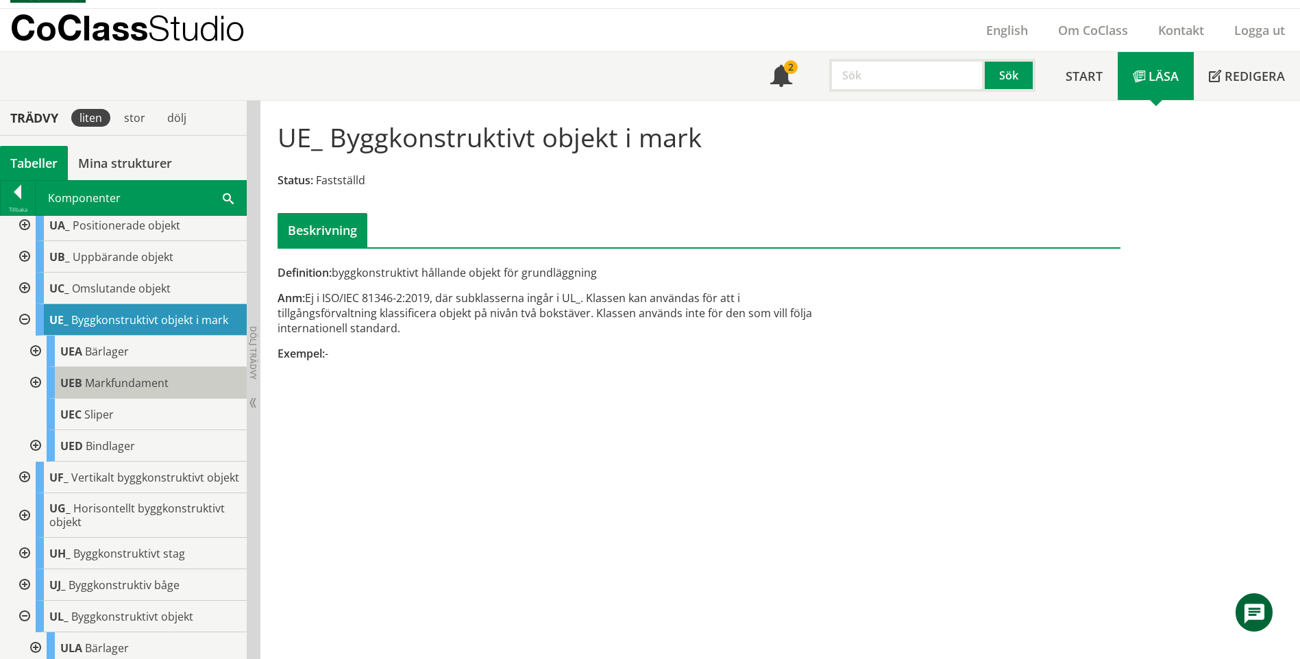
click at [156, 388] on span "Markfundament" at bounding box center [127, 382] width 84 height 15
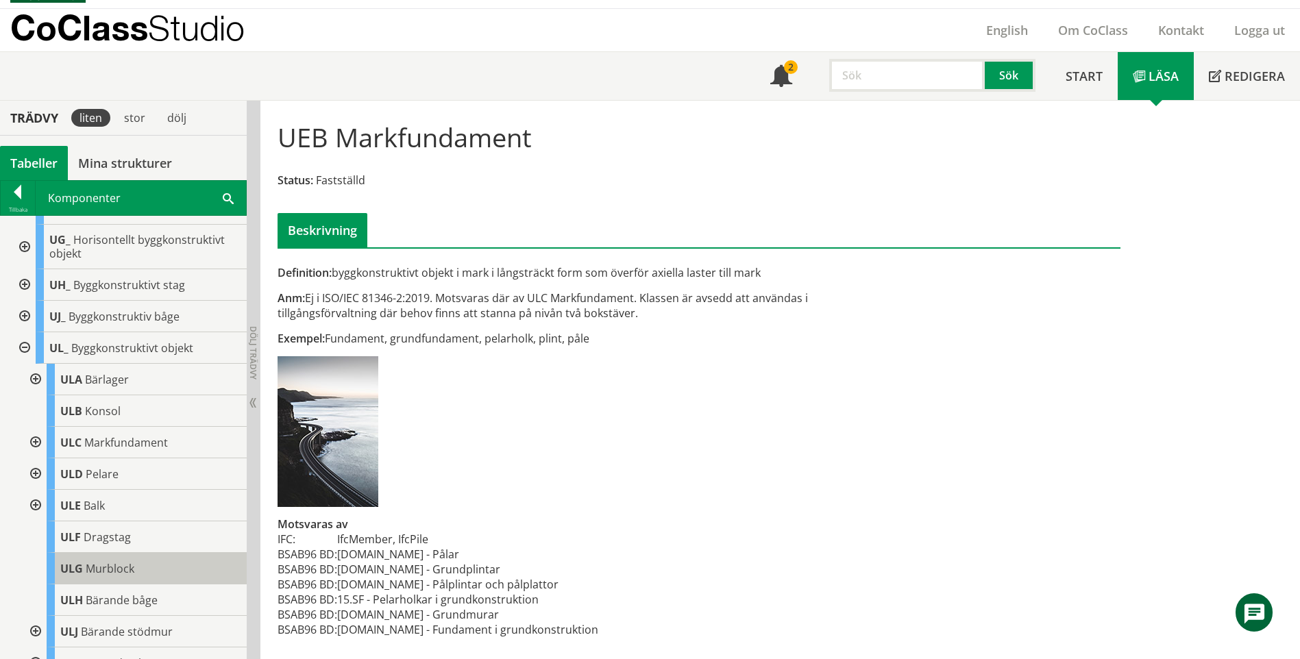
scroll to position [754, 0]
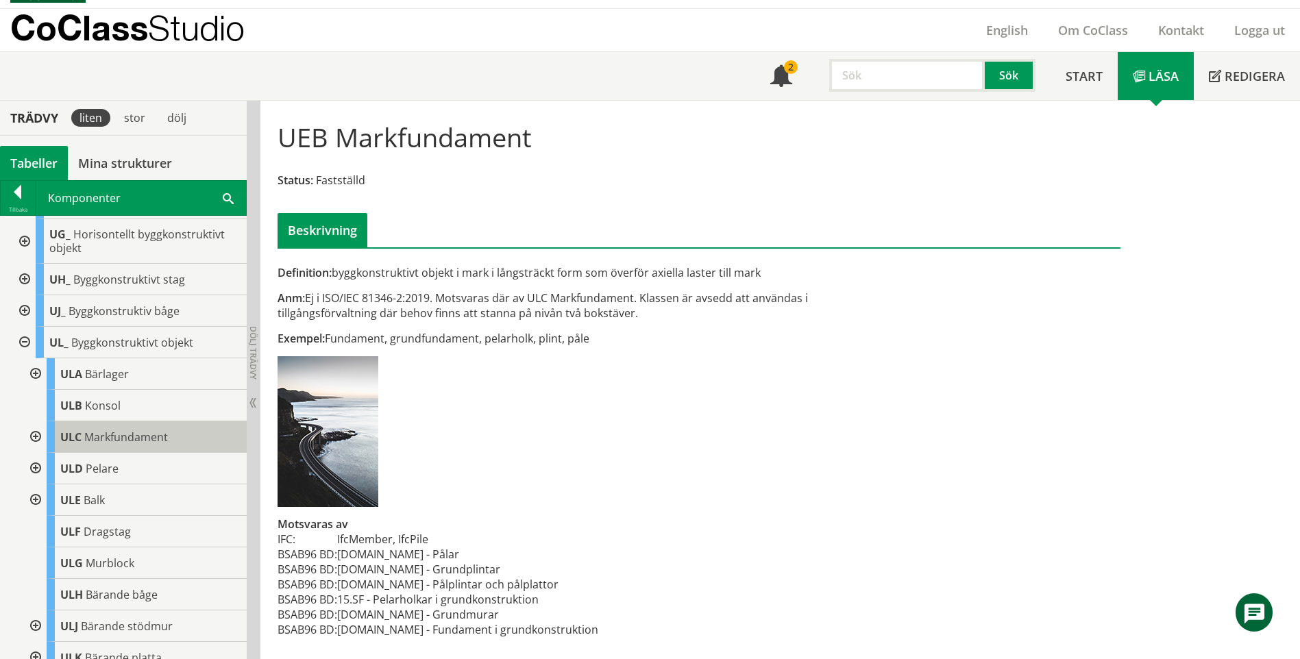
click at [77, 445] on span "ULC" at bounding box center [70, 437] width 21 height 15
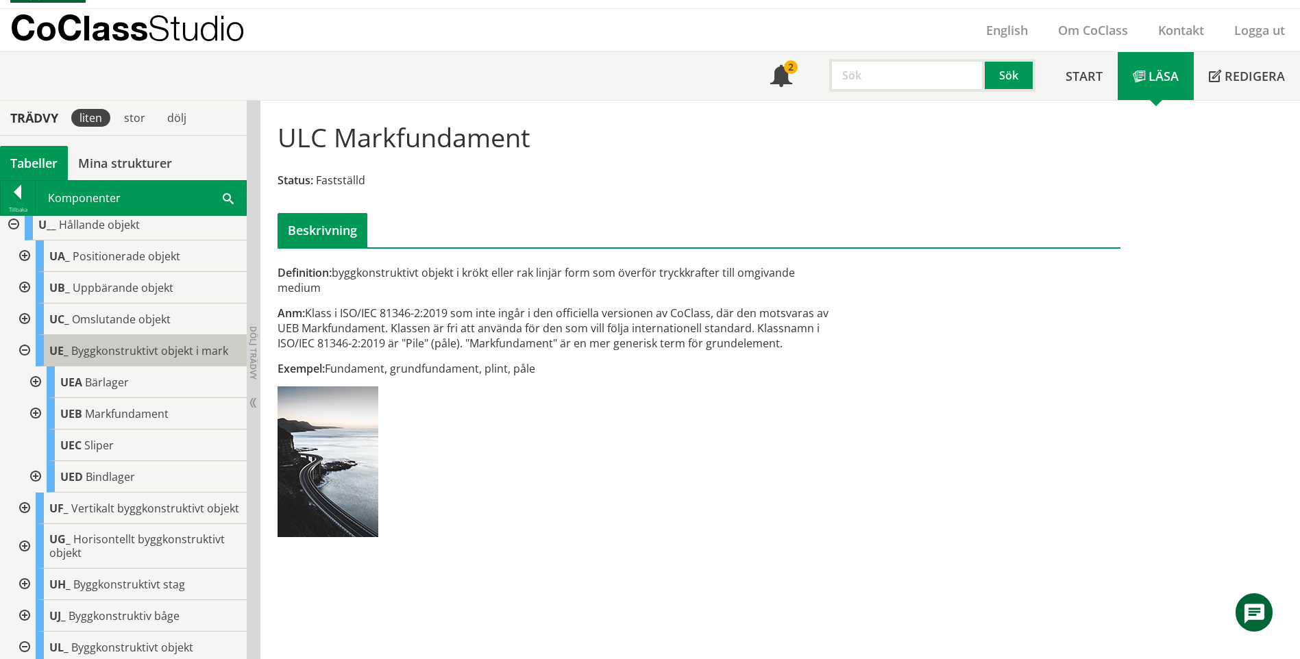
scroll to position [411, 0]
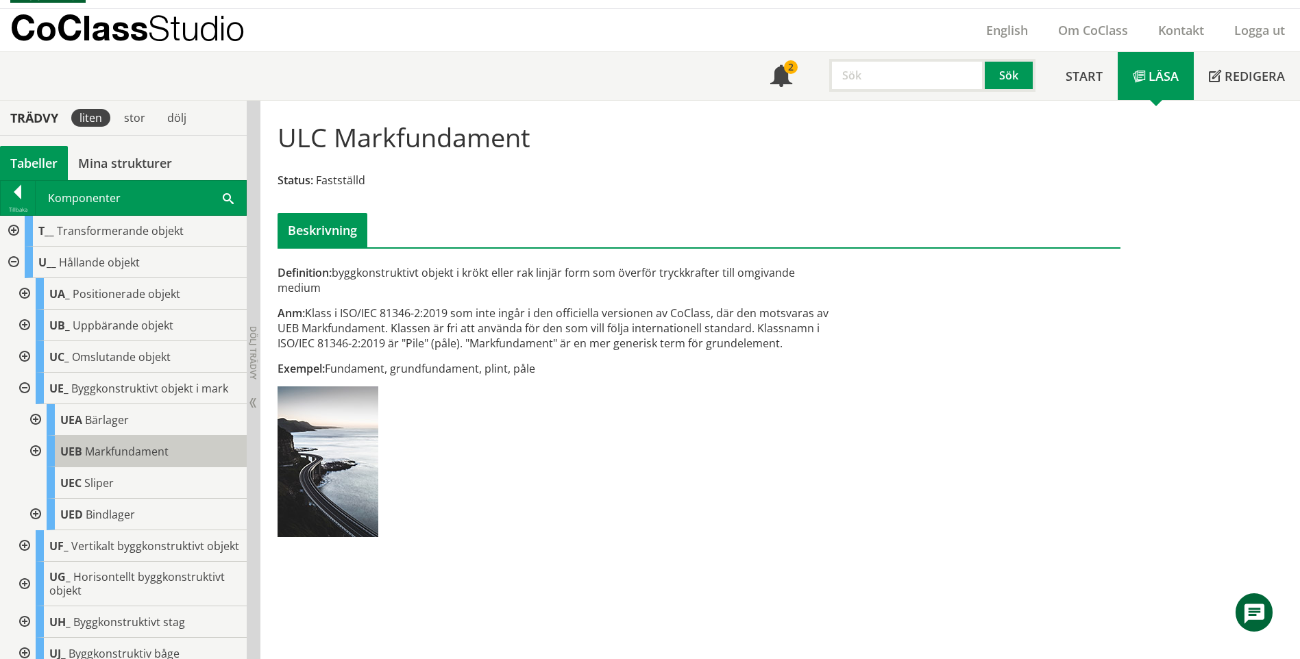
click at [142, 452] on span "Markfundament" at bounding box center [127, 451] width 84 height 15
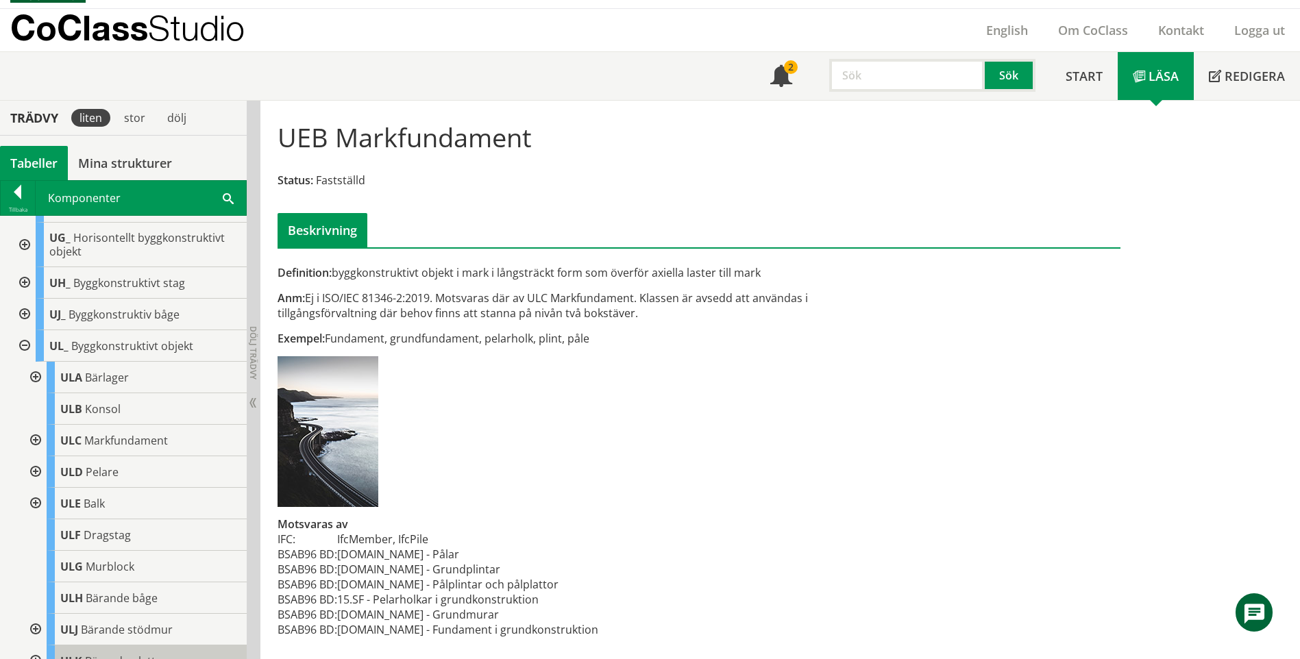
scroll to position [891, 0]
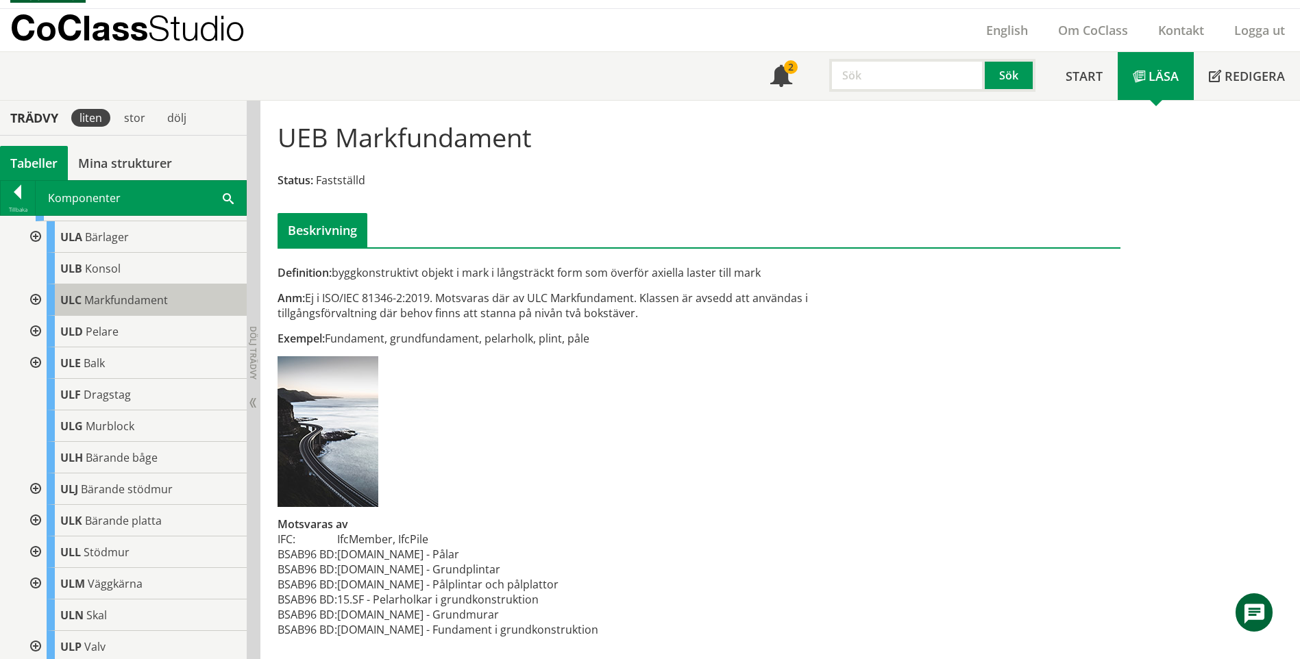
click at [140, 316] on div "ULC Markfundament" at bounding box center [147, 300] width 200 height 32
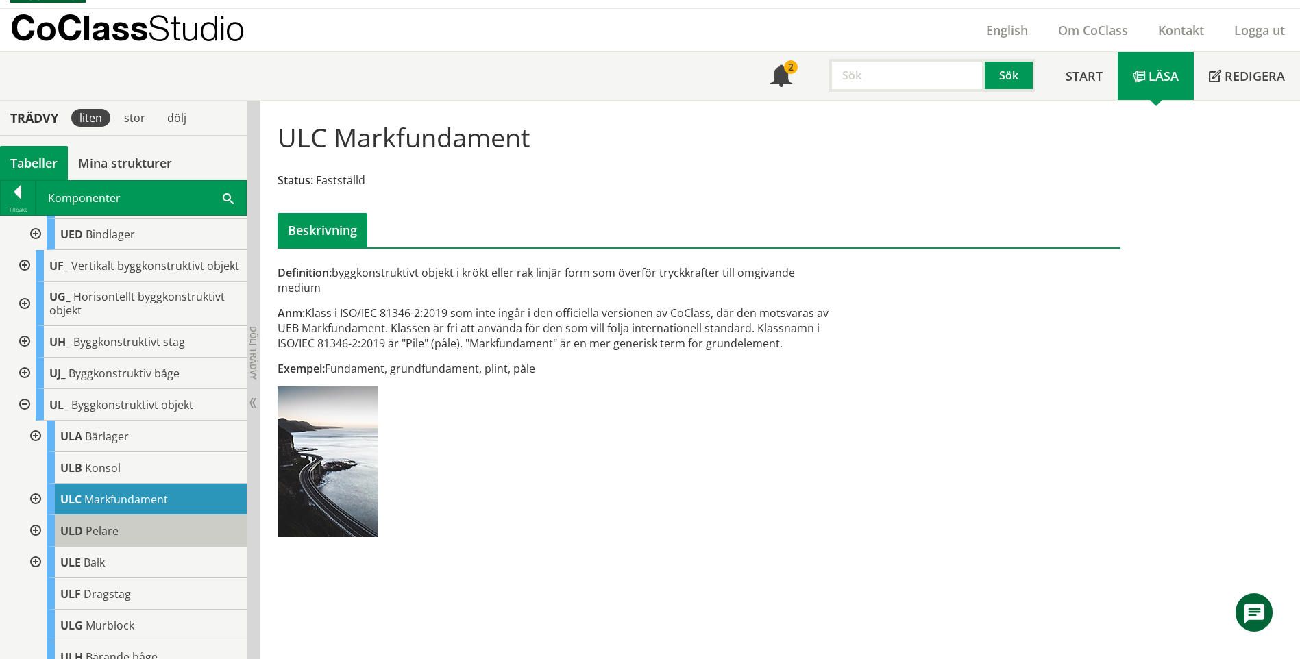
scroll to position [480, 0]
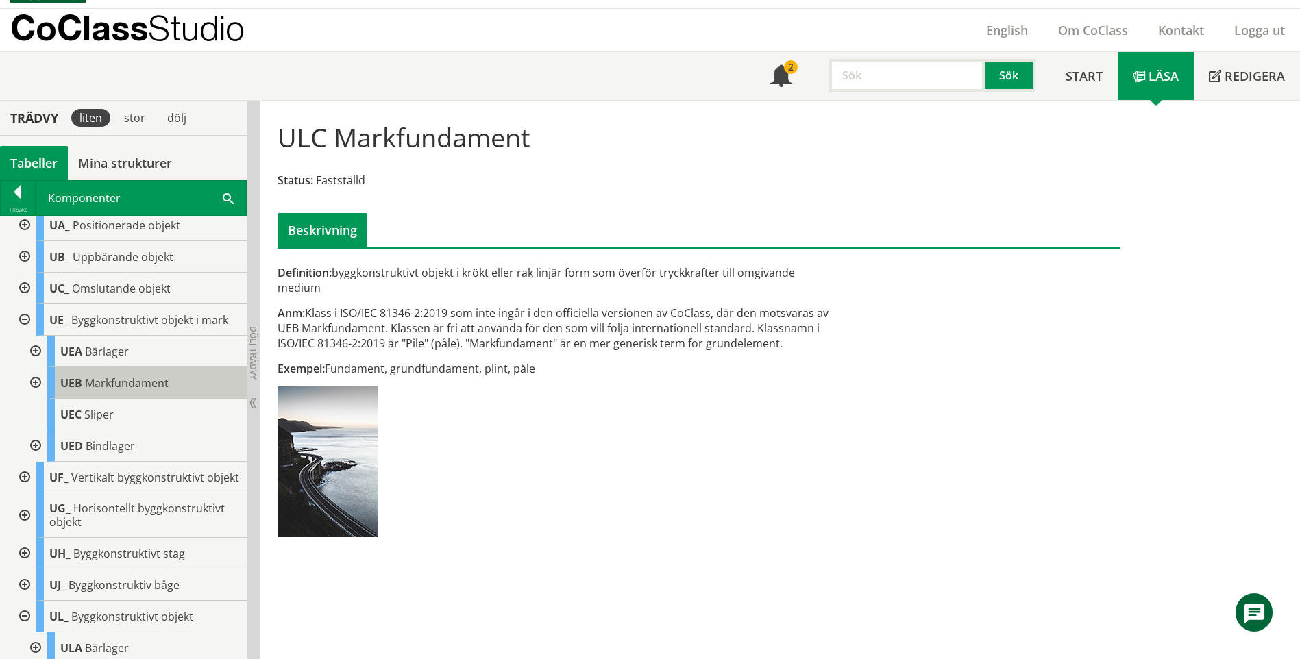
click at [127, 384] on span "Markfundament" at bounding box center [127, 382] width 84 height 15
